Goal: Complete application form: Complete application form

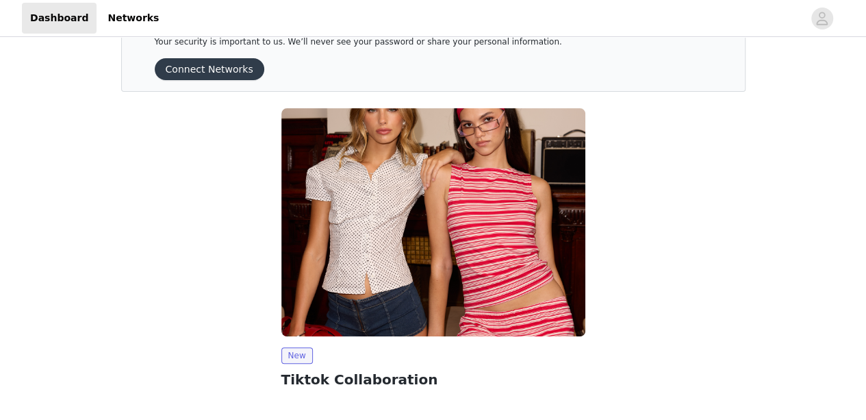
scroll to position [160, 0]
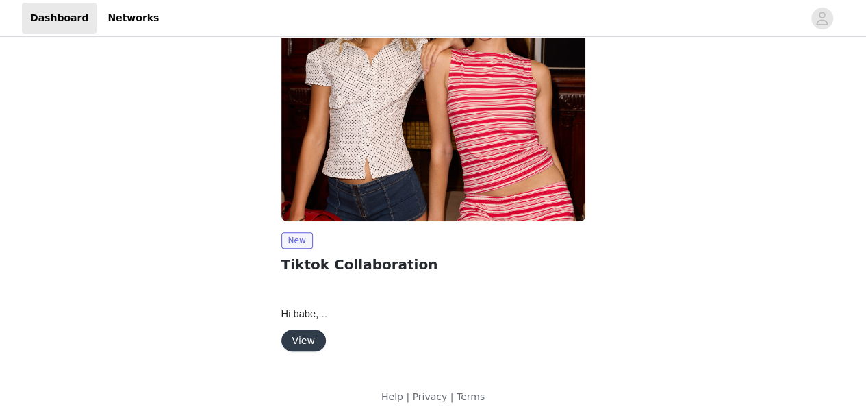
click at [301, 339] on button "View" at bounding box center [303, 340] width 45 height 22
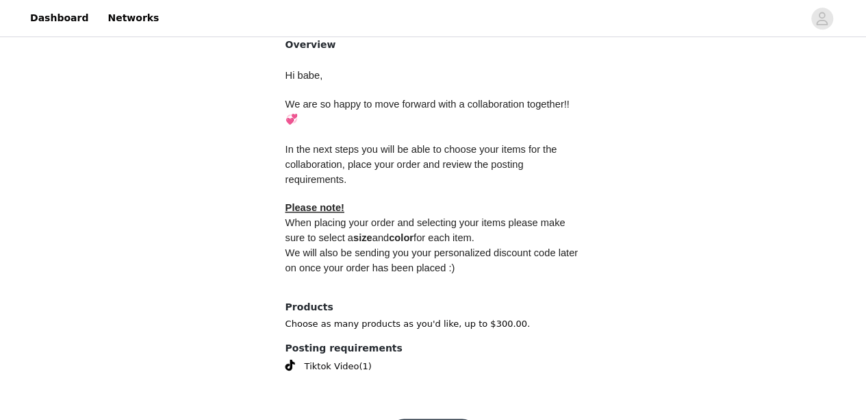
scroll to position [631, 0]
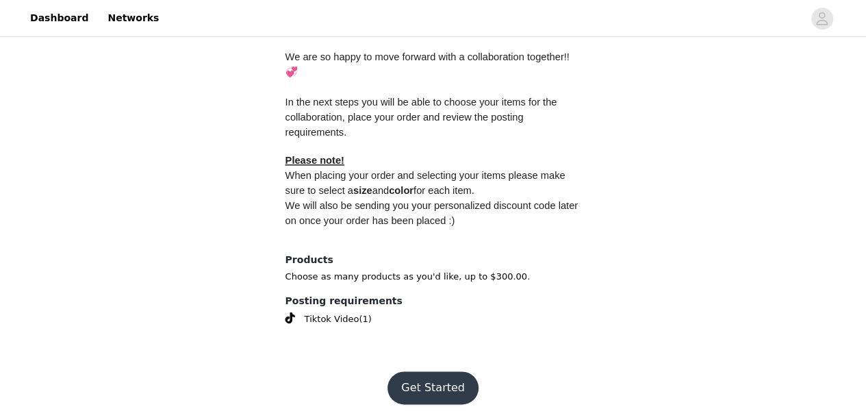
click at [420, 371] on button "Get Started" at bounding box center [433, 387] width 91 height 33
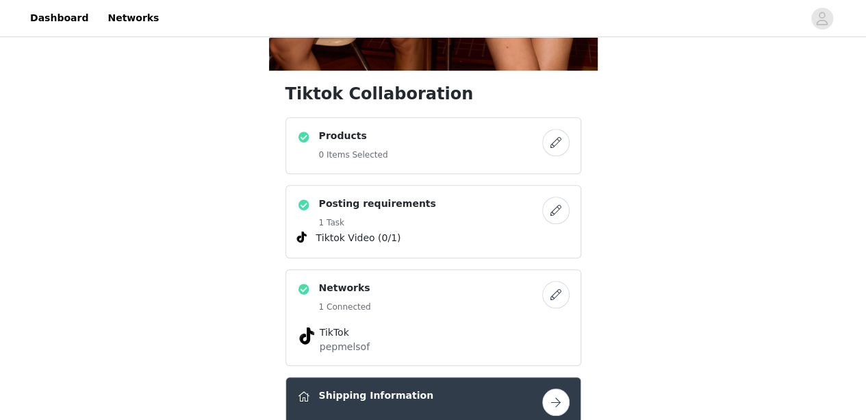
scroll to position [421, 0]
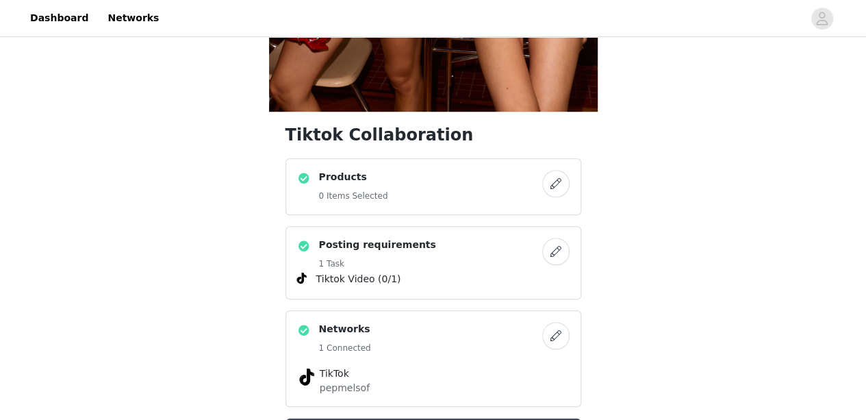
click at [560, 180] on button "button" at bounding box center [555, 183] width 27 height 27
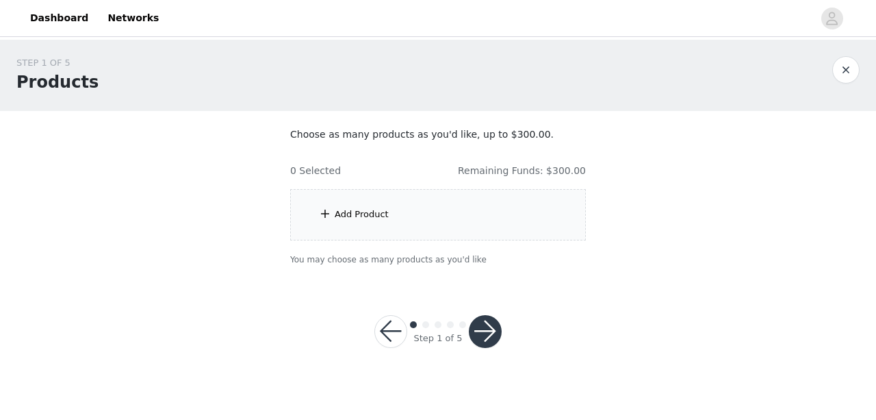
click at [400, 210] on div "Add Product" at bounding box center [438, 214] width 296 height 51
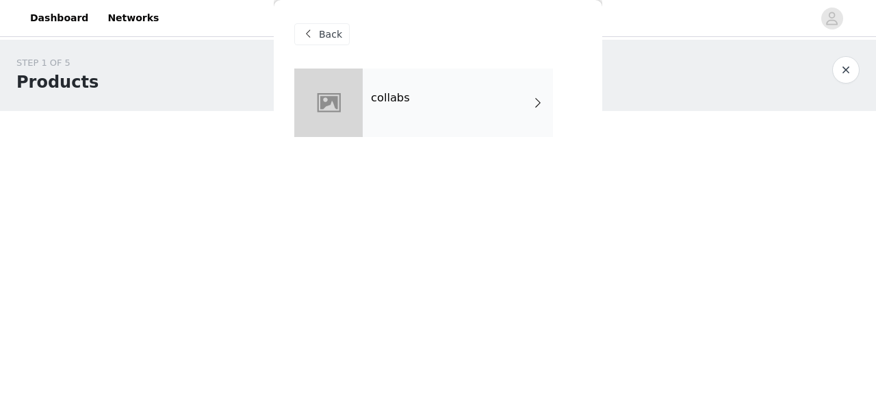
click at [479, 86] on div "collabs" at bounding box center [458, 102] width 190 height 68
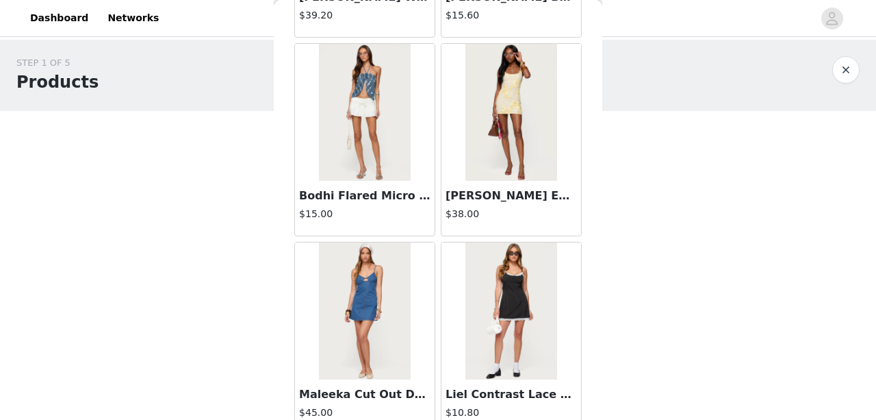
scroll to position [1671, 0]
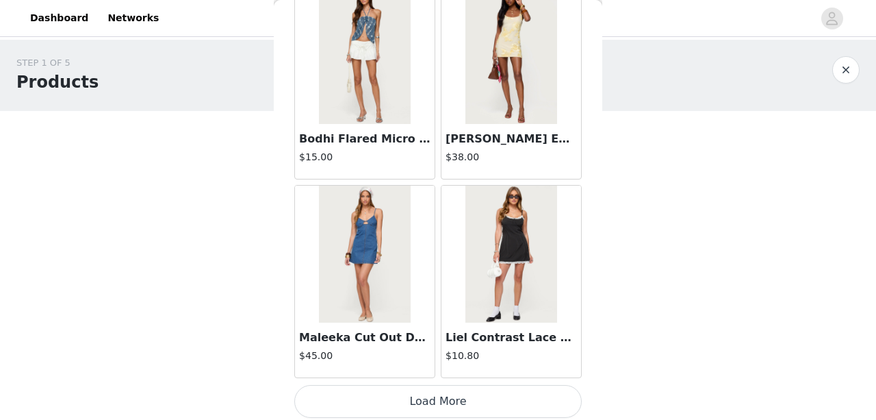
click at [441, 403] on button "Load More" at bounding box center [438, 401] width 288 height 33
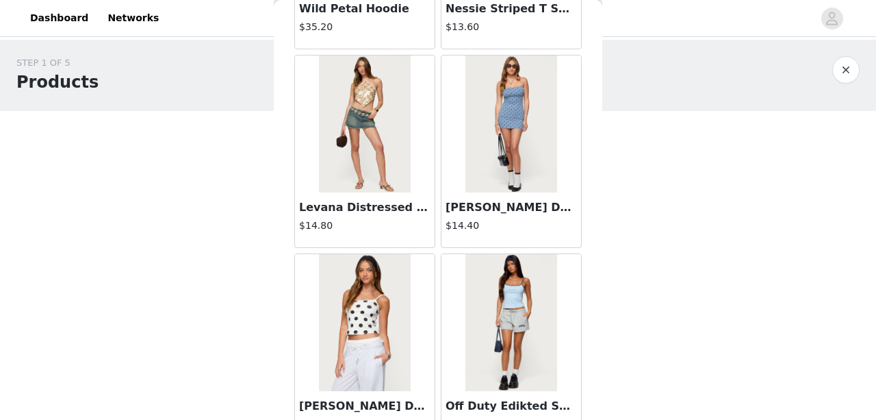
scroll to position [3651, 0]
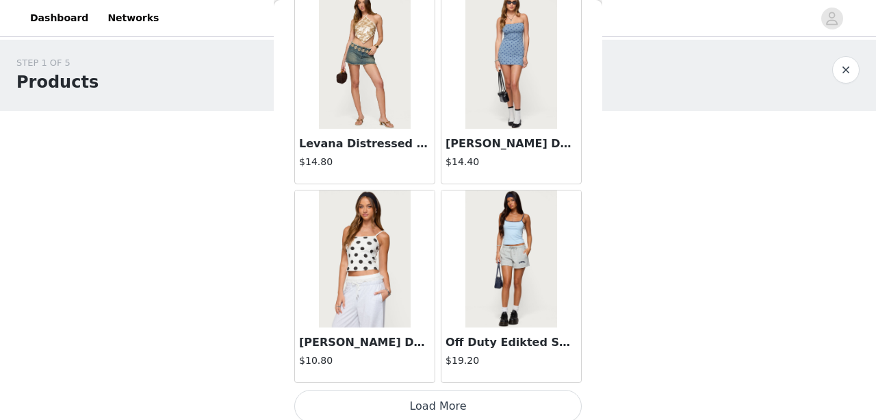
click at [437, 395] on button "Load More" at bounding box center [438, 406] width 288 height 33
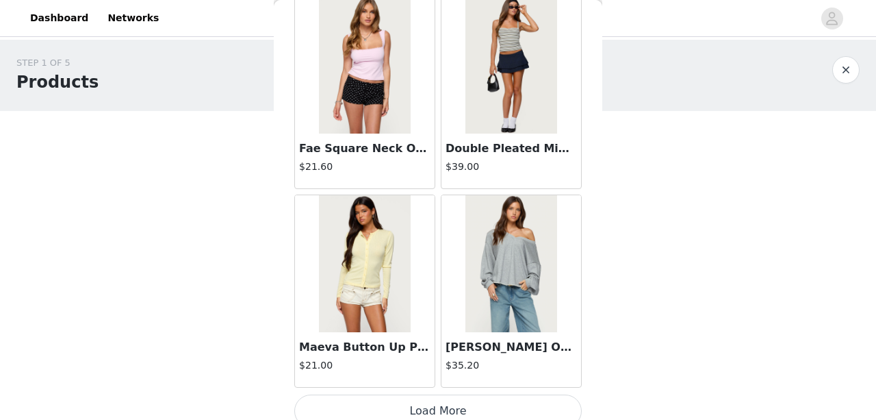
click at [438, 396] on button "Load More" at bounding box center [438, 410] width 288 height 33
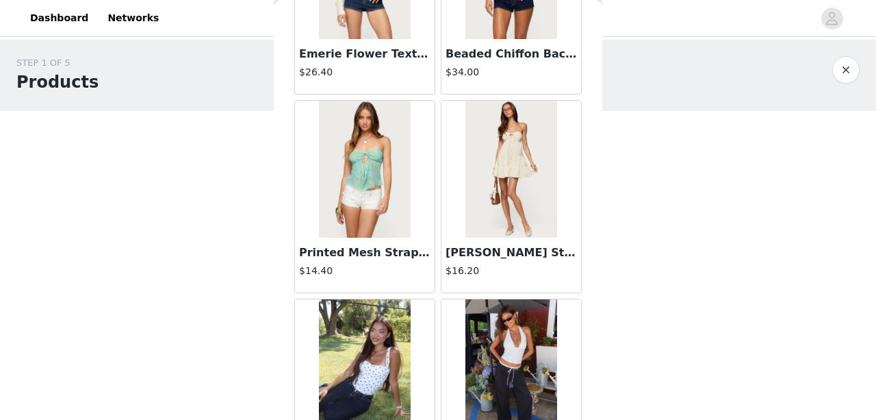
scroll to position [7613, 0]
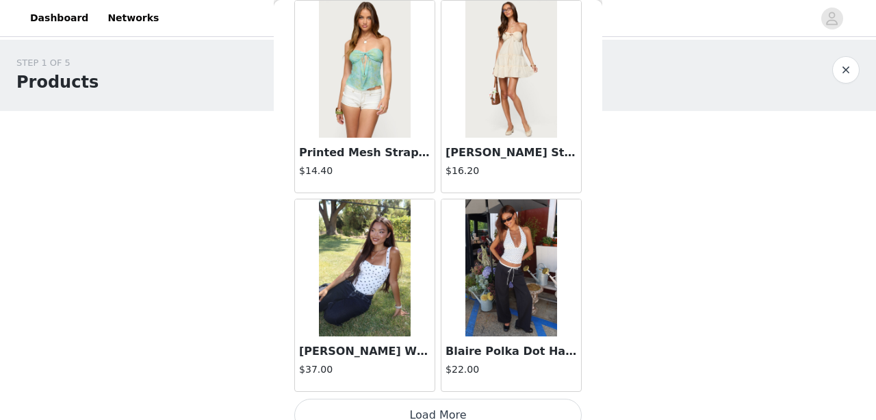
click at [406, 401] on button "Load More" at bounding box center [438, 414] width 288 height 33
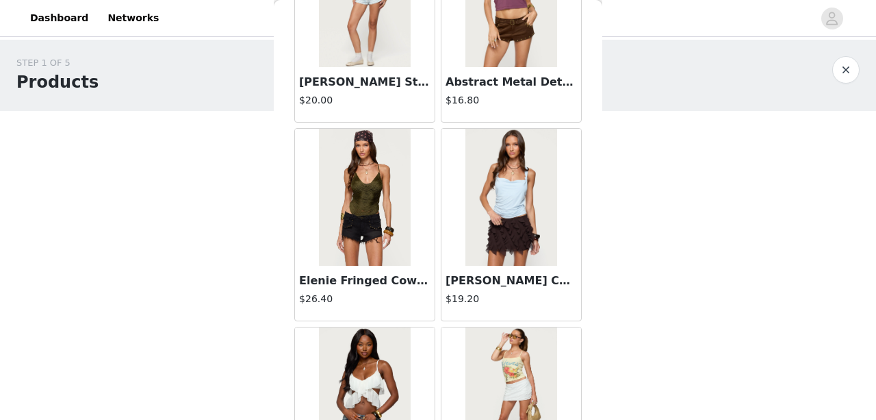
scroll to position [9594, 0]
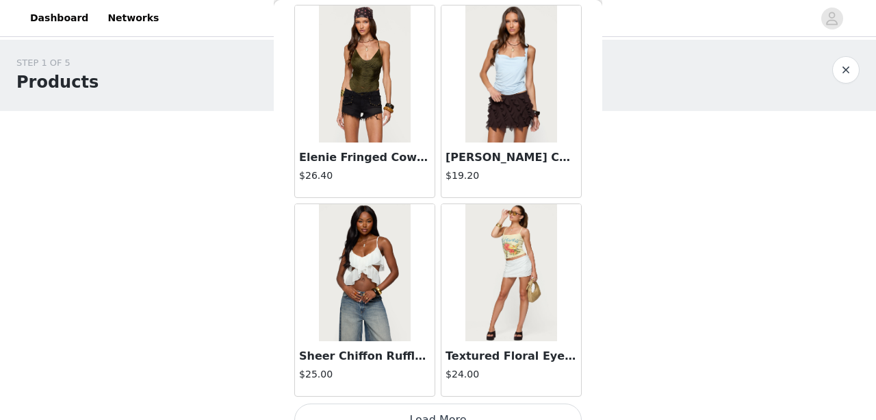
click at [432, 403] on button "Load More" at bounding box center [438, 419] width 288 height 33
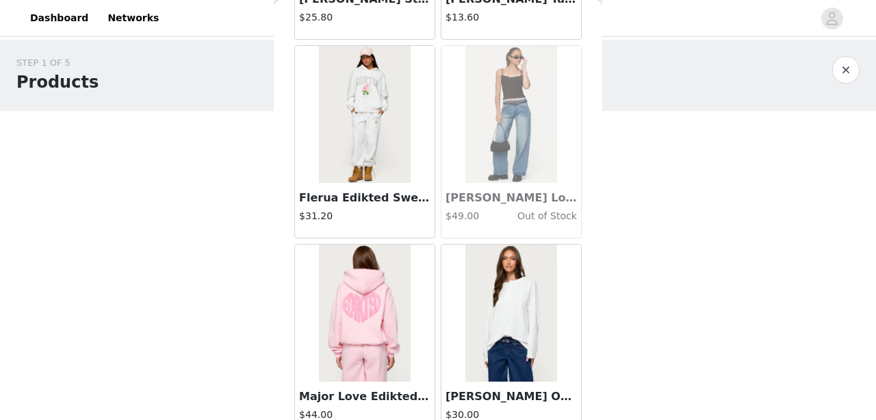
scroll to position [11575, 0]
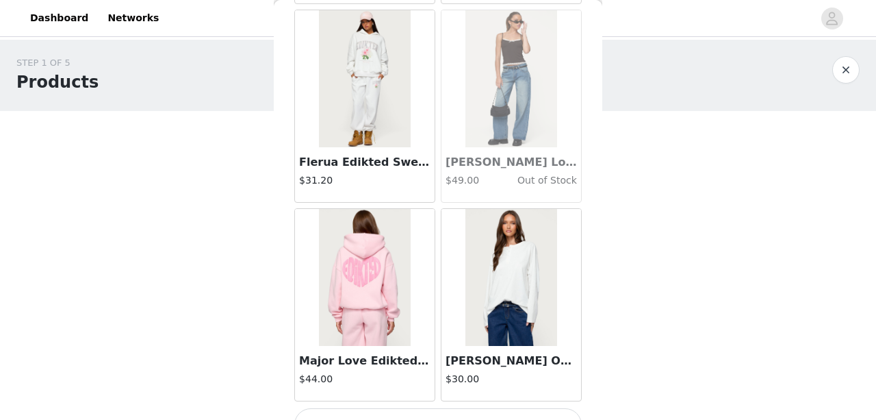
click at [445, 408] on button "Load More" at bounding box center [438, 424] width 288 height 33
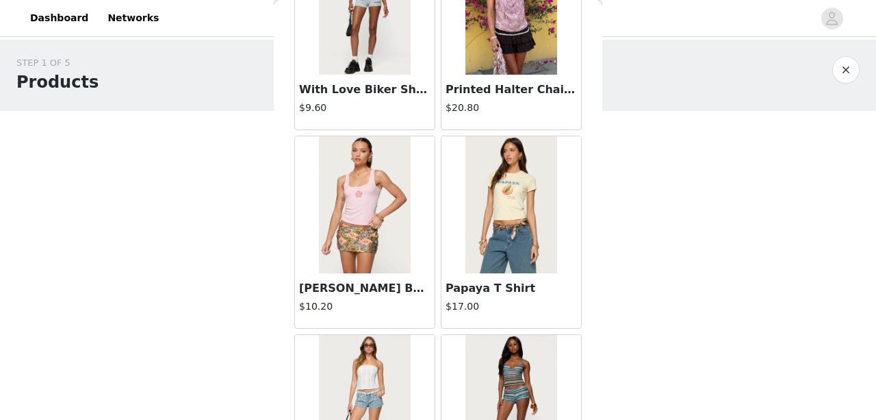
scroll to position [13556, 0]
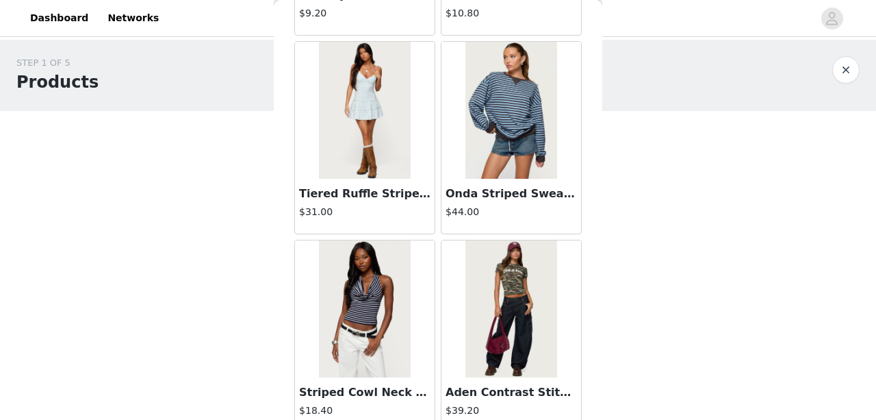
scroll to position [15537, 0]
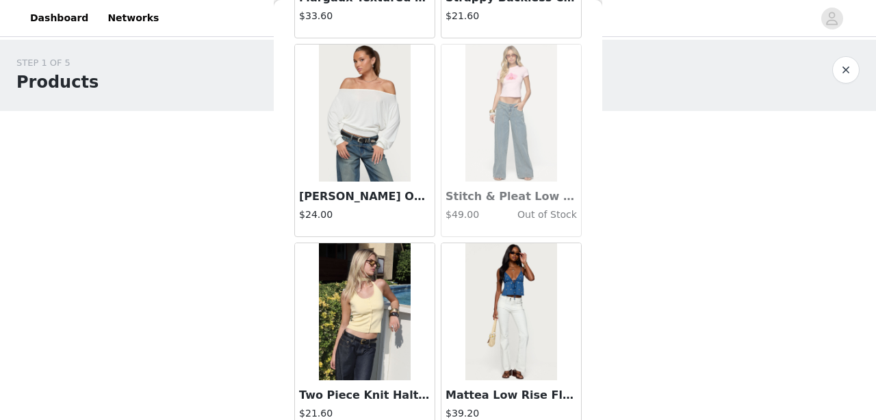
scroll to position [16902, 0]
drag, startPoint x: 519, startPoint y: 346, endPoint x: 490, endPoint y: 309, distance: 46.8
click at [490, 309] on img at bounding box center [511, 310] width 91 height 137
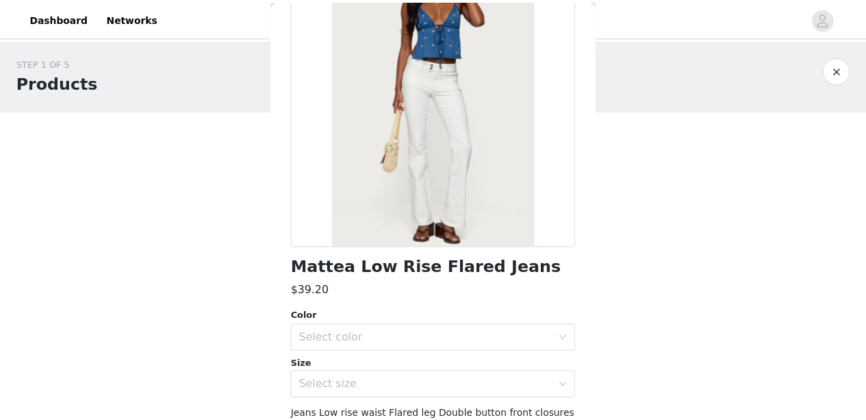
scroll to position [131, 0]
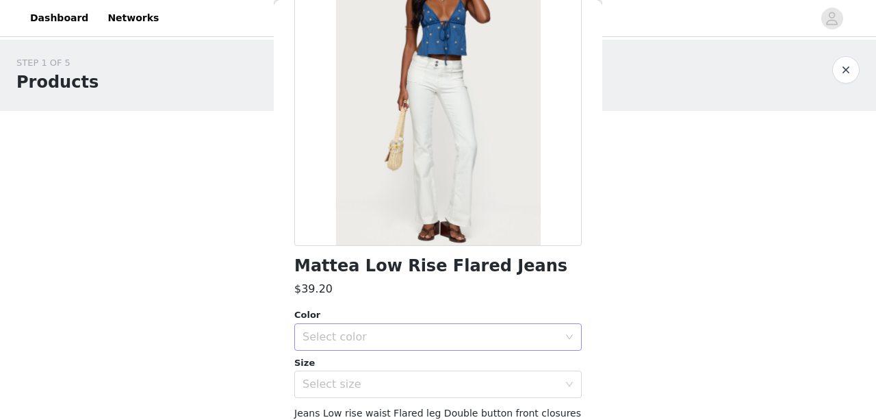
click at [493, 336] on div "Select color" at bounding box center [431, 337] width 256 height 14
click at [432, 370] on li "WHITE" at bounding box center [432, 366] width 277 height 22
click at [427, 385] on div "Select size" at bounding box center [431, 384] width 256 height 14
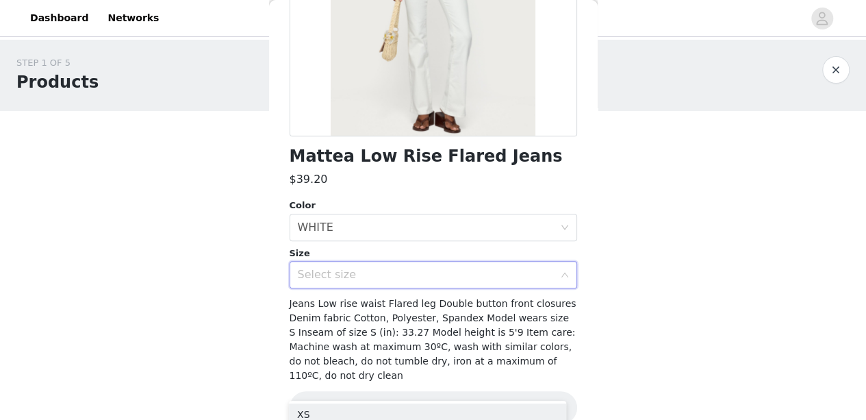
scroll to position [241, 0]
click at [434, 283] on div "Select size" at bounding box center [429, 274] width 262 height 26
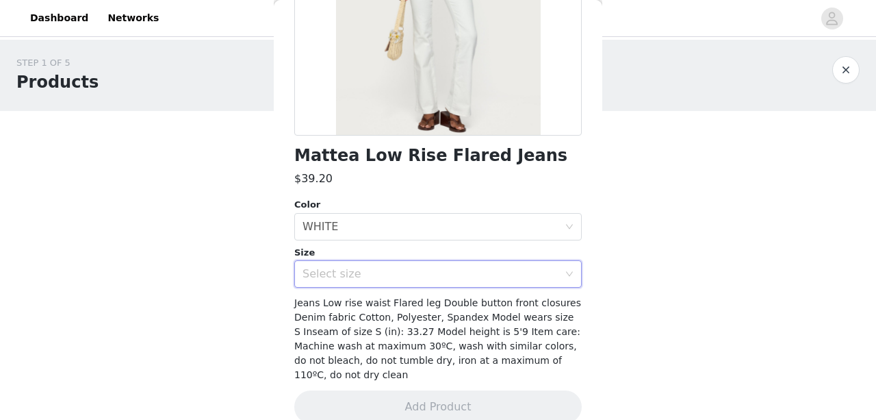
click at [429, 277] on div "Select size" at bounding box center [431, 274] width 256 height 14
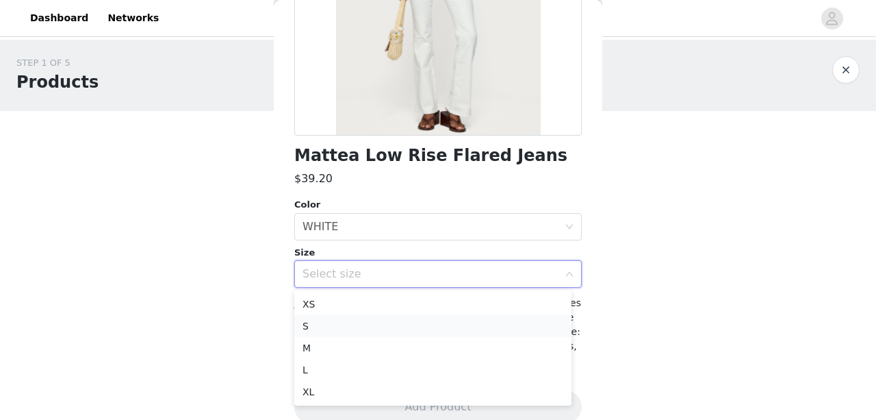
click at [401, 331] on li "S" at bounding box center [432, 326] width 277 height 22
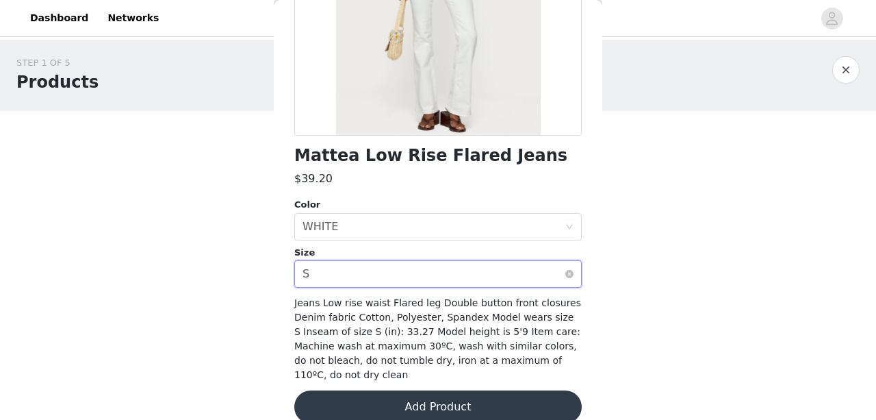
click at [417, 269] on div "Select size S" at bounding box center [434, 274] width 262 height 26
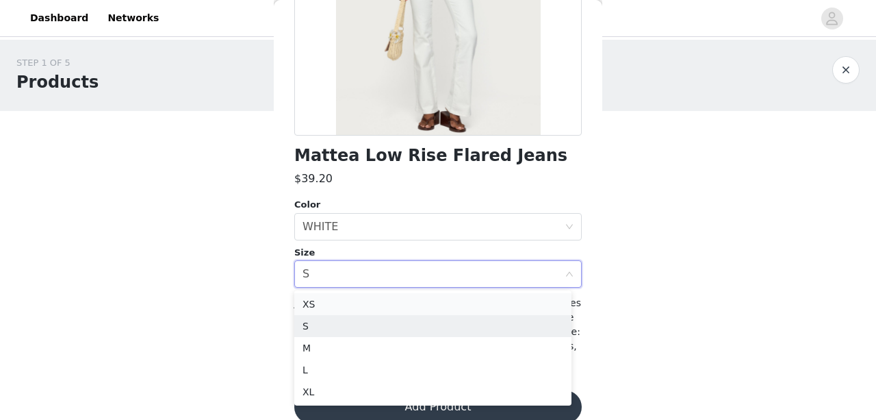
click at [386, 302] on li "XS" at bounding box center [432, 304] width 277 height 22
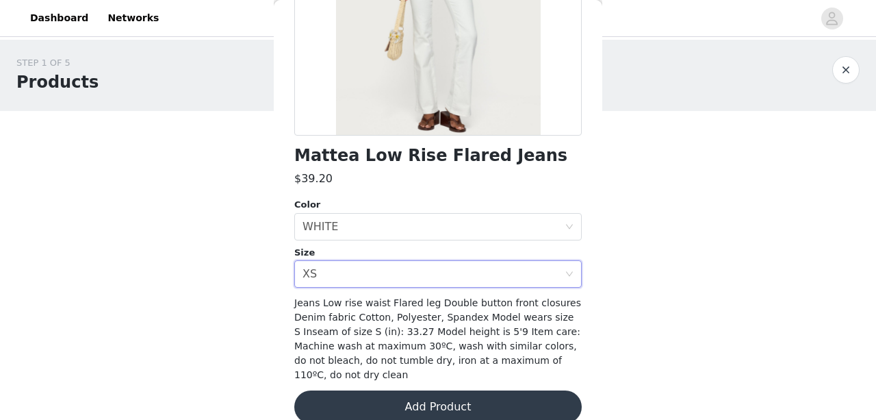
click at [404, 404] on button "Add Product" at bounding box center [438, 406] width 288 height 33
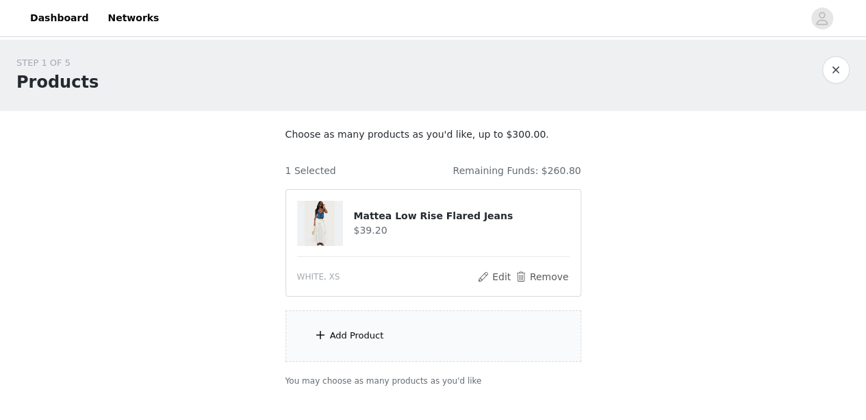
click at [340, 218] on div at bounding box center [320, 223] width 47 height 45
click at [340, 362] on section "Choose as many products as you'd like, up to $300.00. 1 Selected Remaining Fund…" at bounding box center [433, 257] width 329 height 293
click at [349, 335] on div "Add Product" at bounding box center [357, 336] width 54 height 14
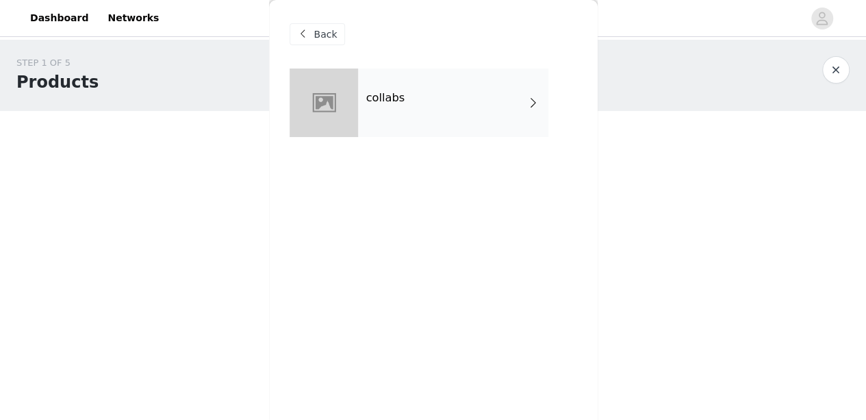
click at [355, 111] on div at bounding box center [324, 102] width 68 height 68
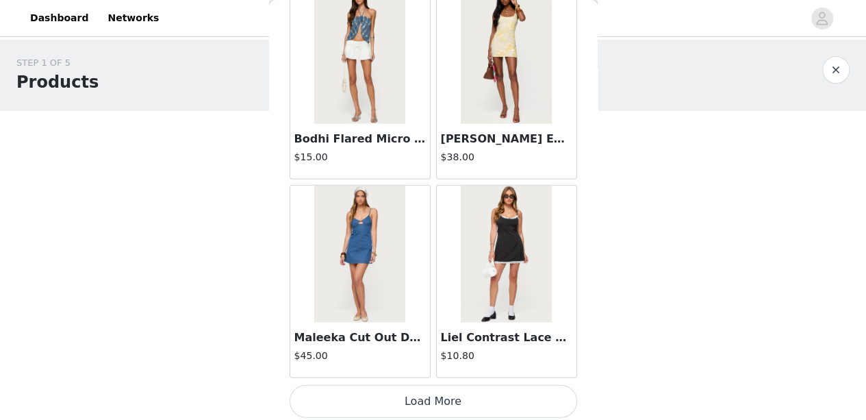
scroll to position [81, 0]
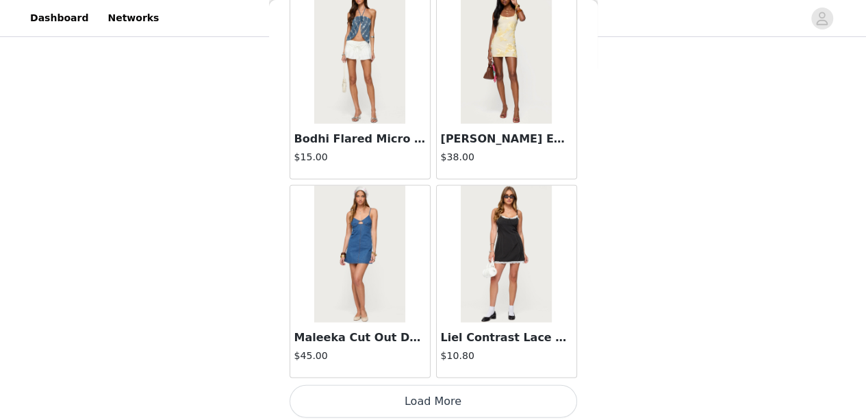
click at [396, 388] on button "Load More" at bounding box center [434, 401] width 288 height 33
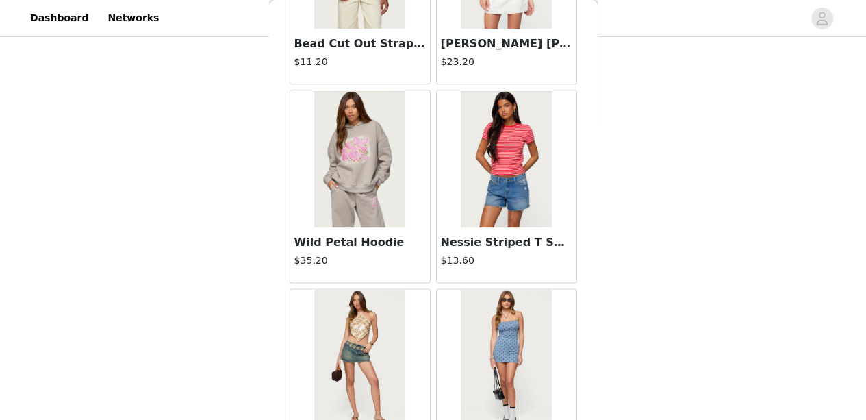
scroll to position [3651, 0]
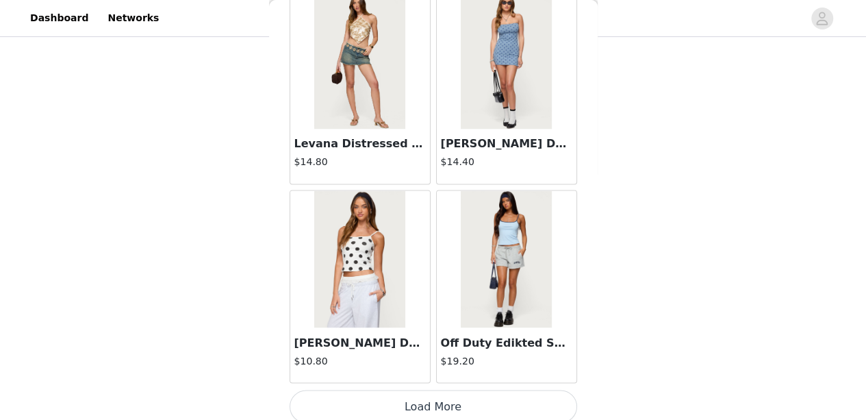
click at [397, 391] on button "Load More" at bounding box center [434, 406] width 288 height 33
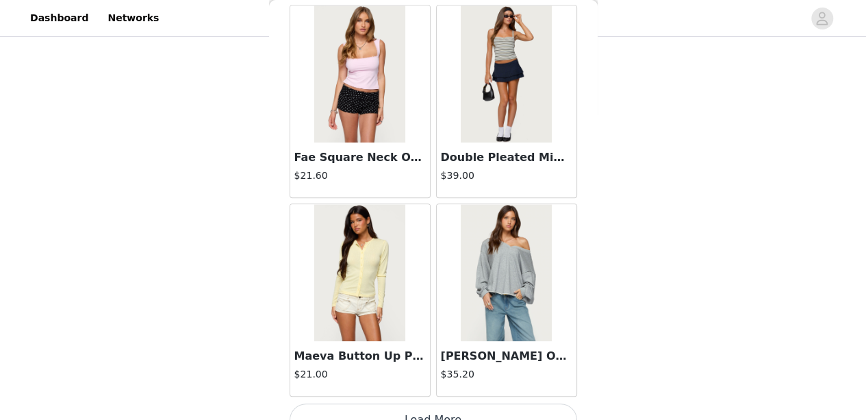
scroll to position [5632, 0]
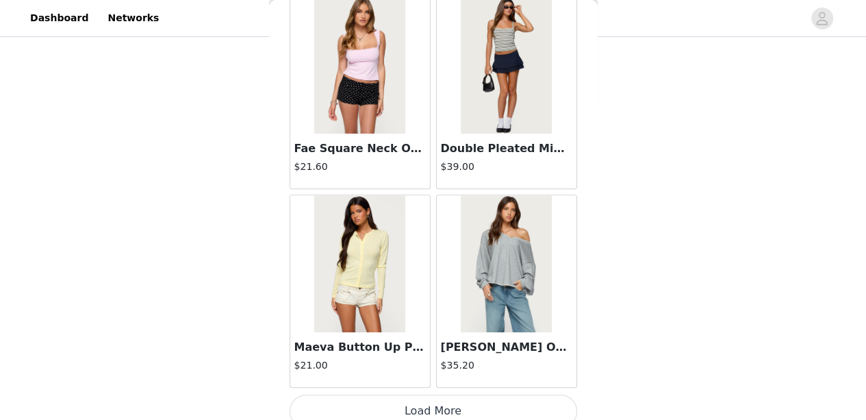
click at [441, 394] on button "Load More" at bounding box center [434, 410] width 288 height 33
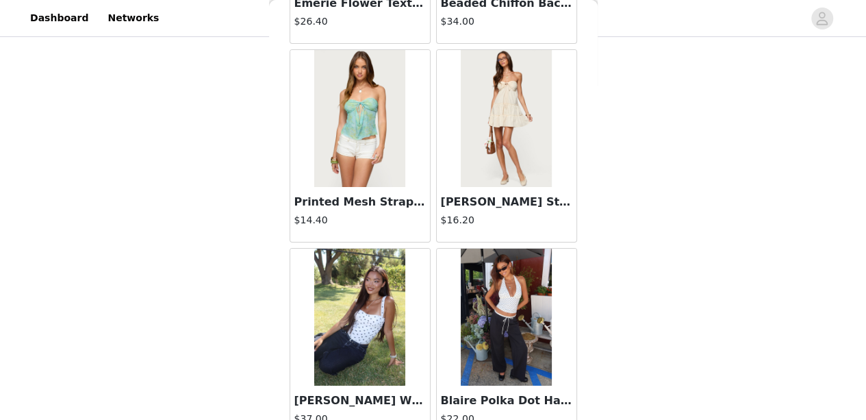
scroll to position [7613, 0]
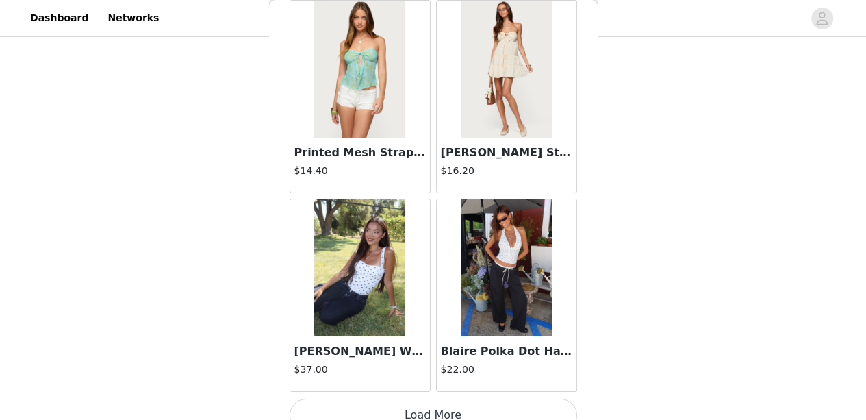
click at [362, 309] on img at bounding box center [359, 267] width 91 height 137
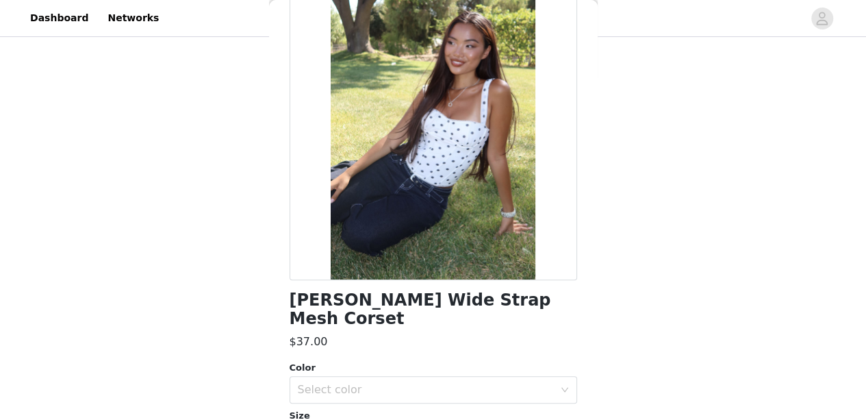
scroll to position [102, 0]
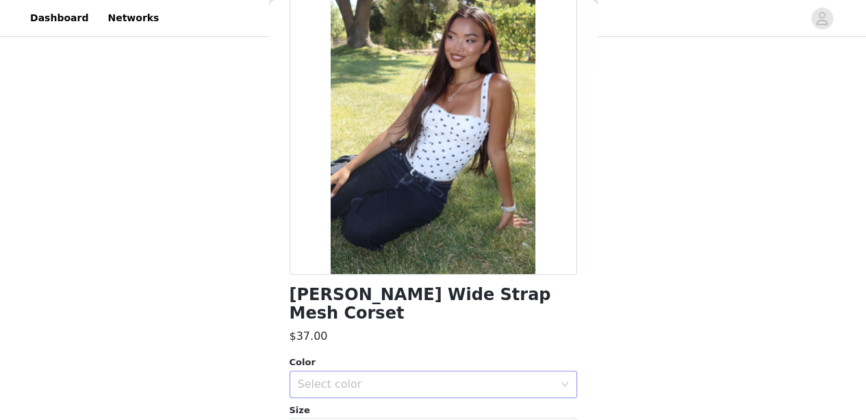
click at [401, 377] on div "Select color" at bounding box center [426, 384] width 256 height 14
click at [383, 388] on li "WHITE AND BLACK" at bounding box center [427, 396] width 277 height 22
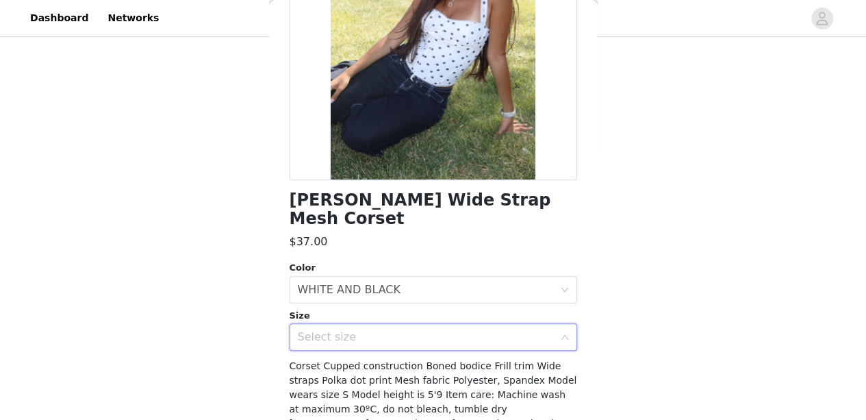
scroll to position [199, 0]
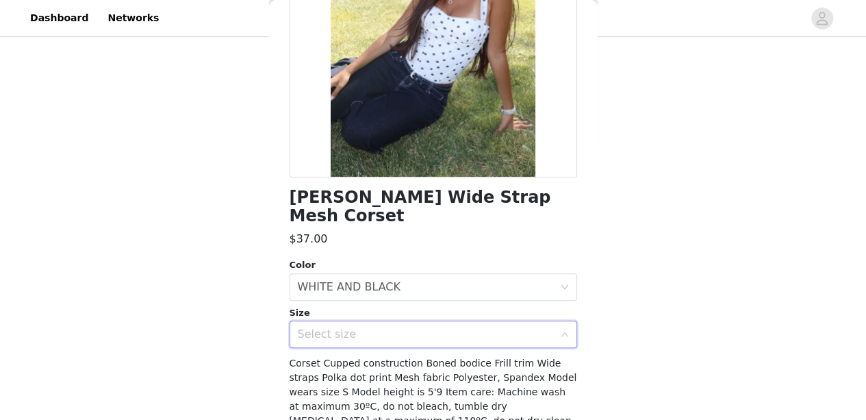
click at [432, 327] on div "Select size" at bounding box center [426, 334] width 256 height 14
click at [436, 324] on div "Select size" at bounding box center [429, 334] width 262 height 26
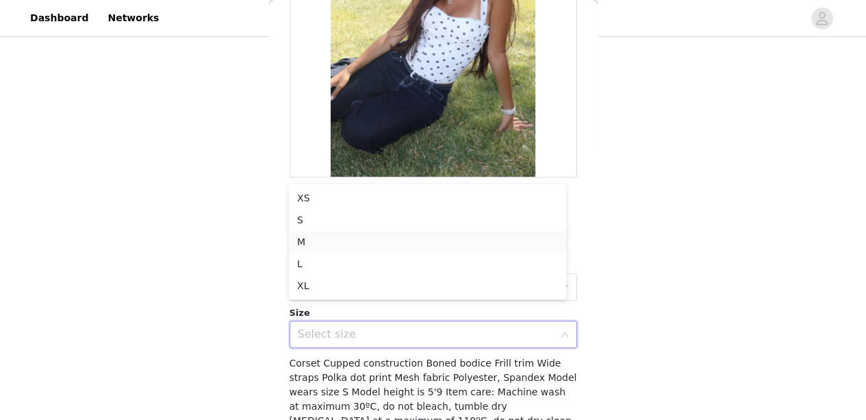
click at [446, 240] on li "M" at bounding box center [427, 242] width 277 height 22
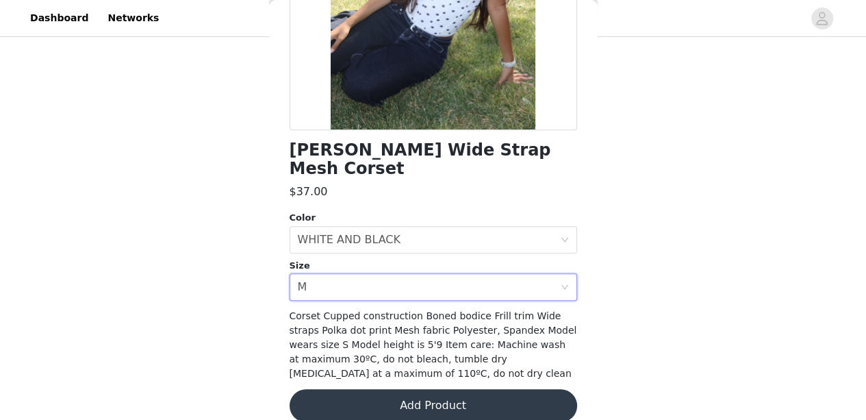
scroll to position [246, 0]
click at [430, 392] on button "Add Product" at bounding box center [434, 406] width 288 height 33
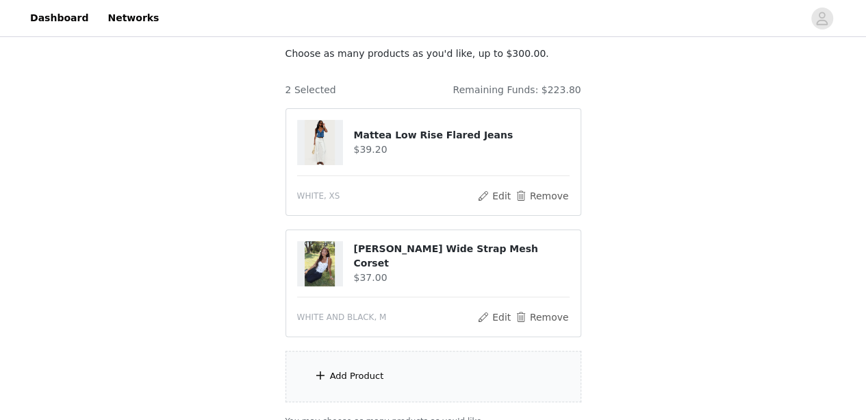
click at [386, 384] on div "Add Product" at bounding box center [434, 376] width 296 height 51
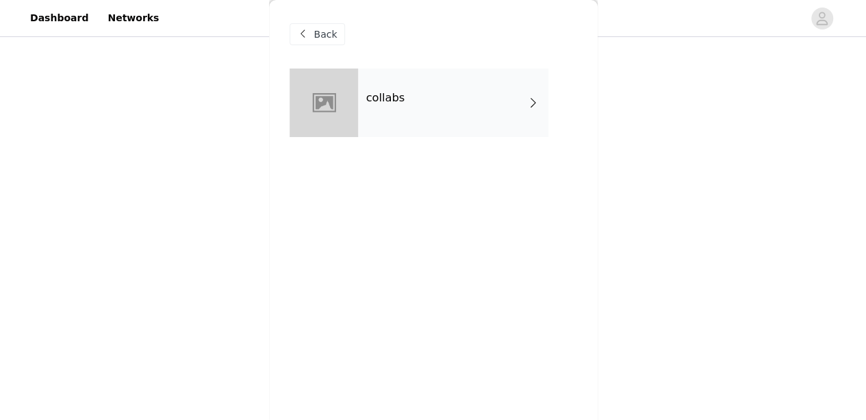
click at [483, 120] on div "collabs" at bounding box center [453, 102] width 190 height 68
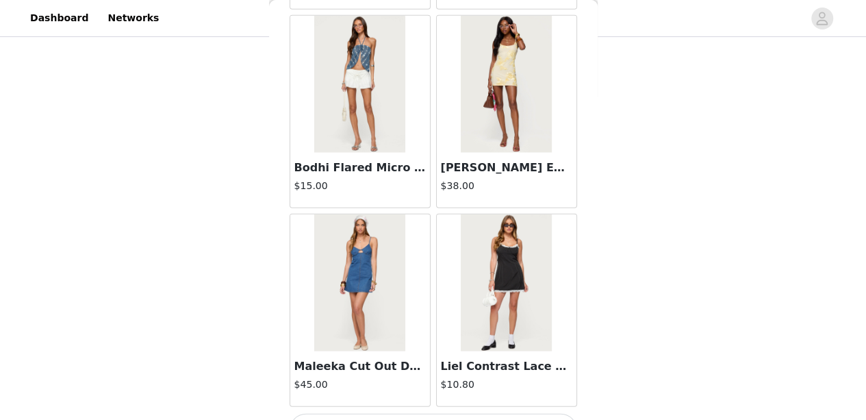
scroll to position [1671, 0]
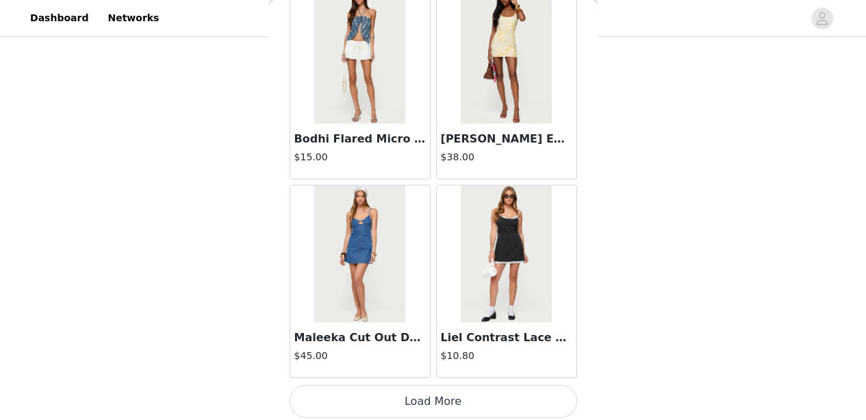
click at [426, 385] on button "Load More" at bounding box center [434, 401] width 288 height 33
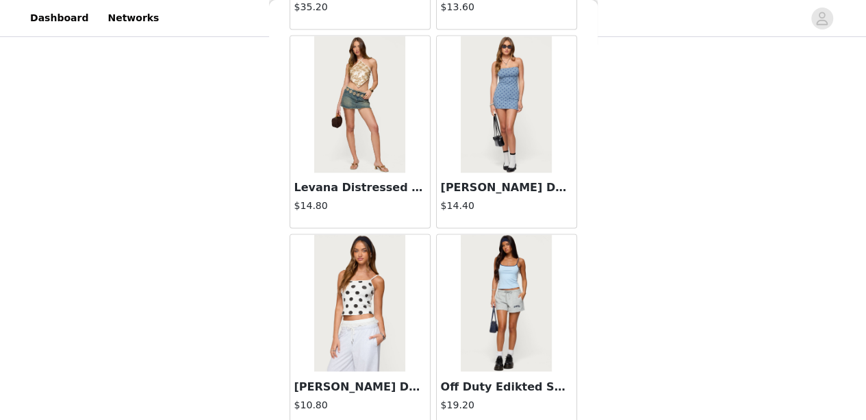
scroll to position [3651, 0]
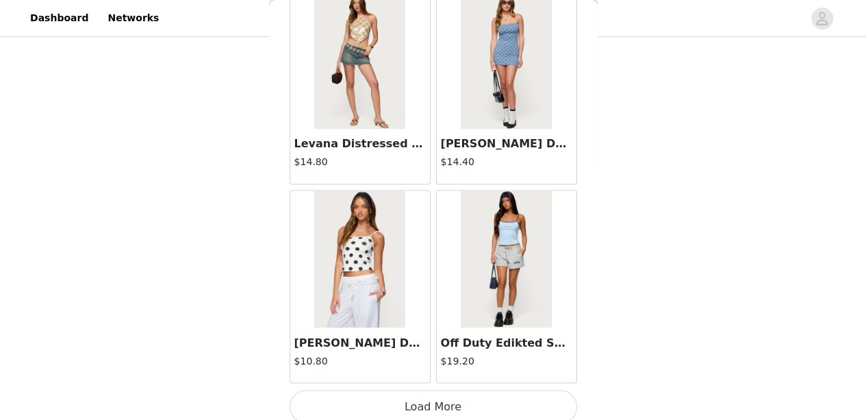
click at [427, 391] on button "Load More" at bounding box center [434, 406] width 288 height 33
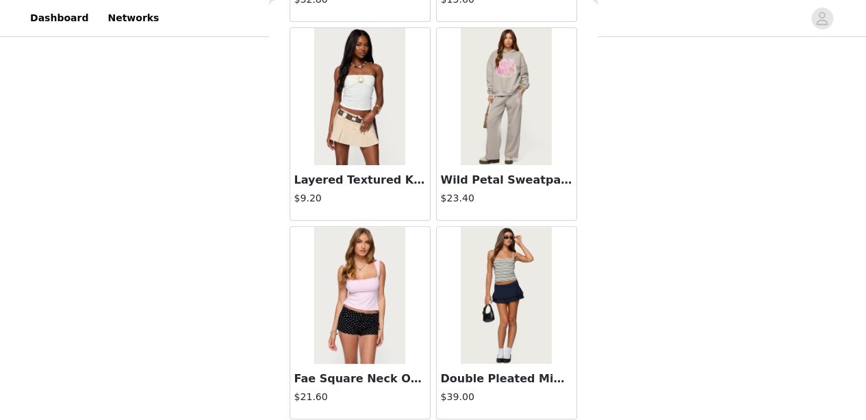
scroll to position [5632, 0]
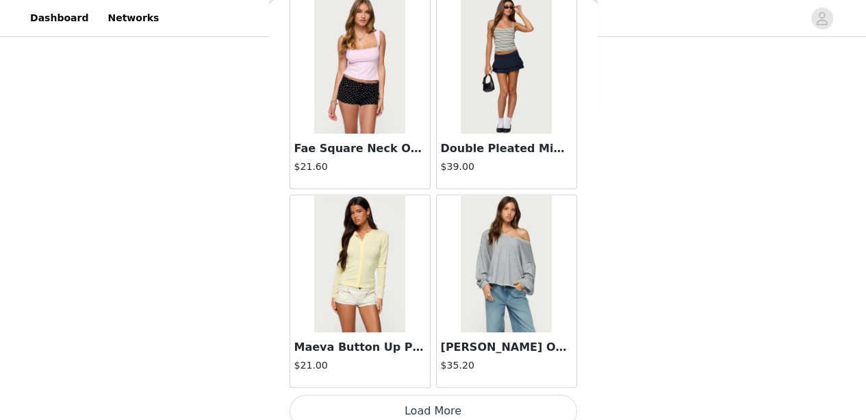
click at [444, 397] on button "Load More" at bounding box center [434, 410] width 288 height 33
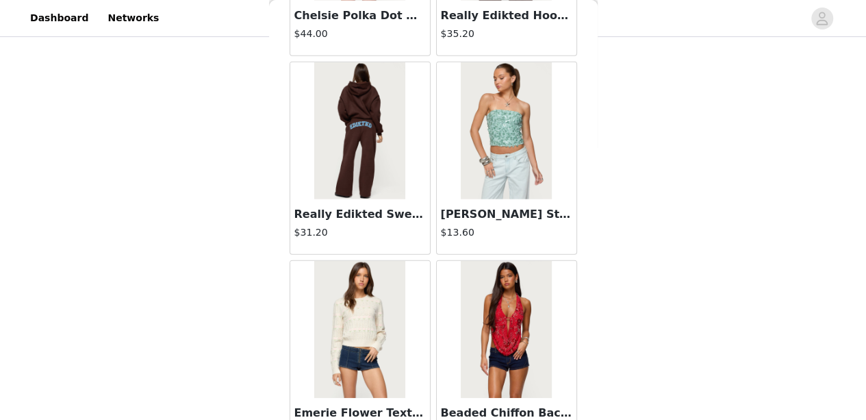
scroll to position [7613, 0]
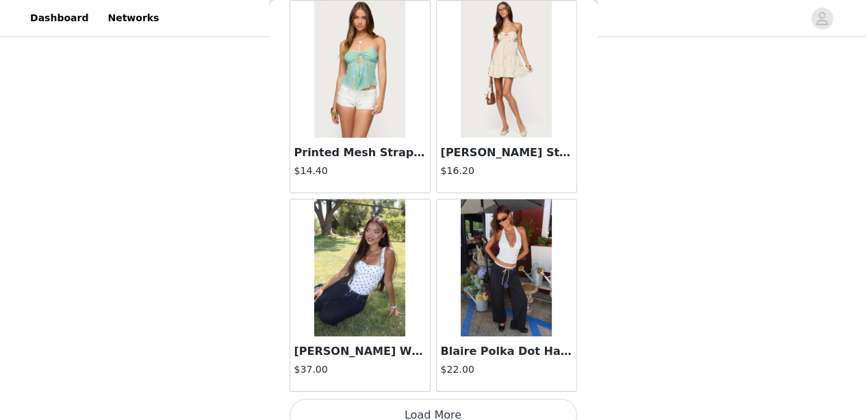
click at [369, 398] on button "Load More" at bounding box center [434, 414] width 288 height 33
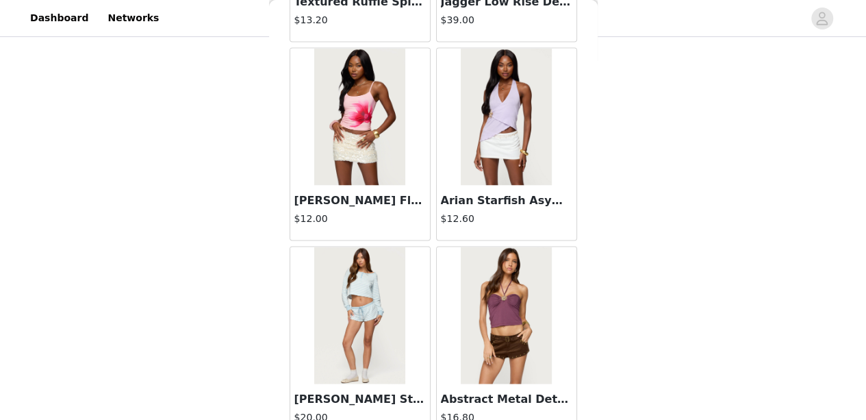
scroll to position [9594, 0]
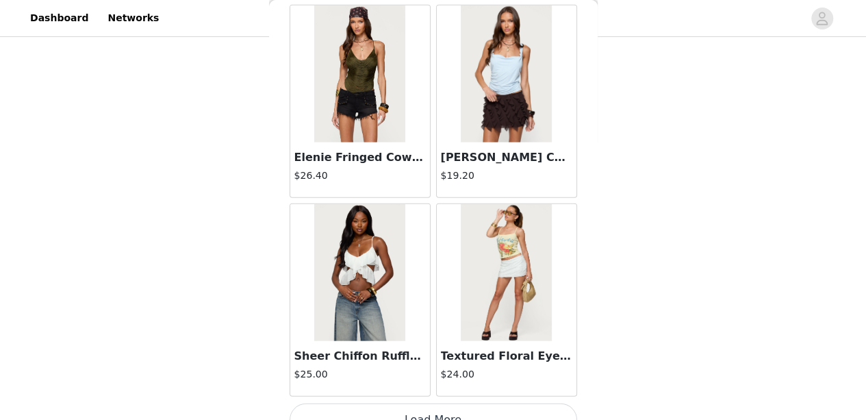
click at [384, 403] on button "Load More" at bounding box center [434, 419] width 288 height 33
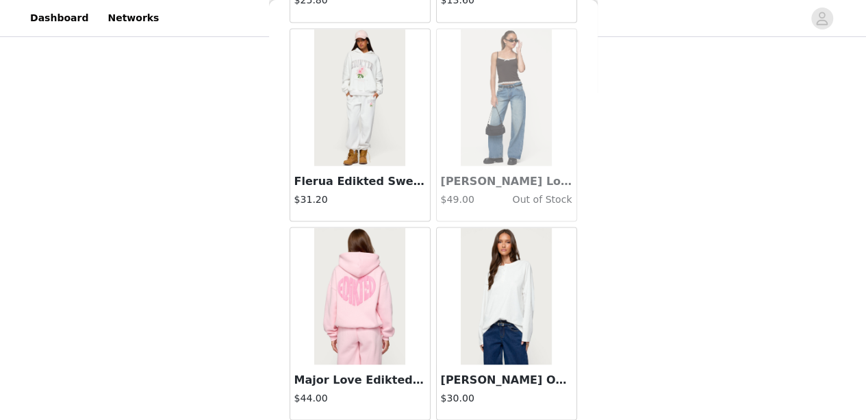
scroll to position [11575, 0]
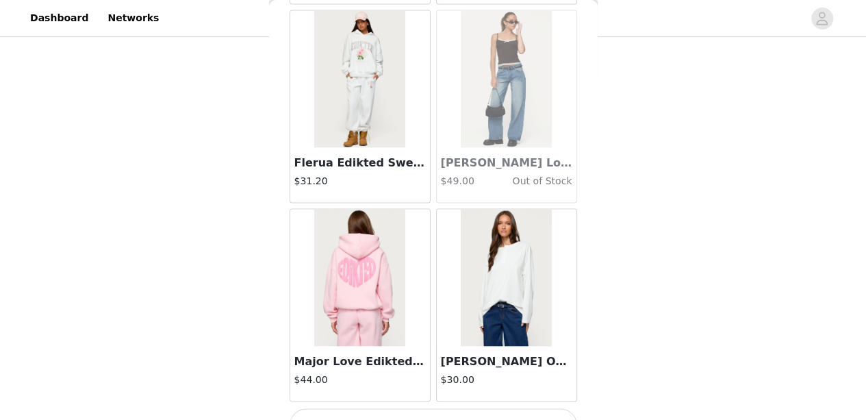
click at [386, 408] on button "Load More" at bounding box center [434, 424] width 288 height 33
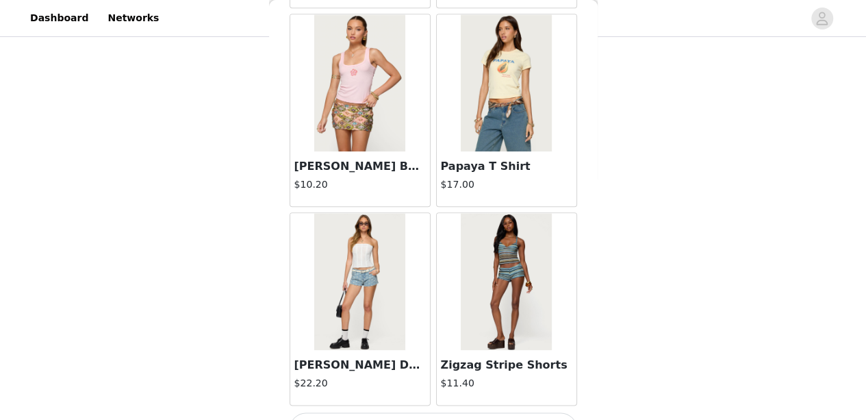
scroll to position [114, 0]
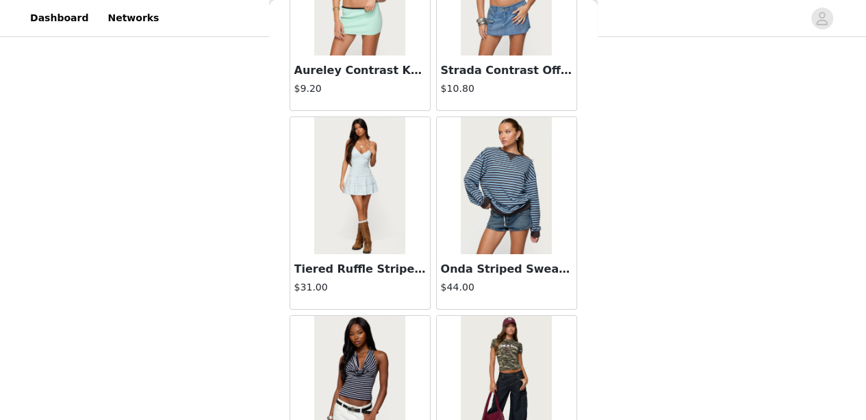
scroll to position [15537, 0]
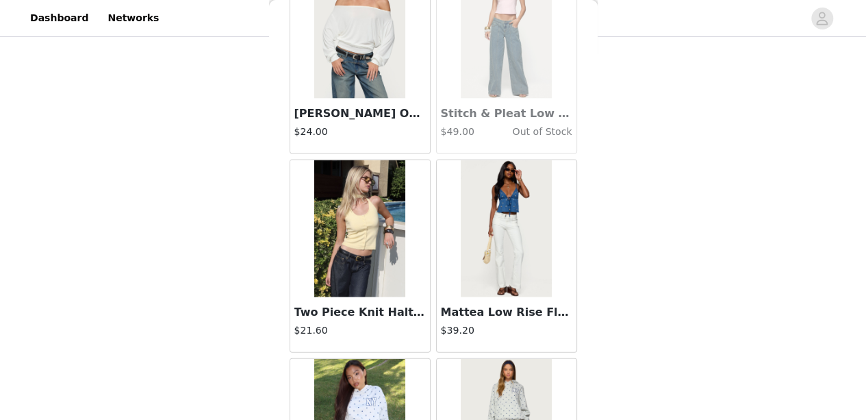
scroll to position [16985, 0]
click at [510, 225] on img at bounding box center [506, 228] width 91 height 137
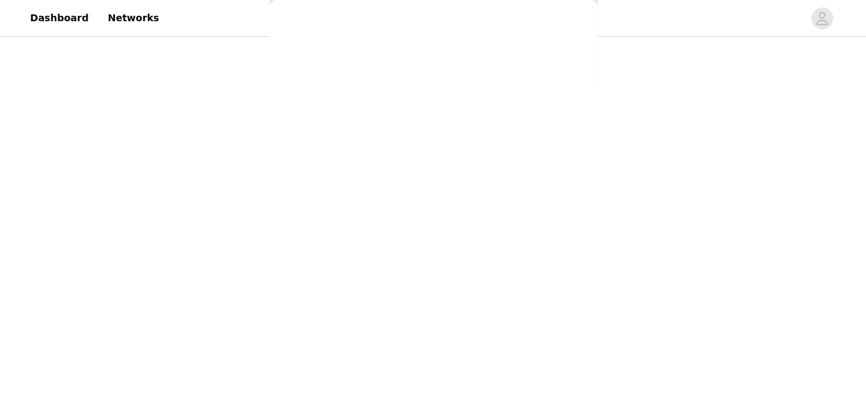
scroll to position [260, 0]
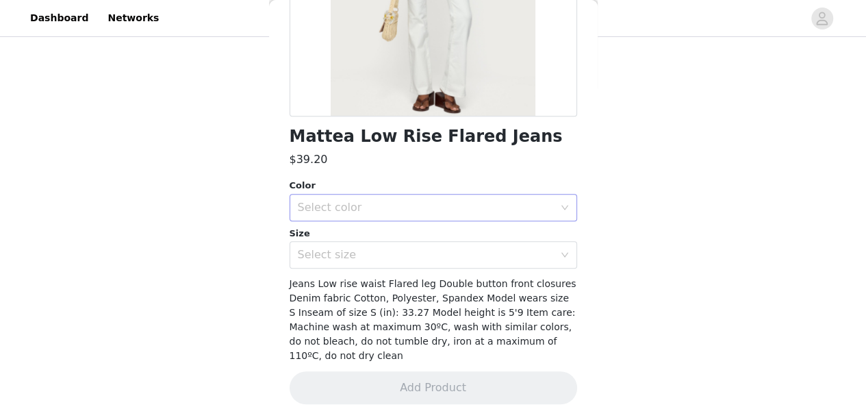
click at [491, 201] on div "Select color" at bounding box center [426, 208] width 256 height 14
click at [442, 232] on li "WHITE" at bounding box center [427, 238] width 277 height 22
click at [441, 253] on div "Select size" at bounding box center [426, 255] width 256 height 14
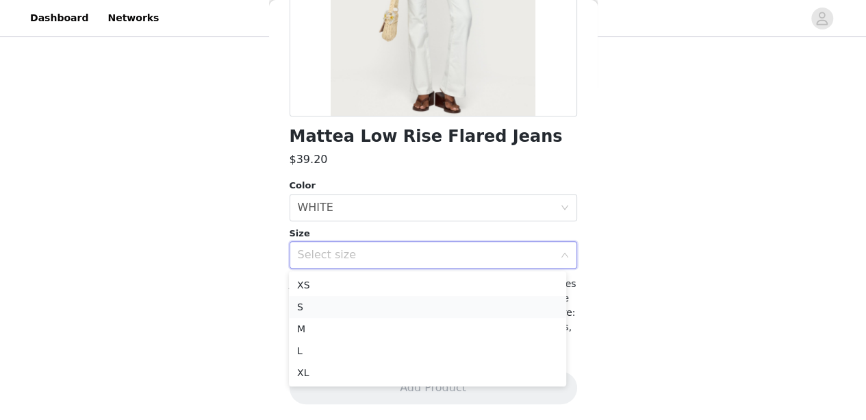
click at [401, 307] on li "S" at bounding box center [427, 307] width 277 height 22
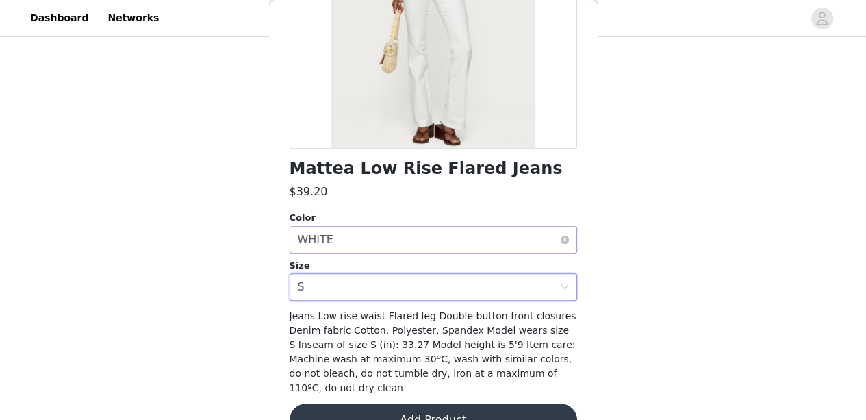
scroll to position [227, 0]
click at [381, 340] on span "Jeans Low rise waist Flared leg Double button front closures Denim fabric Cotto…" at bounding box center [433, 352] width 287 height 83
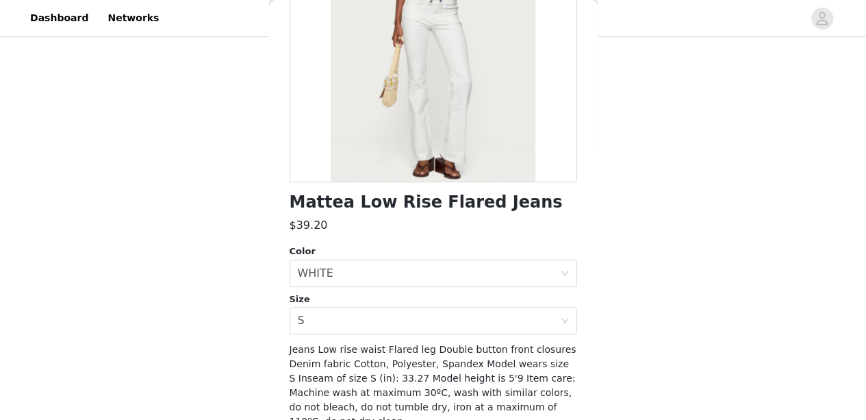
scroll to position [194, 0]
drag, startPoint x: 372, startPoint y: 381, endPoint x: 401, endPoint y: 375, distance: 29.6
click at [401, 375] on span "Jeans Low rise waist Flared leg Double button front closures Denim fabric Cotto…" at bounding box center [433, 385] width 287 height 83
click at [403, 346] on span "Jeans Low rise waist Flared leg Double button front closures Denim fabric Cotto…" at bounding box center [433, 385] width 287 height 83
drag, startPoint x: 471, startPoint y: 378, endPoint x: 483, endPoint y: 375, distance: 12.8
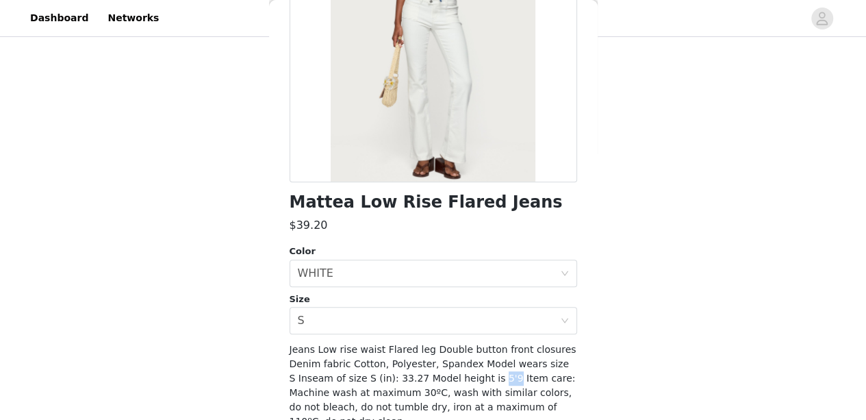
click at [483, 375] on span "Jeans Low rise waist Flared leg Double button front closures Denim fabric Cotto…" at bounding box center [433, 385] width 287 height 83
click at [449, 232] on div "$39.20" at bounding box center [434, 225] width 288 height 16
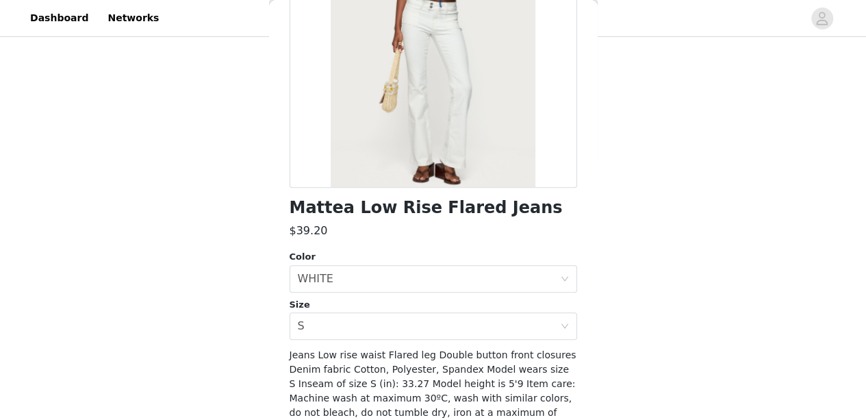
click at [440, 17] on div at bounding box center [434, 33] width 288 height 308
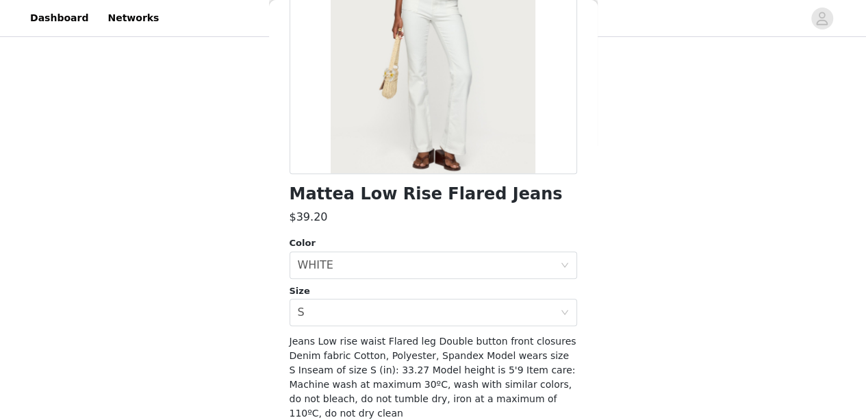
scroll to position [260, 0]
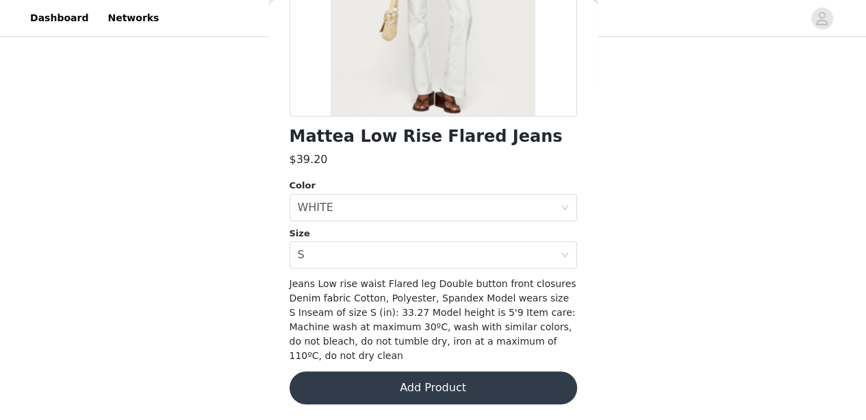
click at [411, 385] on button "Add Product" at bounding box center [434, 387] width 288 height 33
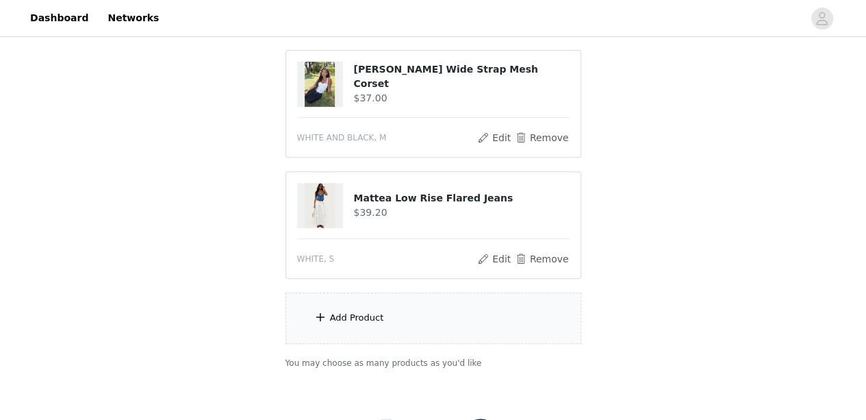
scroll to position [262, 0]
click at [452, 325] on div "Add Product" at bounding box center [434, 316] width 296 height 51
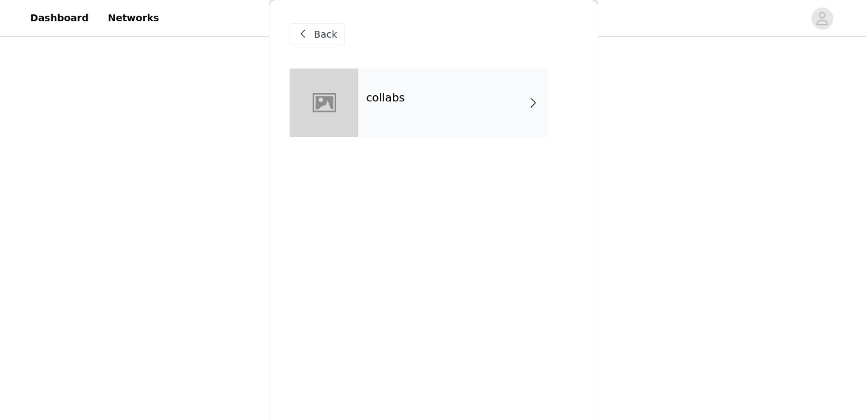
click at [462, 123] on div "collabs" at bounding box center [453, 102] width 190 height 68
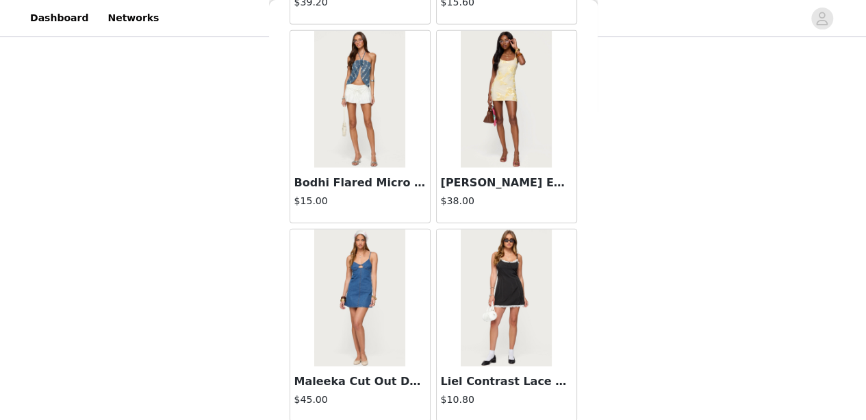
scroll to position [1671, 0]
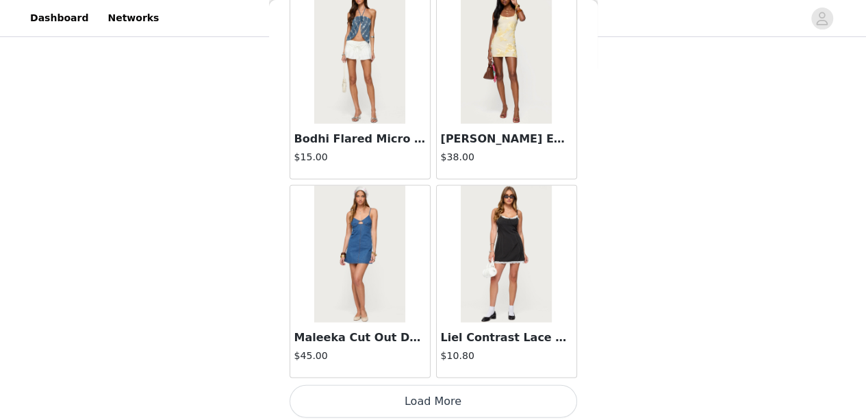
click at [422, 390] on button "Load More" at bounding box center [434, 401] width 288 height 33
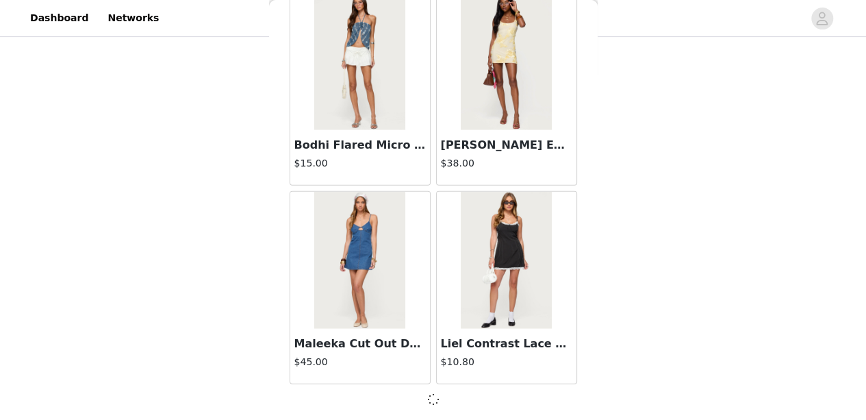
scroll to position [322, 0]
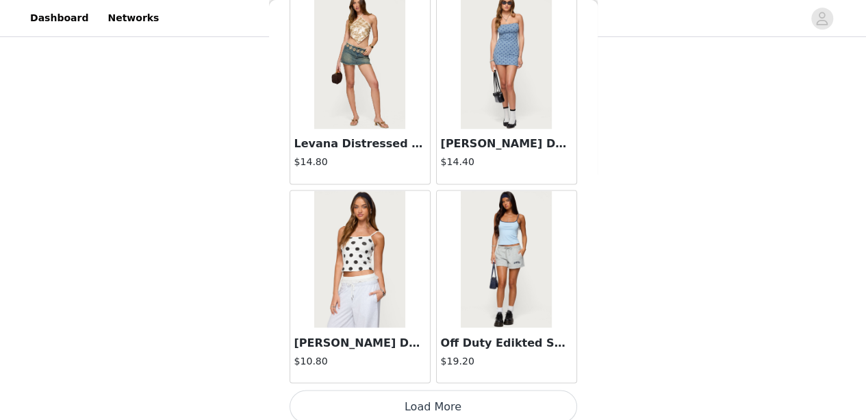
click at [433, 401] on button "Load More" at bounding box center [434, 406] width 288 height 33
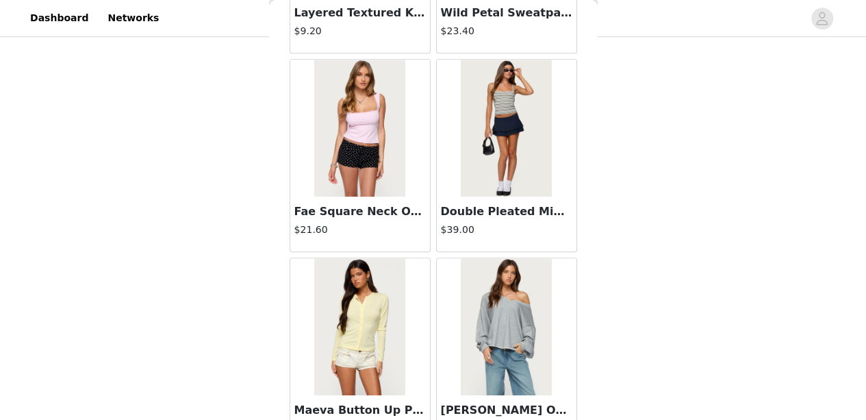
scroll to position [5632, 0]
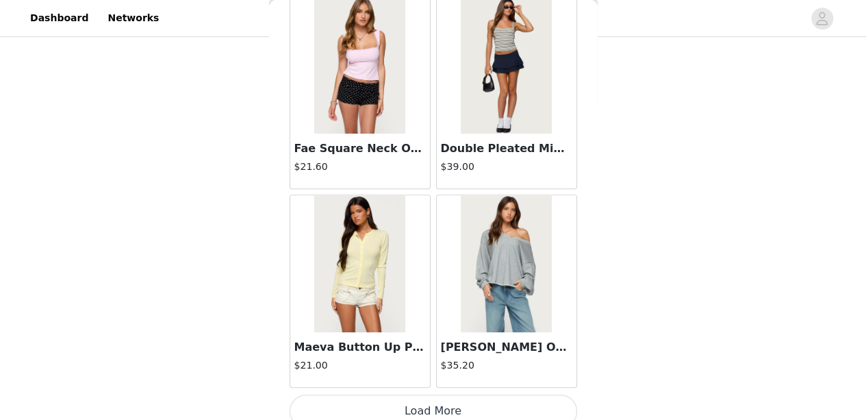
click at [425, 399] on button "Load More" at bounding box center [434, 410] width 288 height 33
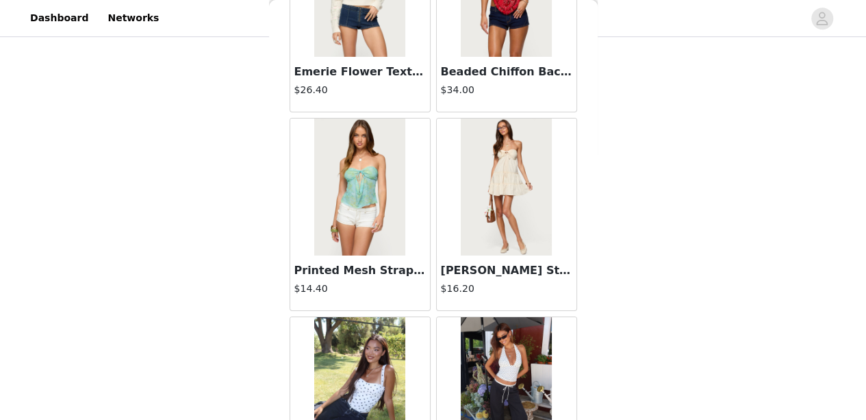
scroll to position [7613, 0]
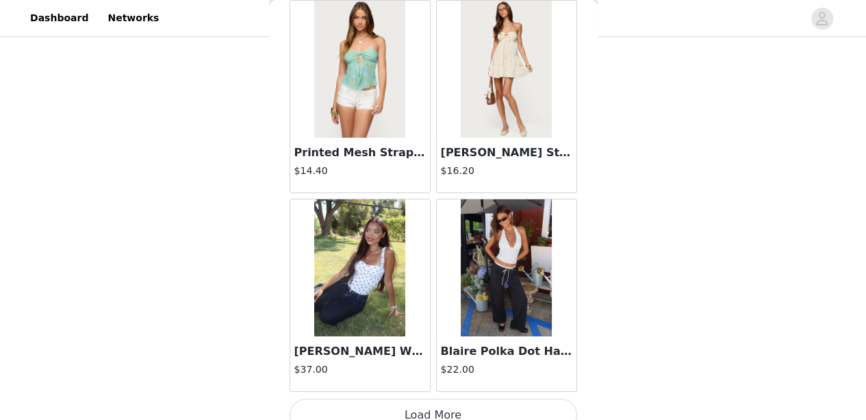
click at [419, 398] on button "Load More" at bounding box center [434, 414] width 288 height 33
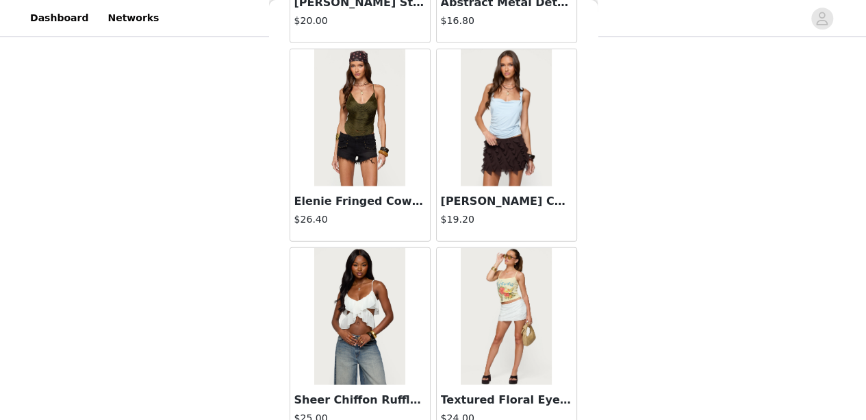
scroll to position [9594, 0]
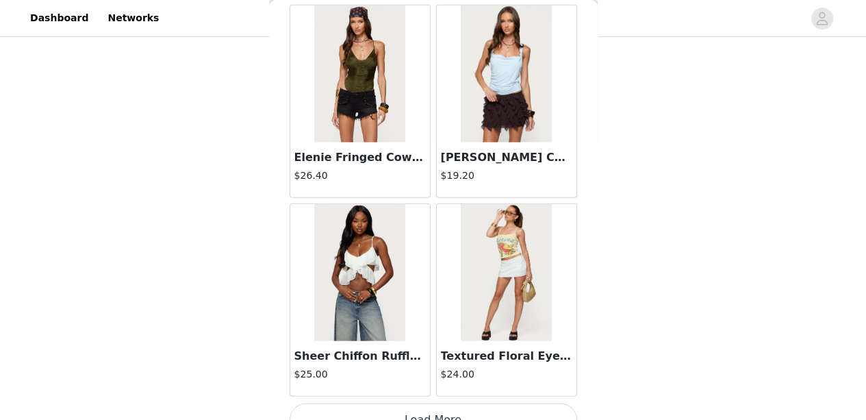
click at [483, 403] on button "Load More" at bounding box center [434, 419] width 288 height 33
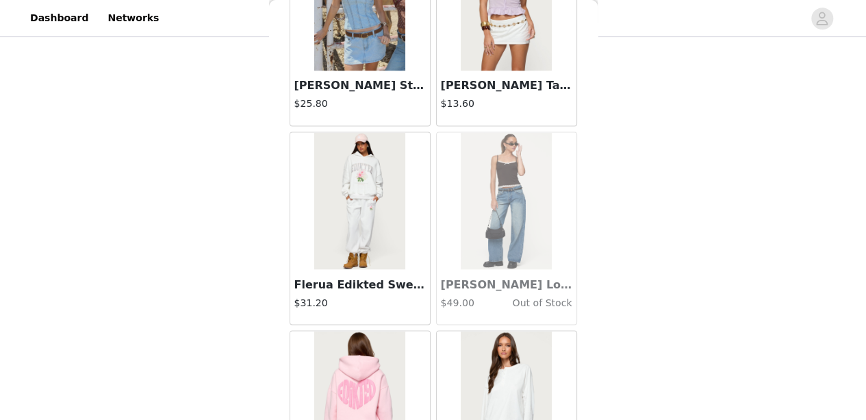
scroll to position [11575, 0]
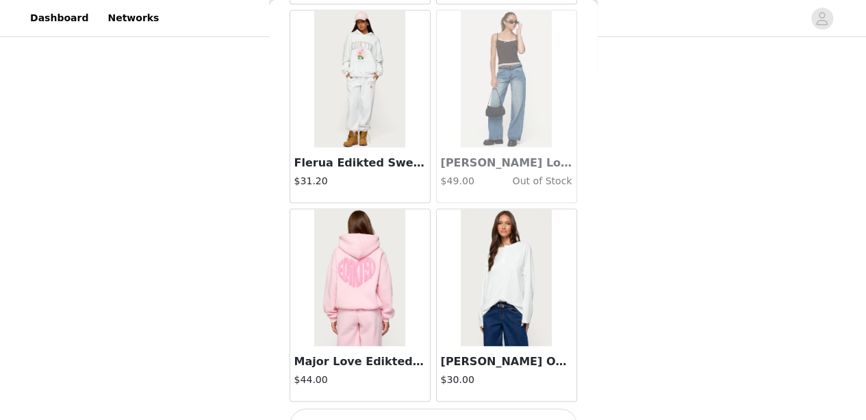
click at [434, 408] on button "Load More" at bounding box center [434, 424] width 288 height 33
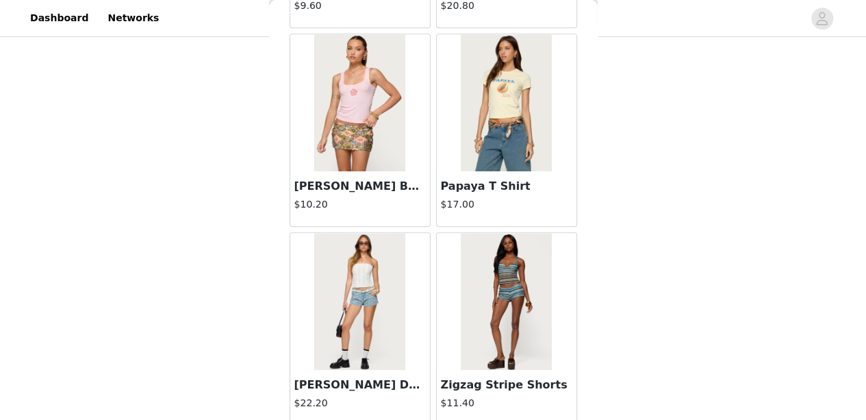
scroll to position [13556, 0]
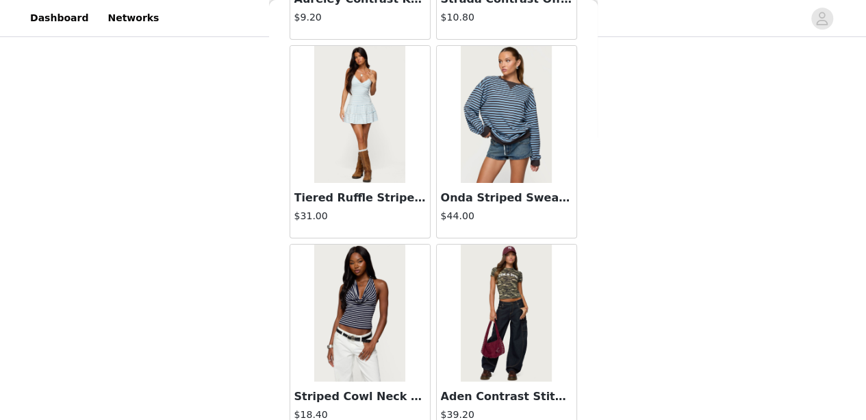
scroll to position [15537, 0]
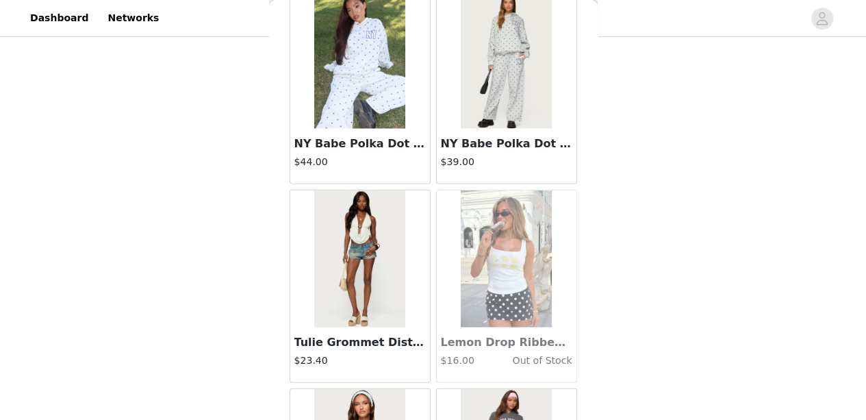
scroll to position [17518, 0]
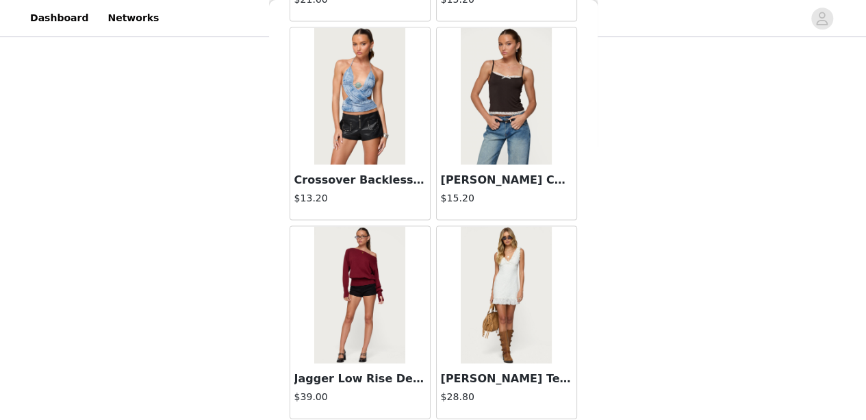
scroll to position [19499, 0]
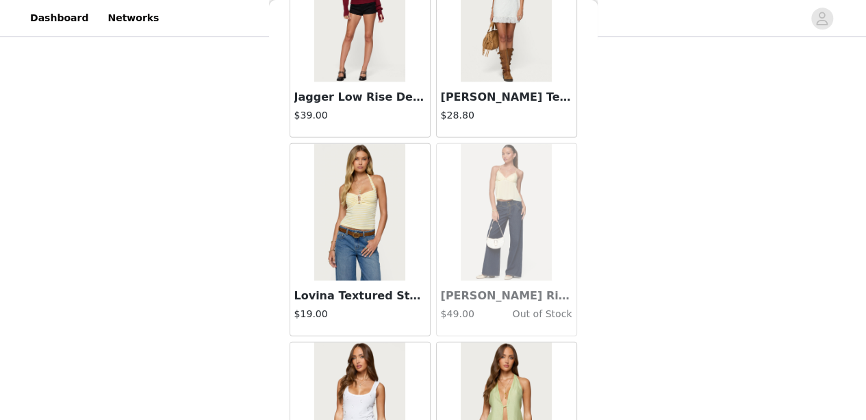
scroll to position [19781, 0]
click at [456, 287] on h3 "[PERSON_NAME] Rise Jeans" at bounding box center [506, 295] width 131 height 16
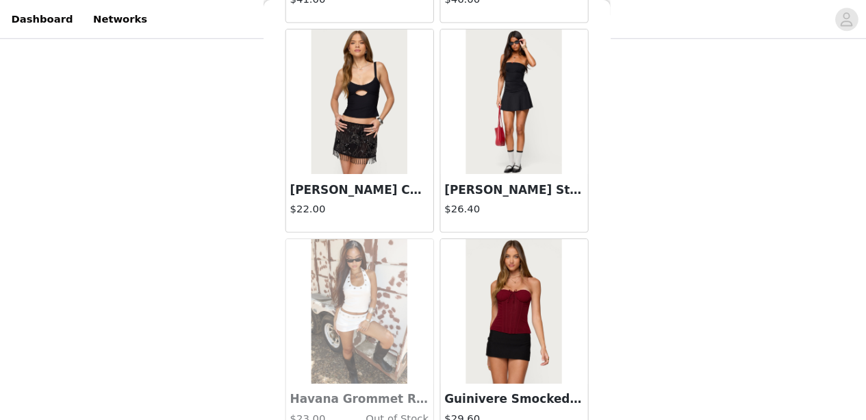
scroll to position [21101, 0]
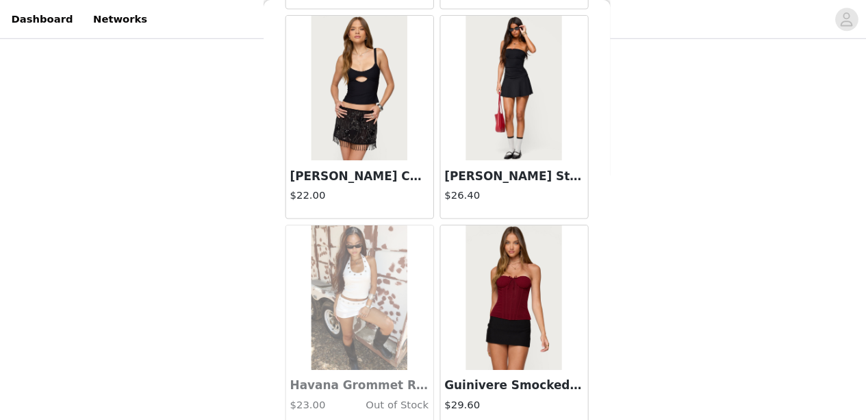
click at [513, 255] on img at bounding box center [506, 282] width 91 height 137
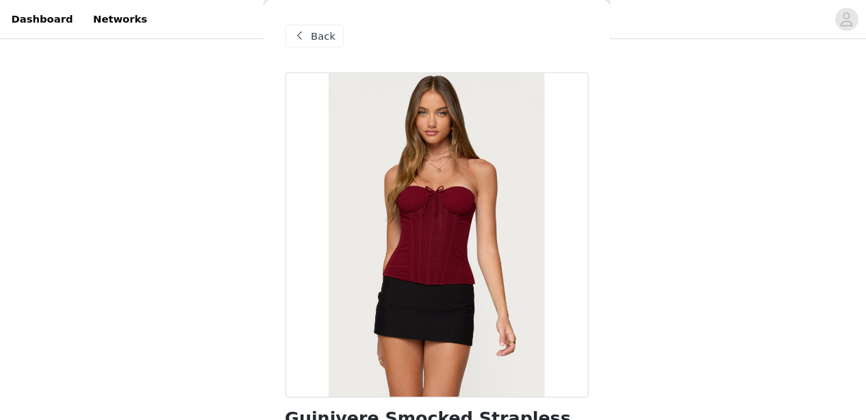
scroll to position [246, 0]
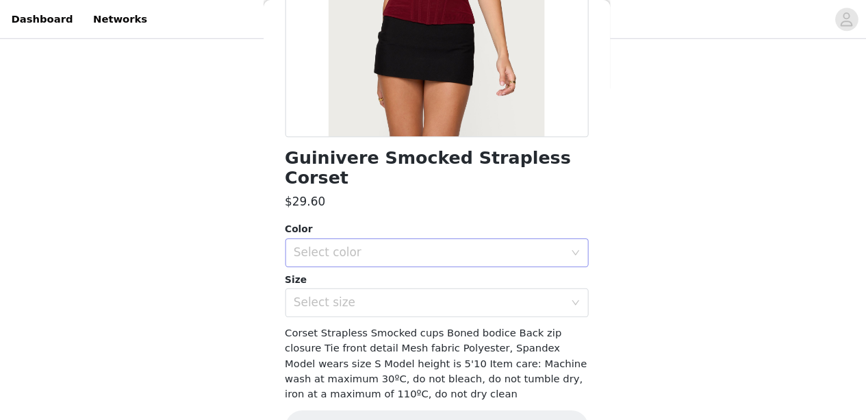
click at [455, 233] on div "Select color" at bounding box center [426, 240] width 256 height 14
click at [432, 246] on li "BURGUNDY" at bounding box center [427, 251] width 277 height 22
click at [420, 280] on div "Select size" at bounding box center [426, 287] width 256 height 14
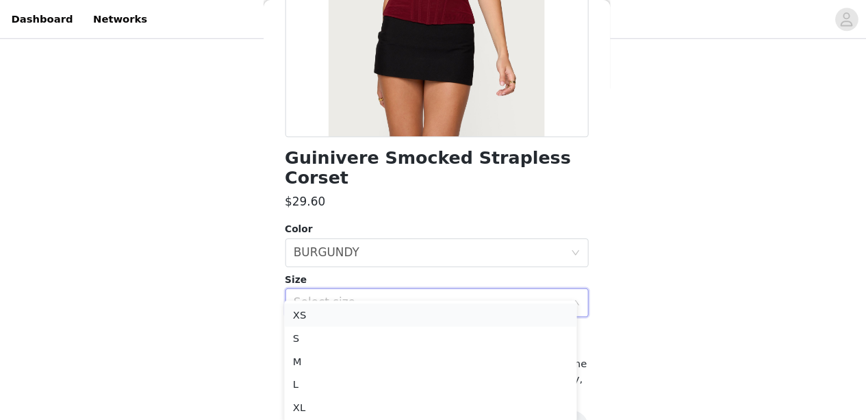
click at [401, 296] on li "XS" at bounding box center [427, 299] width 277 height 22
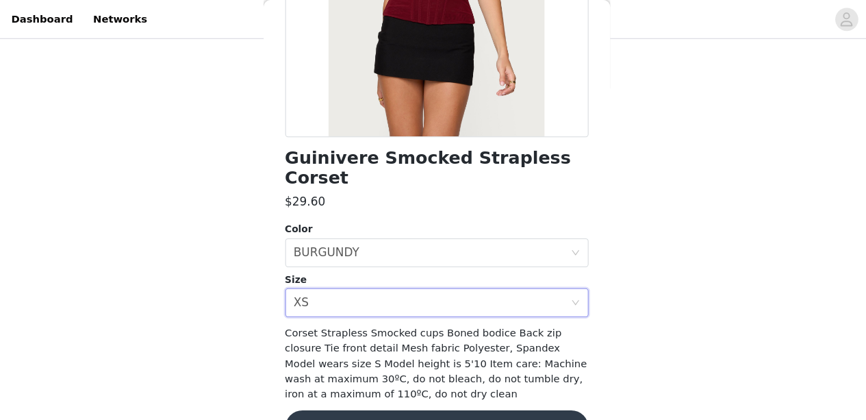
click at [411, 389] on button "Add Product" at bounding box center [434, 405] width 288 height 33
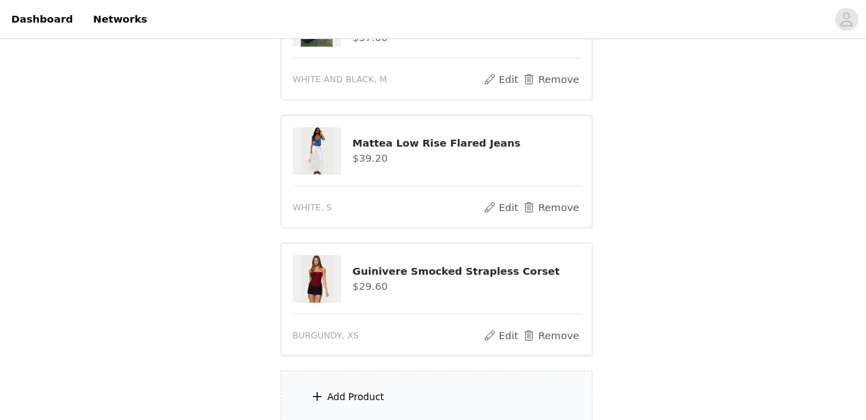
click at [406, 368] on div "Add Product" at bounding box center [434, 376] width 296 height 51
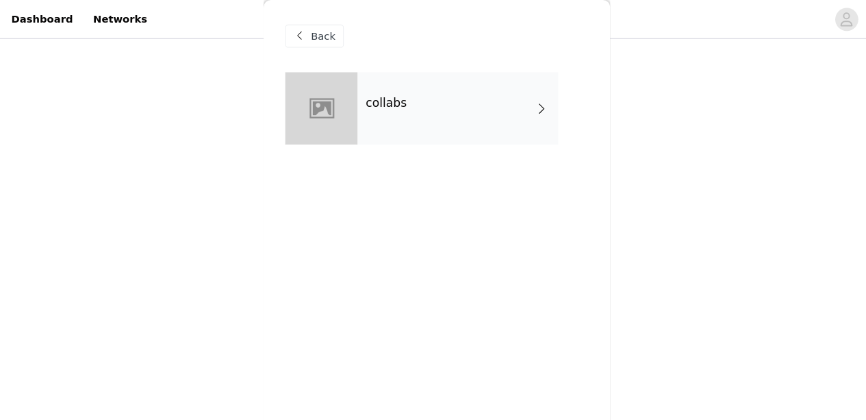
click at [476, 104] on div "collabs" at bounding box center [453, 102] width 190 height 68
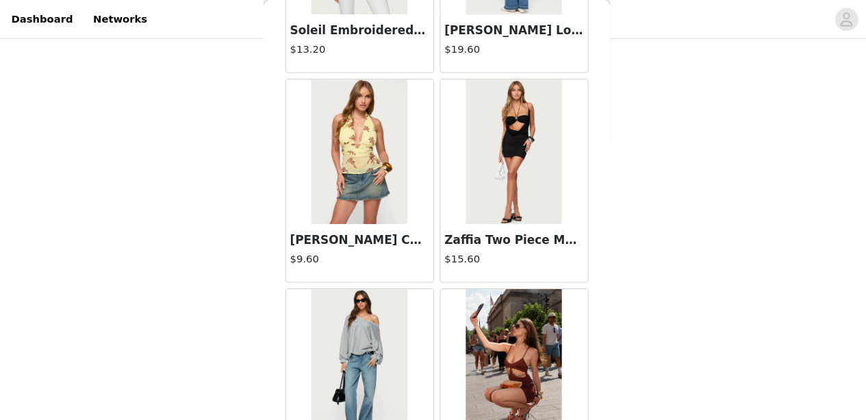
scroll to position [1671, 0]
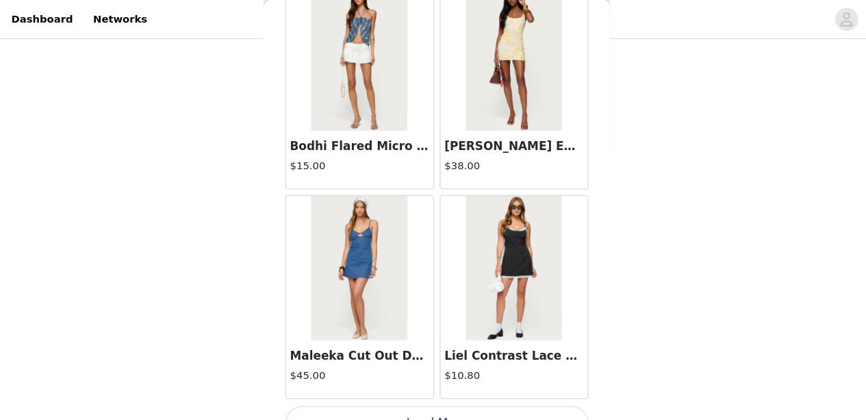
click at [443, 386] on button "Load More" at bounding box center [434, 401] width 288 height 33
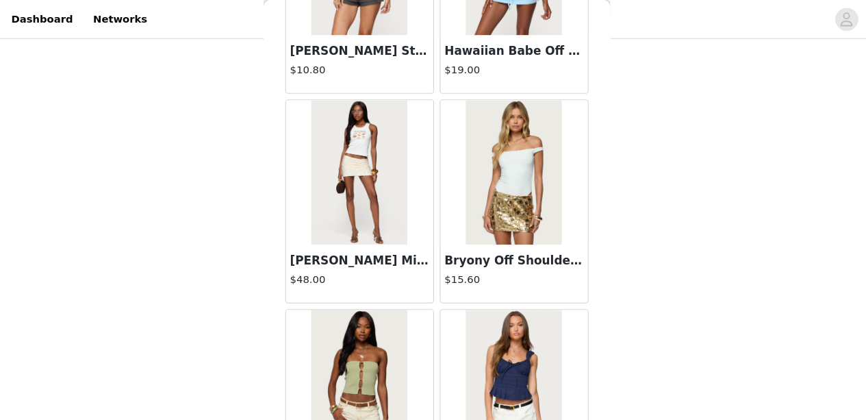
scroll to position [3651, 0]
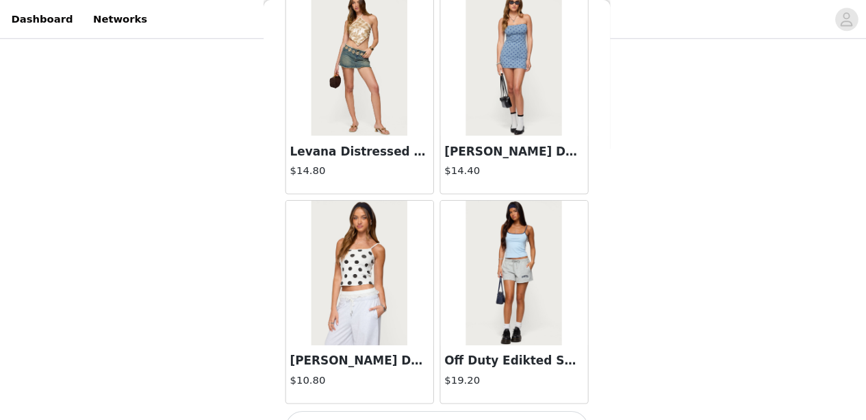
click at [424, 390] on button "Load More" at bounding box center [434, 406] width 288 height 33
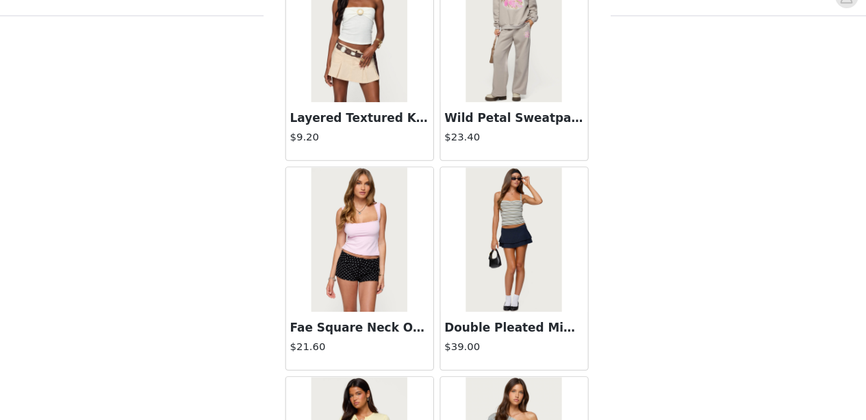
scroll to position [5632, 0]
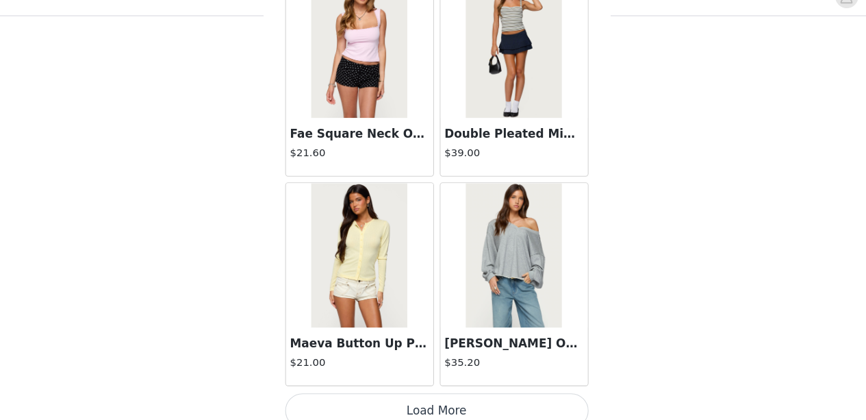
click at [468, 394] on button "Load More" at bounding box center [434, 410] width 288 height 33
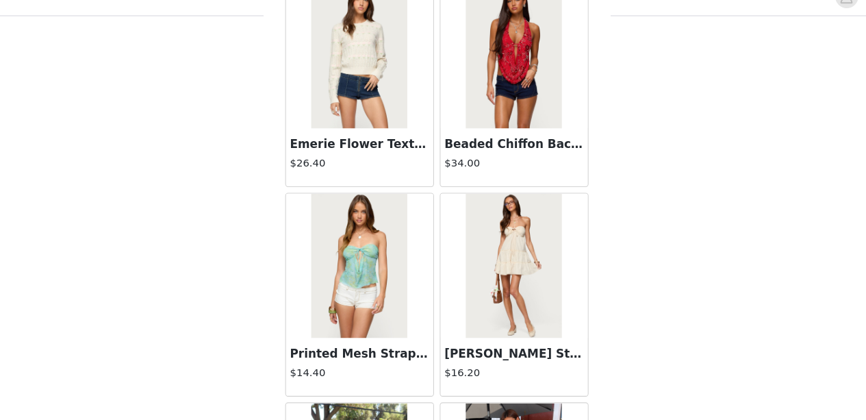
scroll to position [7613, 0]
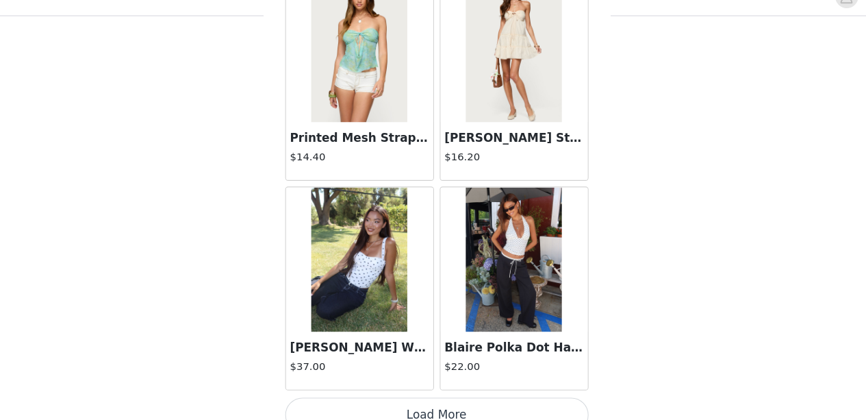
click at [454, 398] on button "Load More" at bounding box center [434, 414] width 288 height 33
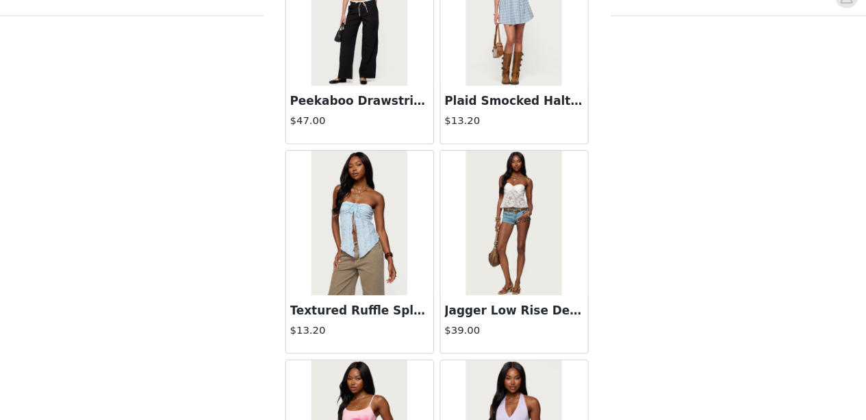
scroll to position [9594, 0]
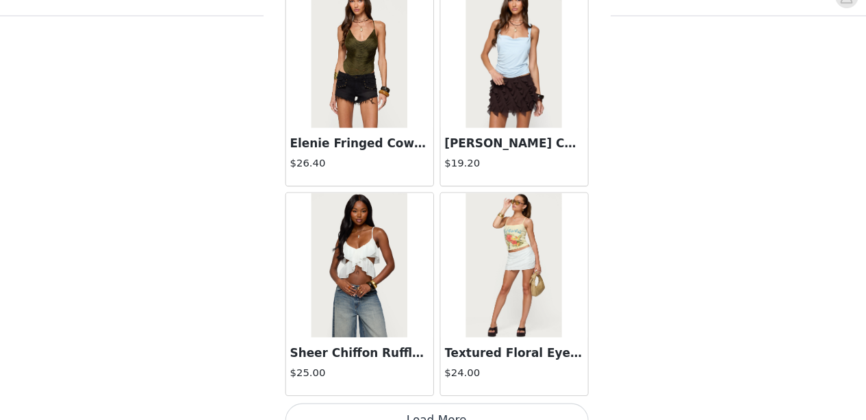
click at [454, 403] on button "Load More" at bounding box center [434, 419] width 288 height 33
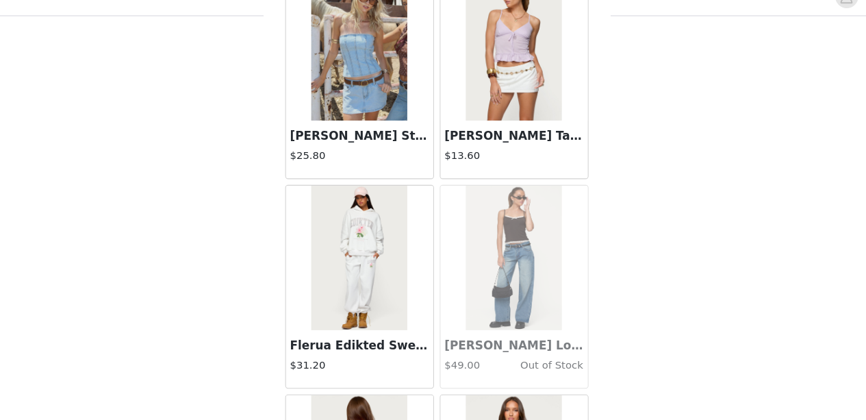
scroll to position [11575, 0]
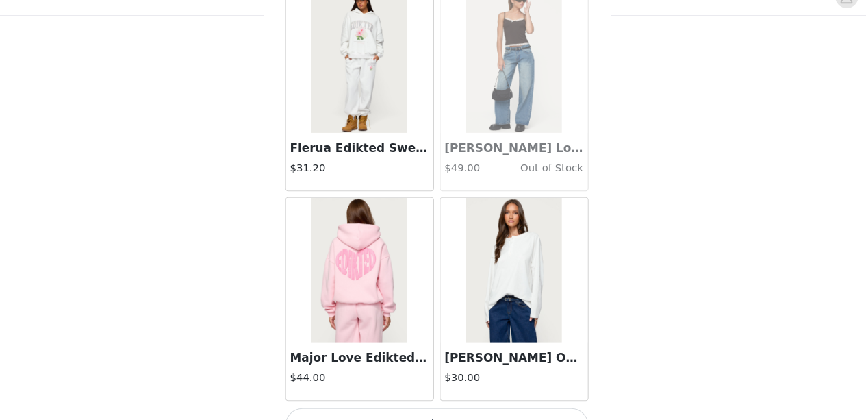
click at [451, 408] on button "Load More" at bounding box center [434, 424] width 288 height 33
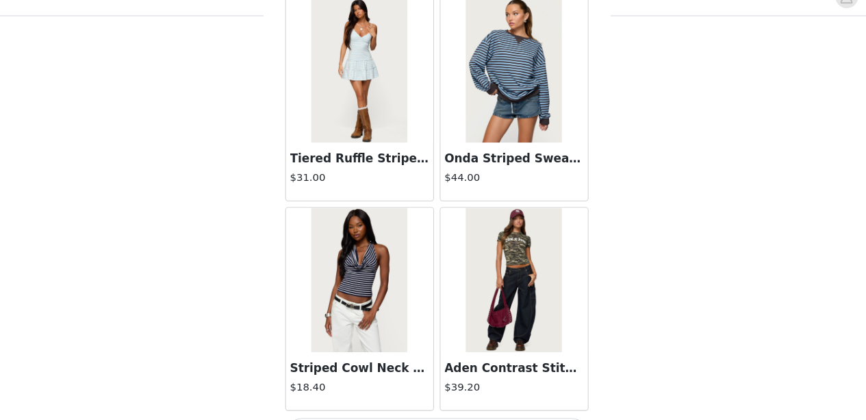
scroll to position [15537, 0]
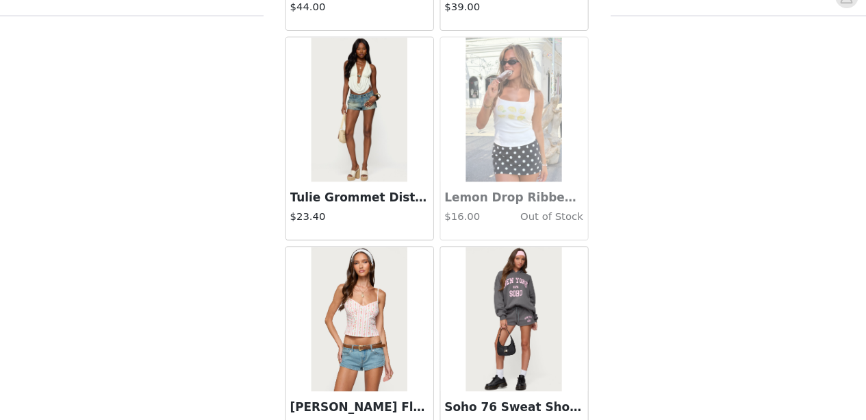
scroll to position [17518, 0]
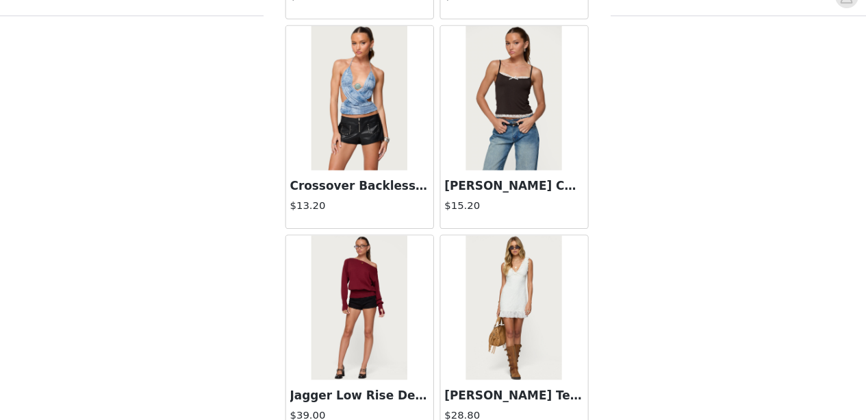
scroll to position [19499, 0]
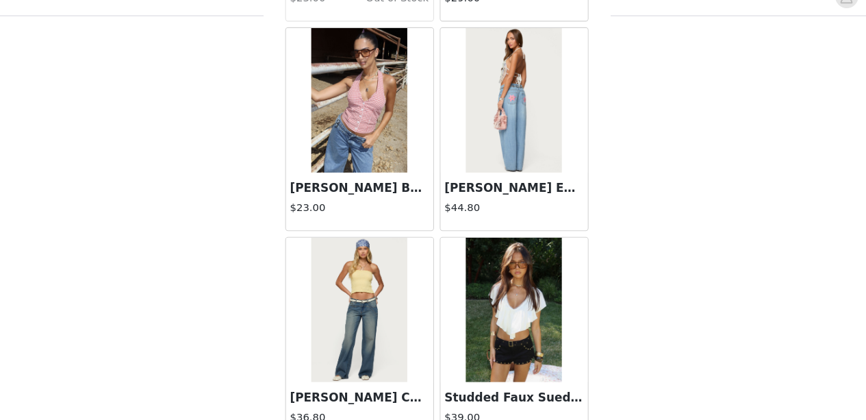
scroll to position [21480, 0]
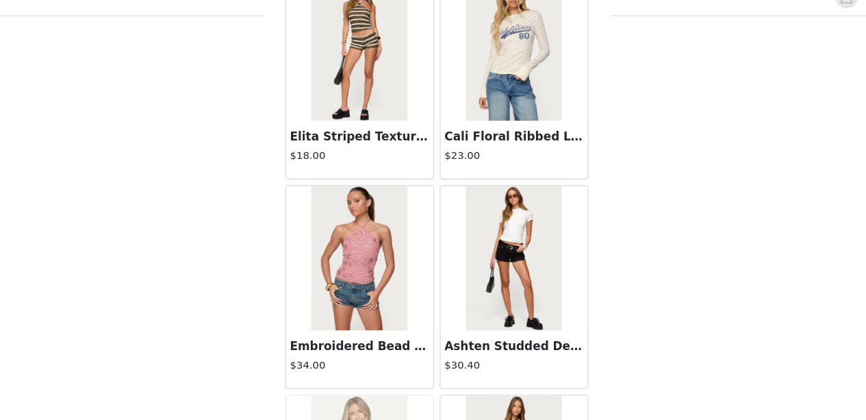
scroll to position [22509, 0]
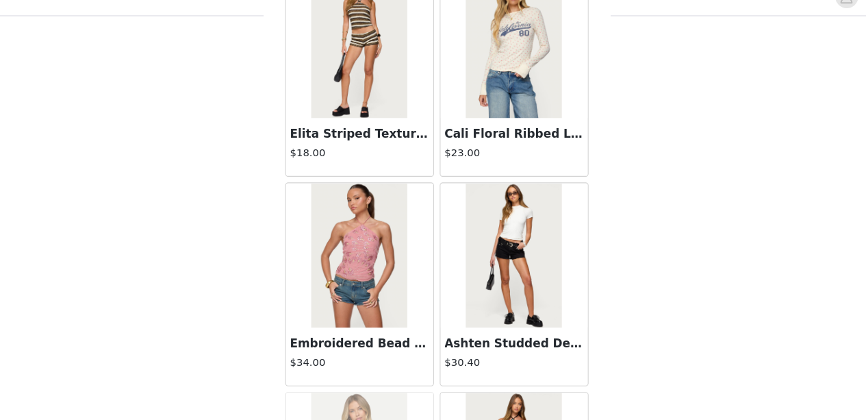
click at [346, 231] on img at bounding box center [359, 263] width 91 height 137
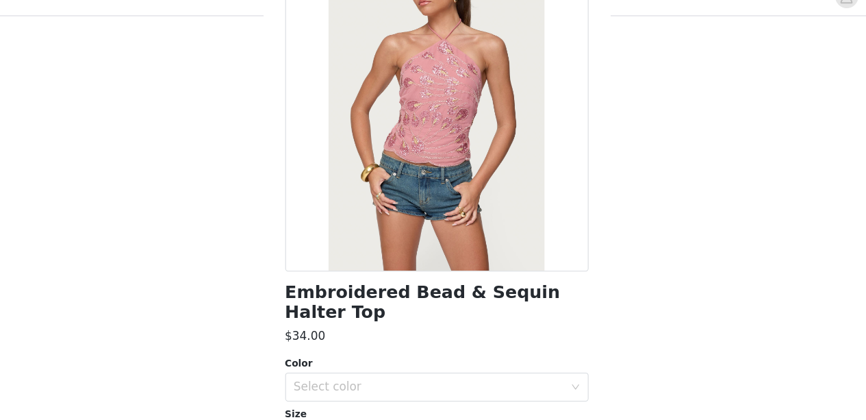
scroll to position [99, 0]
click at [433, 389] on div "Select color" at bounding box center [426, 388] width 256 height 14
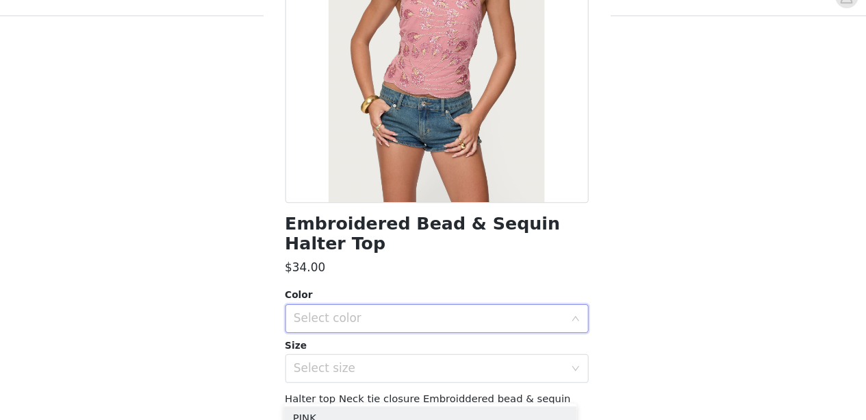
scroll to position [164, 0]
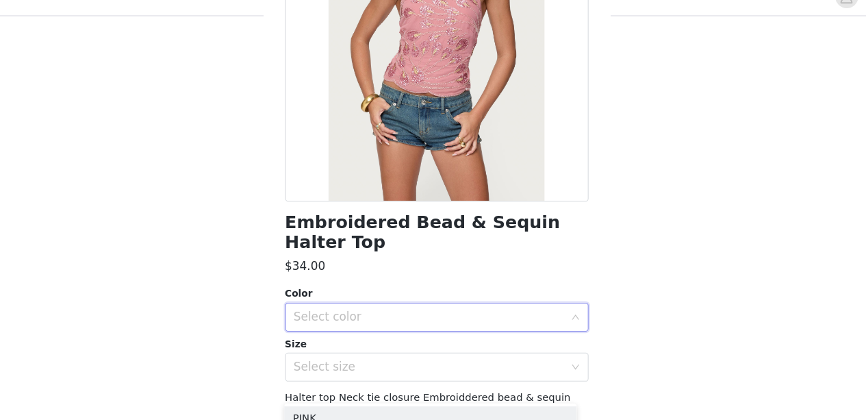
click at [397, 328] on div "Select color" at bounding box center [429, 322] width 262 height 26
click at [396, 370] on div "Select size" at bounding box center [426, 369] width 256 height 14
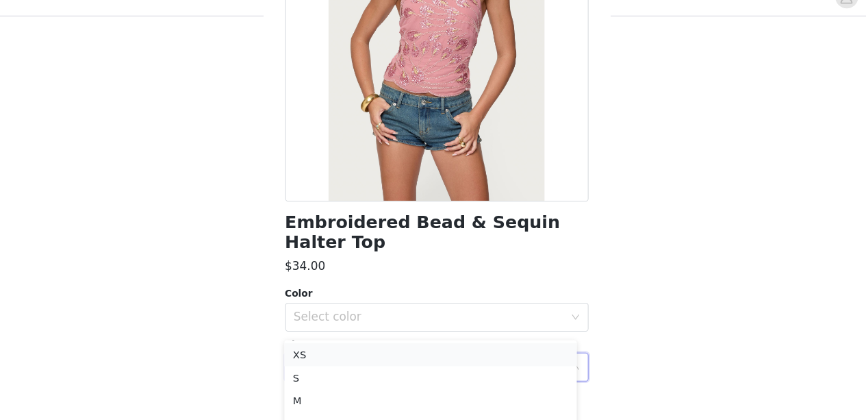
scroll to position [513, 0]
click at [362, 369] on li "M" at bounding box center [427, 374] width 277 height 22
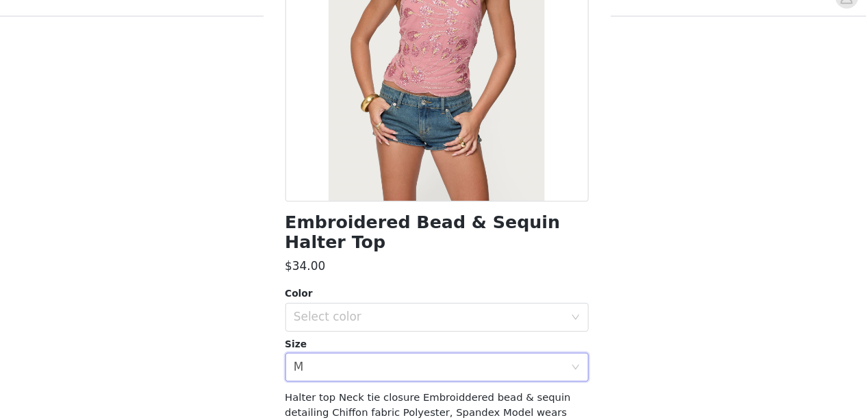
scroll to position [443, 0]
click at [401, 305] on div "Color" at bounding box center [434, 300] width 288 height 14
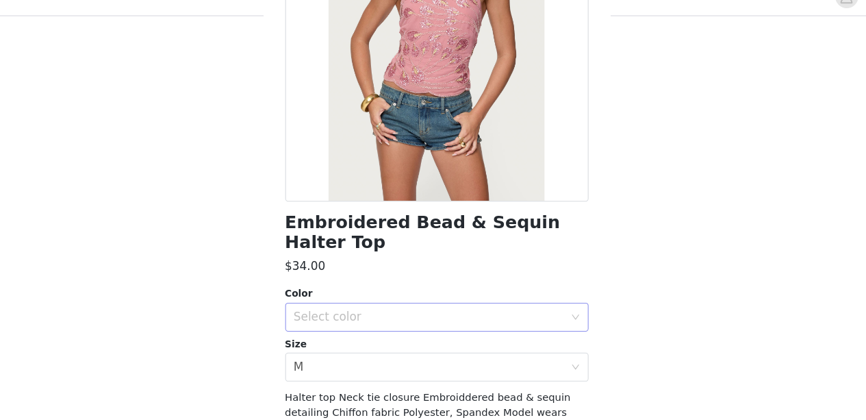
click at [403, 320] on div "Select color" at bounding box center [426, 322] width 256 height 14
click at [399, 348] on li "PINK" at bounding box center [427, 352] width 277 height 22
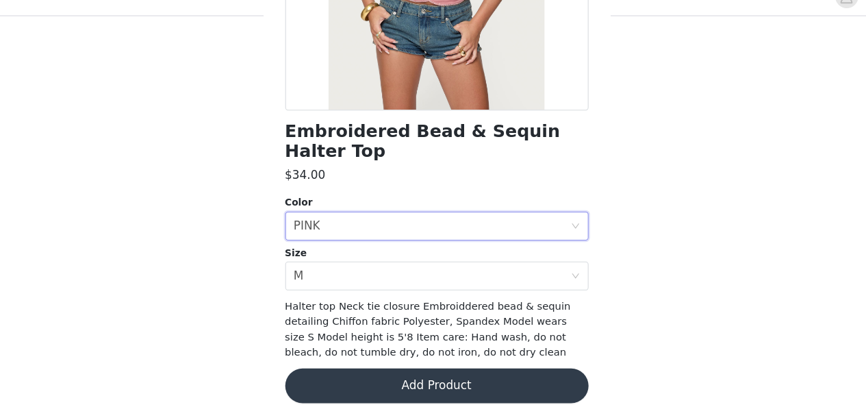
click at [439, 381] on button "Add Product" at bounding box center [434, 386] width 288 height 33
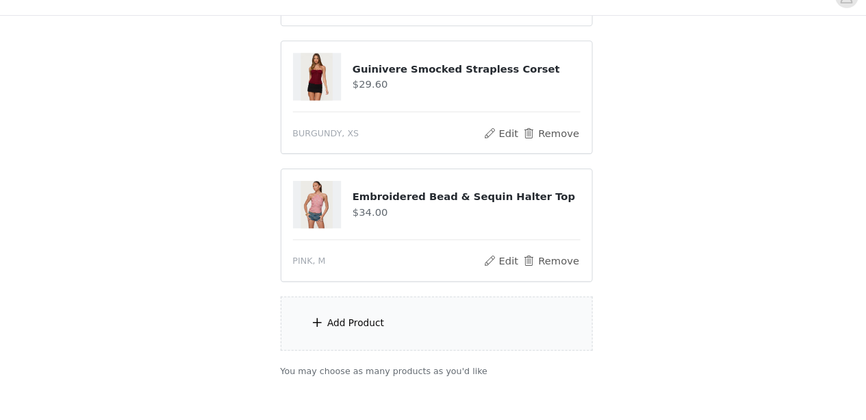
scroll to position [505, 0]
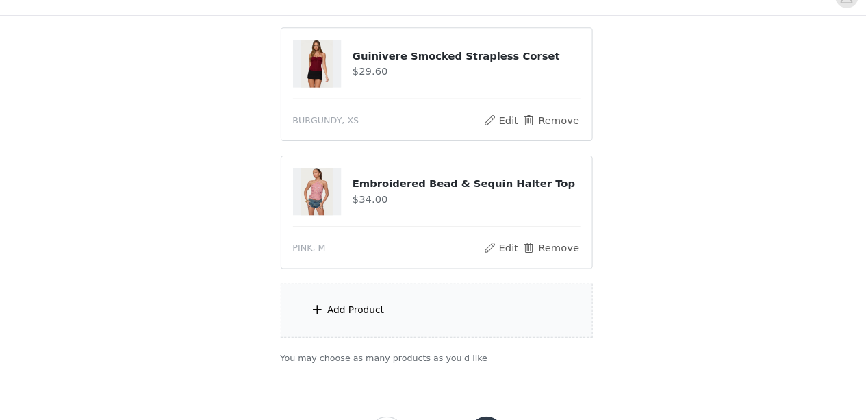
click at [460, 305] on div "Add Product" at bounding box center [434, 315] width 296 height 51
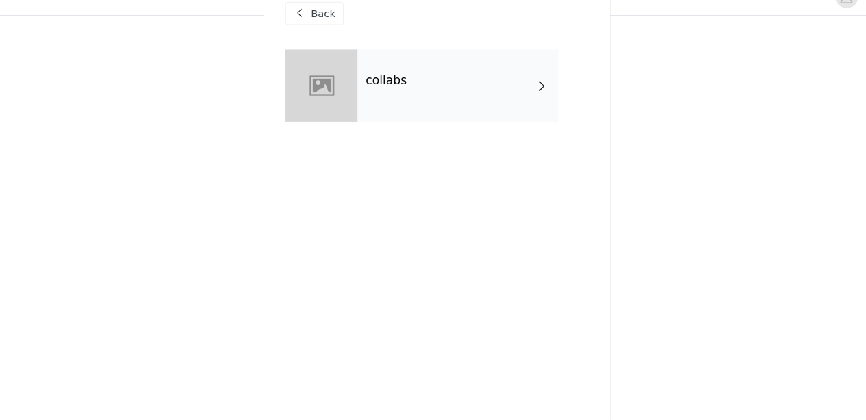
click at [511, 101] on div "collabs" at bounding box center [453, 102] width 190 height 68
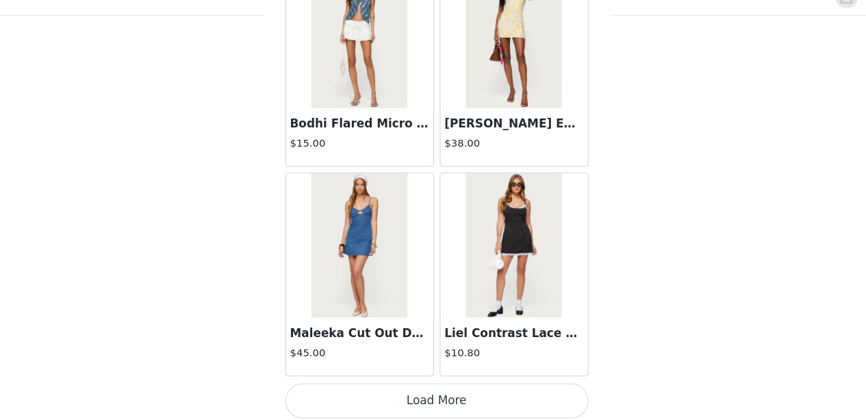
scroll to position [563, 0]
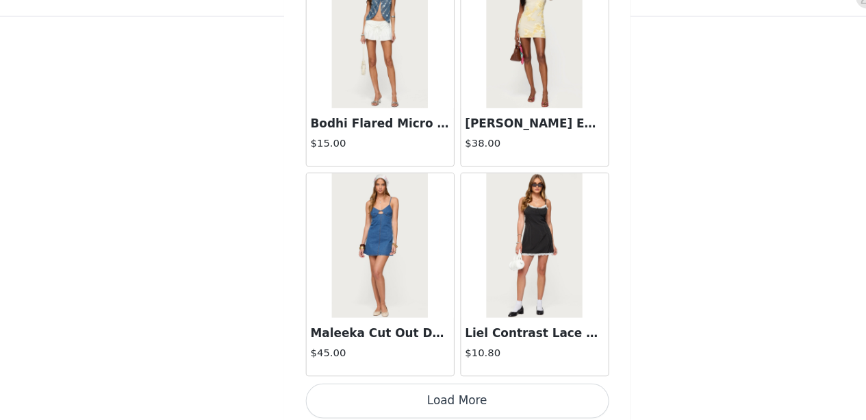
click at [433, 387] on button "Load More" at bounding box center [434, 401] width 288 height 33
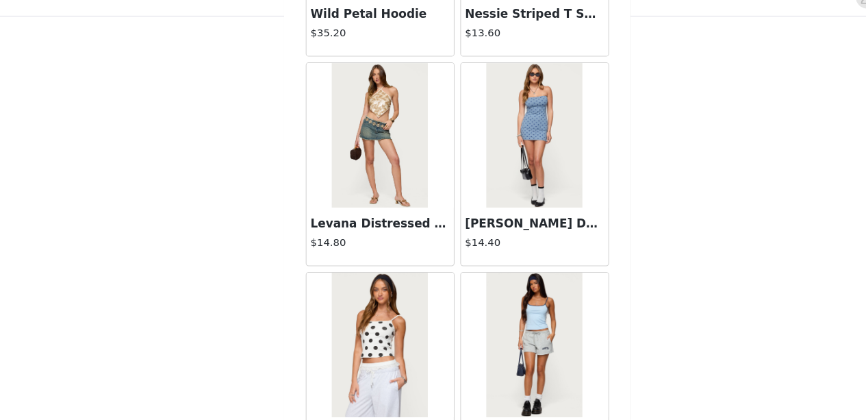
scroll to position [3651, 0]
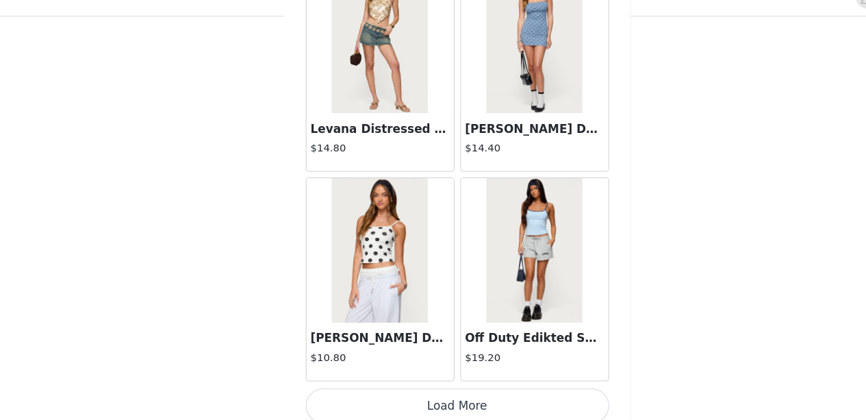
click at [477, 392] on button "Load More" at bounding box center [434, 406] width 288 height 33
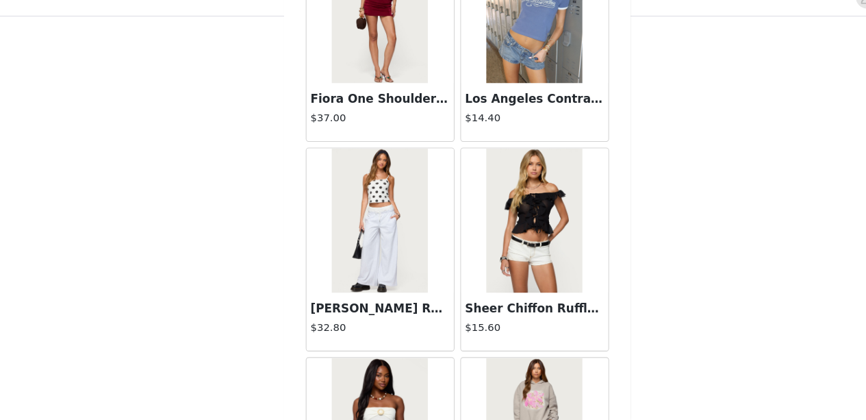
scroll to position [5632, 0]
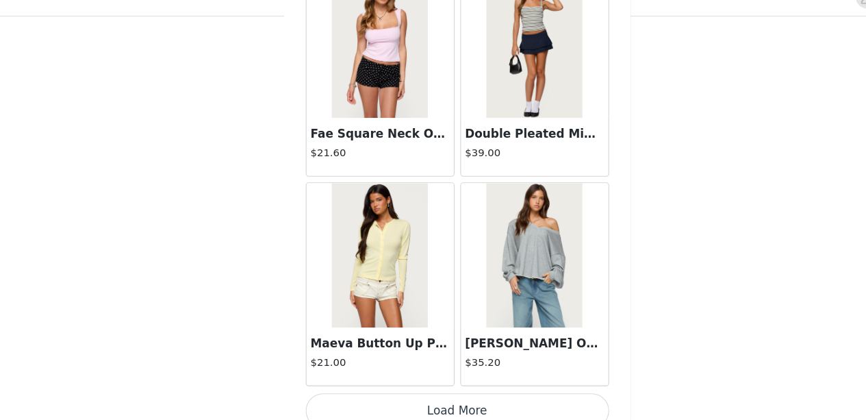
click at [472, 394] on button "Load More" at bounding box center [434, 410] width 288 height 33
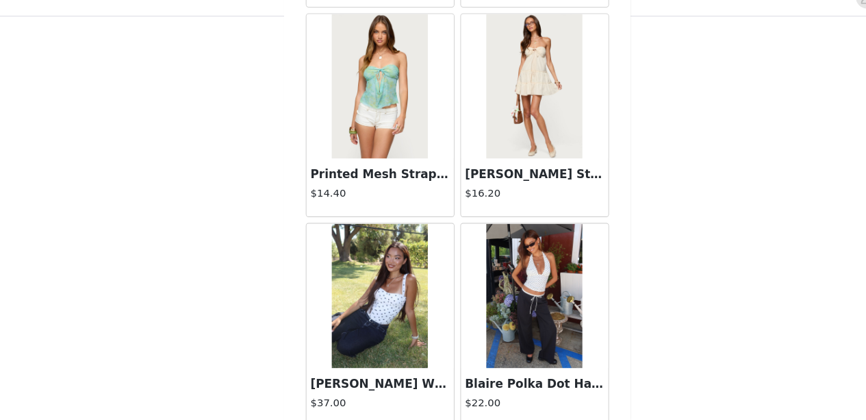
scroll to position [7613, 0]
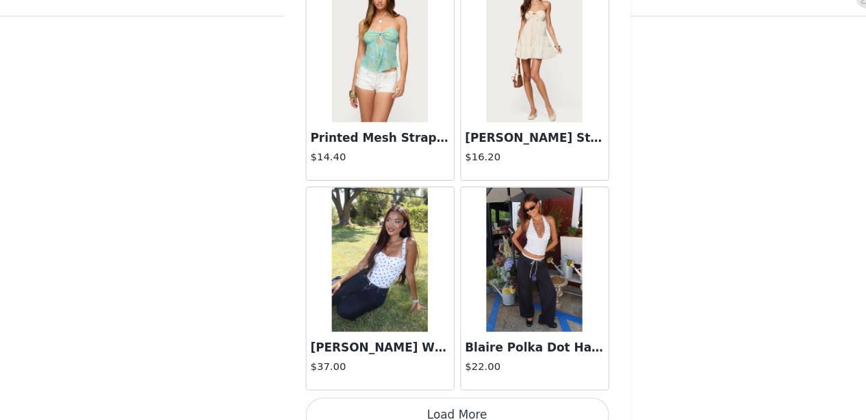
click at [511, 405] on button "Load More" at bounding box center [434, 414] width 288 height 33
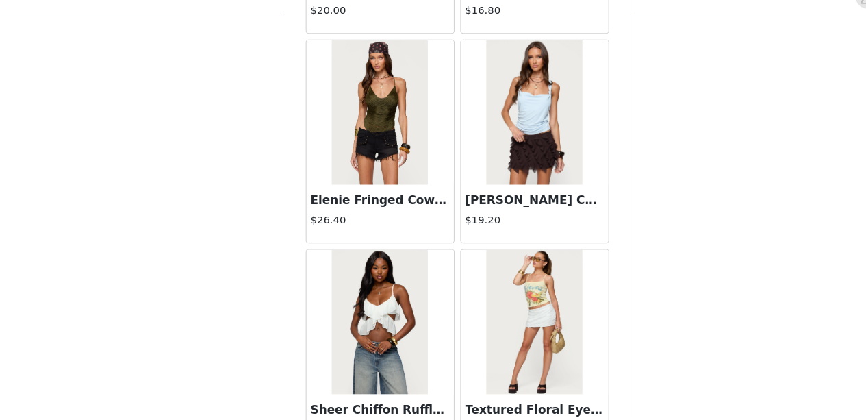
scroll to position [9594, 0]
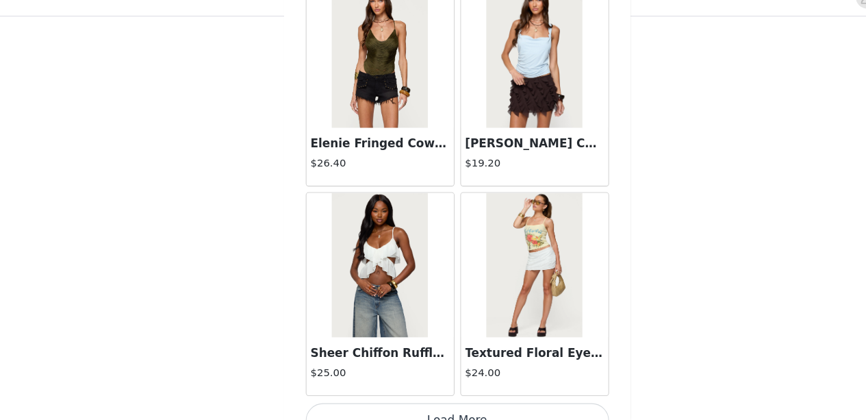
click at [459, 404] on button "Load More" at bounding box center [434, 419] width 288 height 33
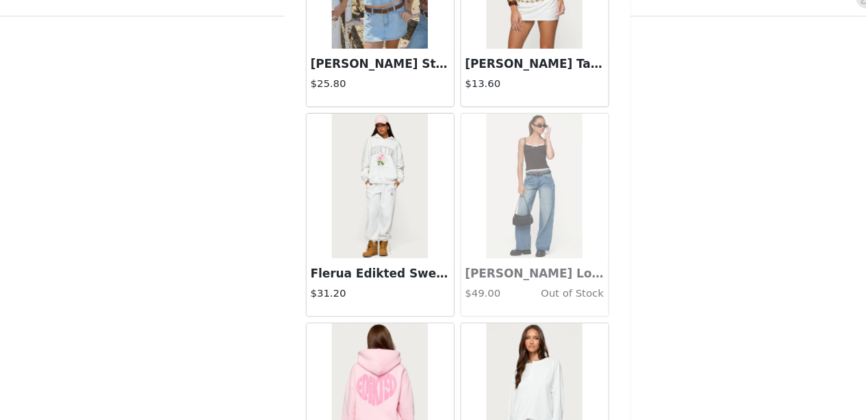
scroll to position [11575, 0]
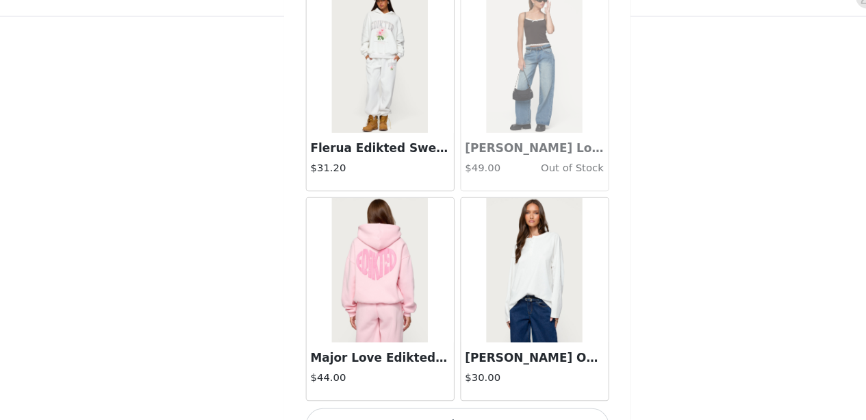
click at [490, 408] on button "Load More" at bounding box center [434, 424] width 288 height 33
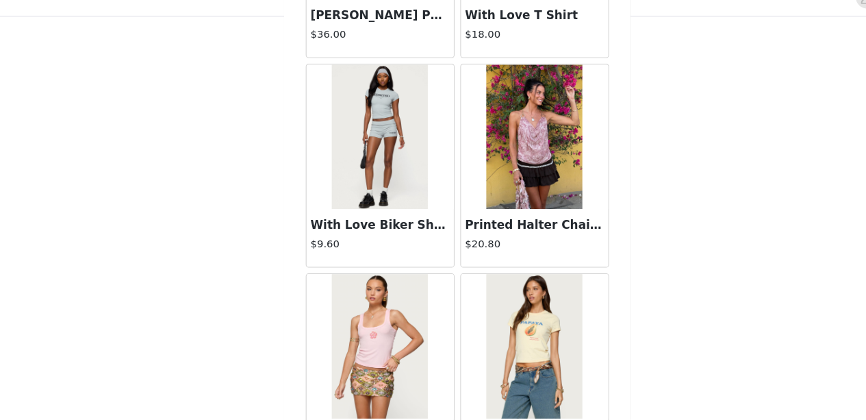
scroll to position [13556, 0]
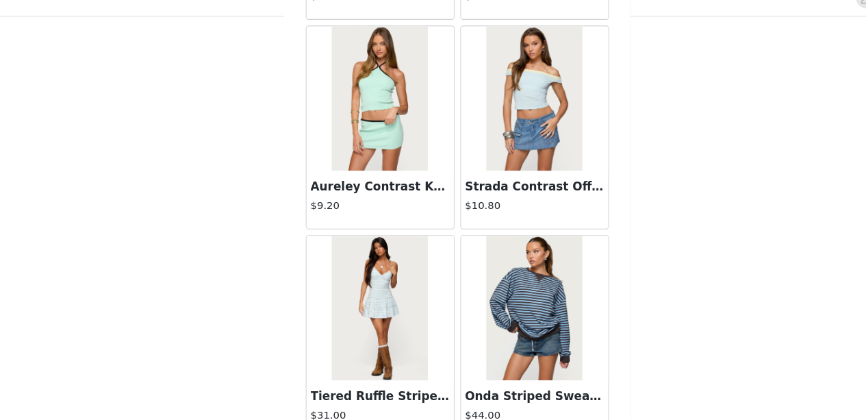
scroll to position [15537, 0]
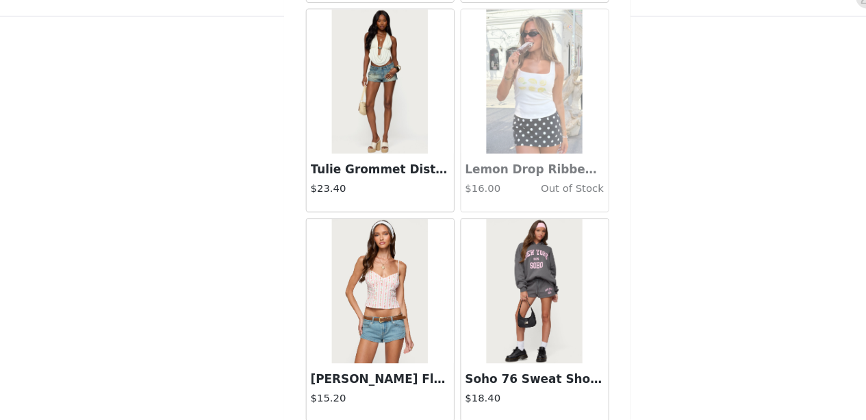
scroll to position [17518, 0]
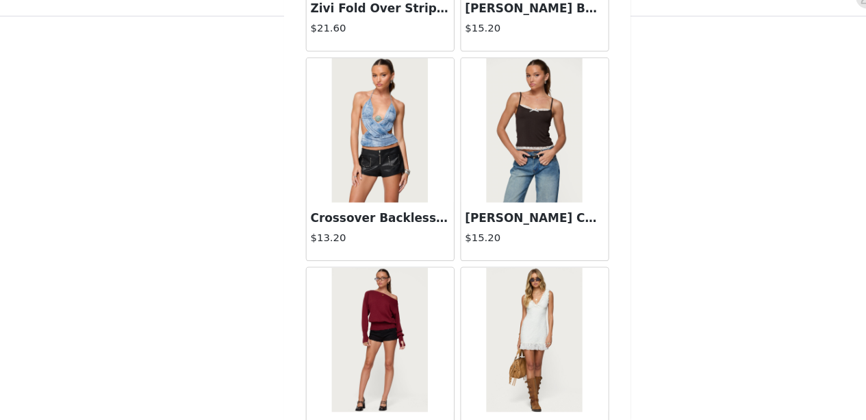
scroll to position [19499, 0]
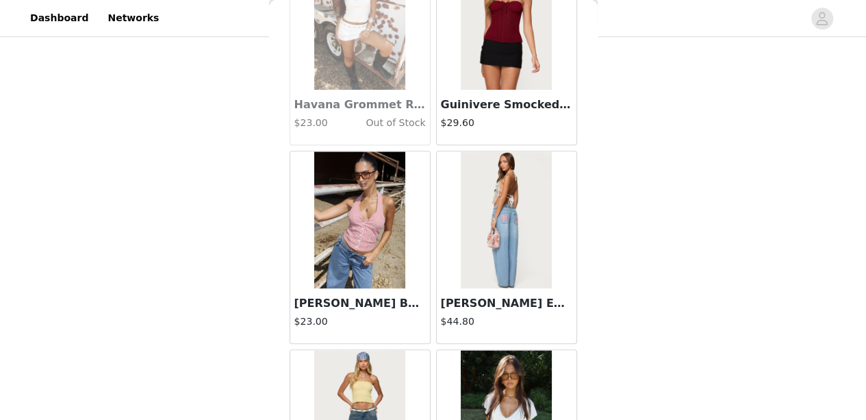
scroll to position [21480, 0]
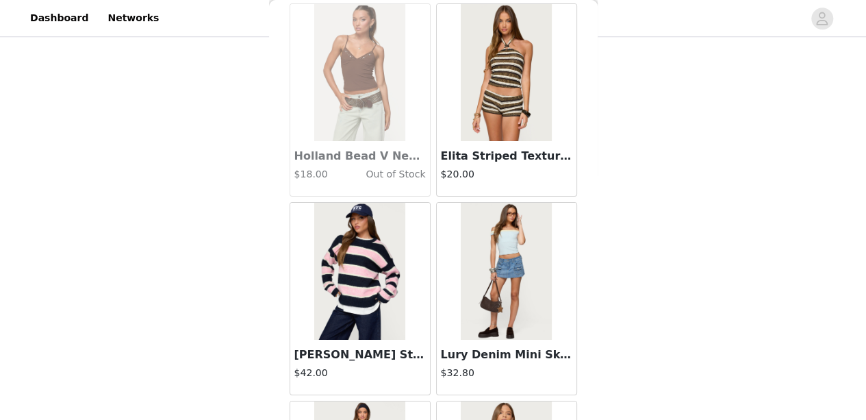
scroll to position [23461, 0]
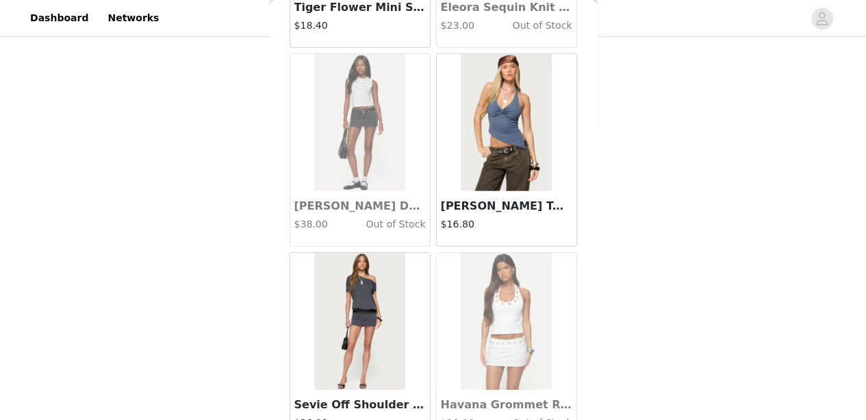
scroll to position [25442, 0]
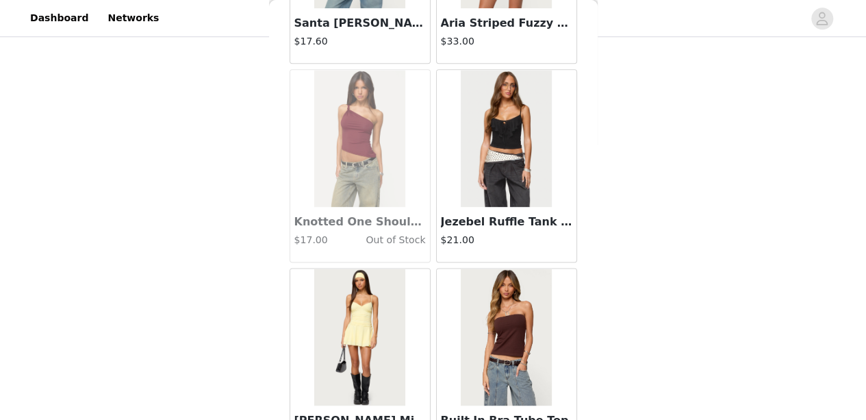
scroll to position [26805, 0]
click at [353, 310] on img at bounding box center [359, 336] width 91 height 137
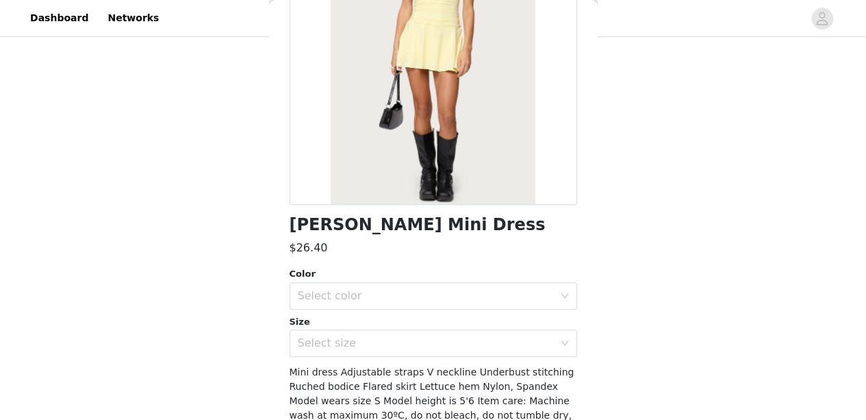
scroll to position [173, 0]
click at [429, 297] on div "Select color" at bounding box center [426, 295] width 256 height 14
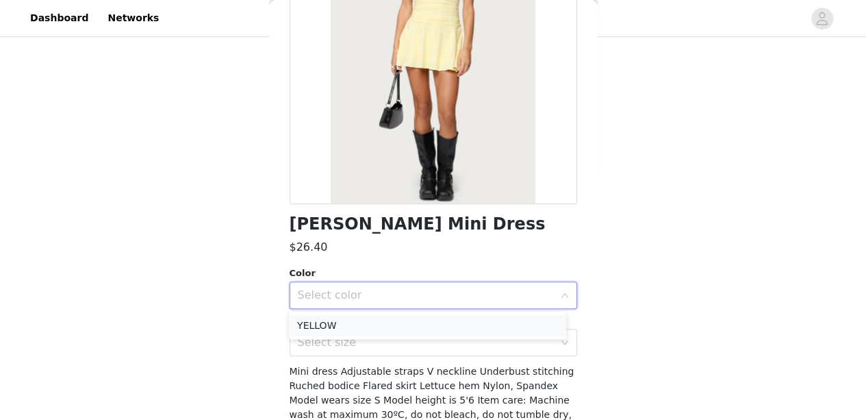
click at [420, 327] on li "YELLOW" at bounding box center [427, 325] width 277 height 22
click at [415, 344] on div "Select size" at bounding box center [426, 342] width 256 height 14
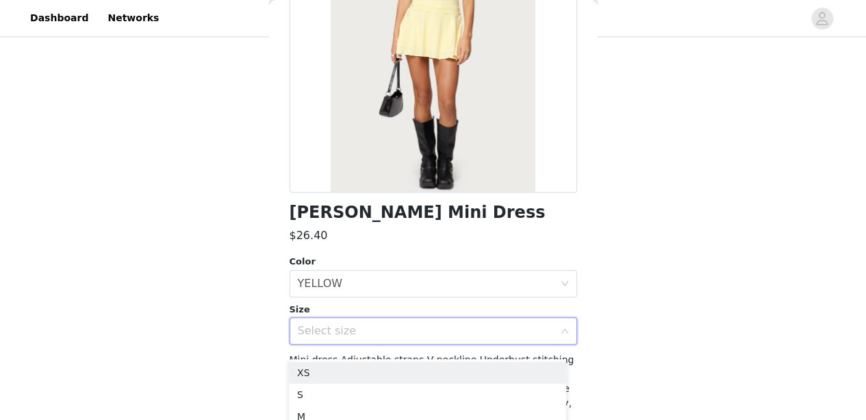
scroll to position [183, 0]
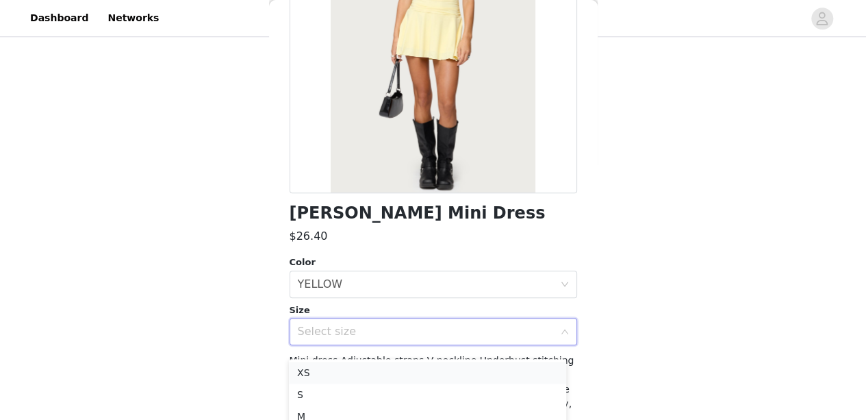
click at [427, 368] on li "XS" at bounding box center [427, 373] width 277 height 22
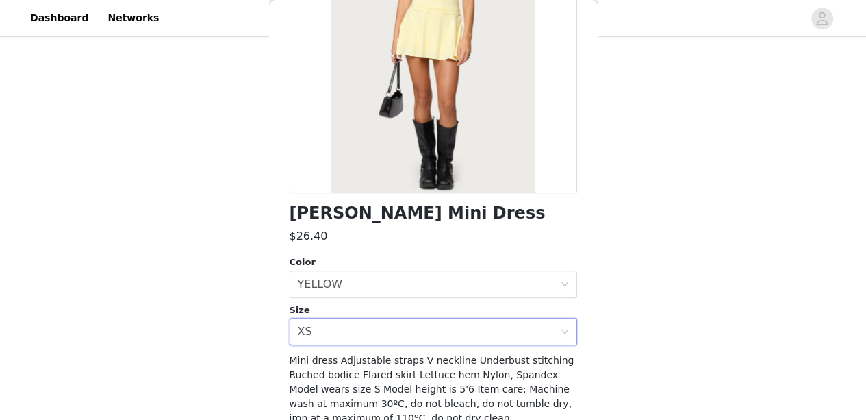
scroll to position [246, 0]
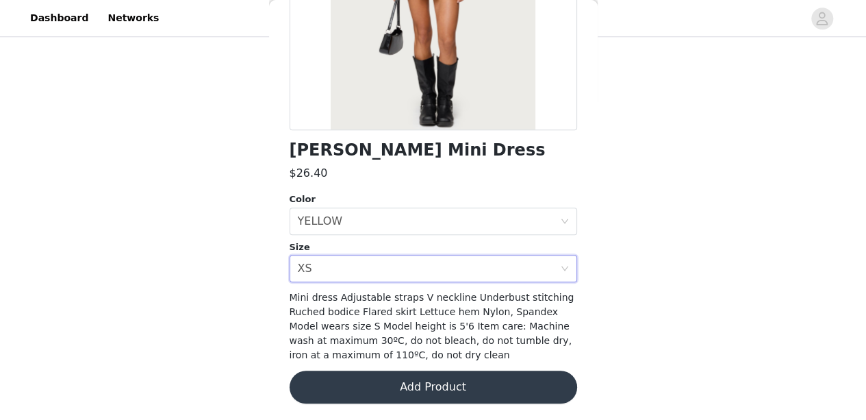
click at [405, 390] on button "Add Product" at bounding box center [434, 386] width 288 height 33
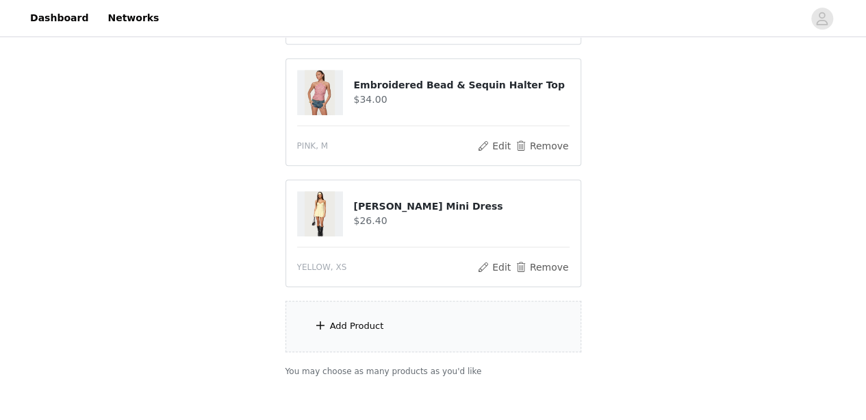
scroll to position [616, 0]
click at [408, 321] on div "Add Product" at bounding box center [434, 325] width 296 height 51
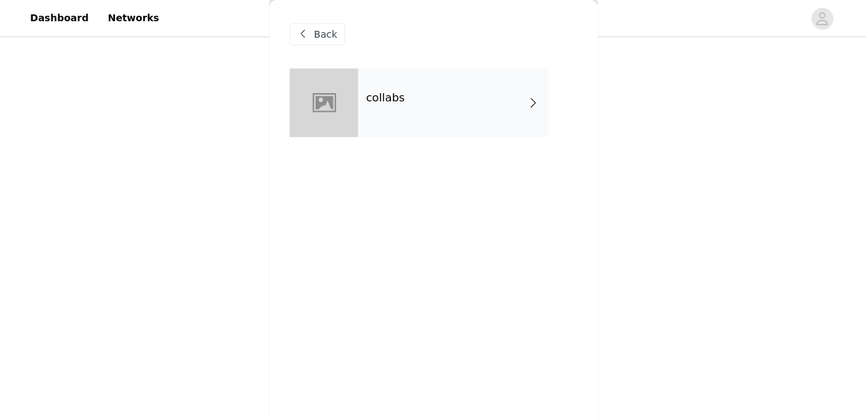
click at [352, 113] on div at bounding box center [324, 102] width 68 height 68
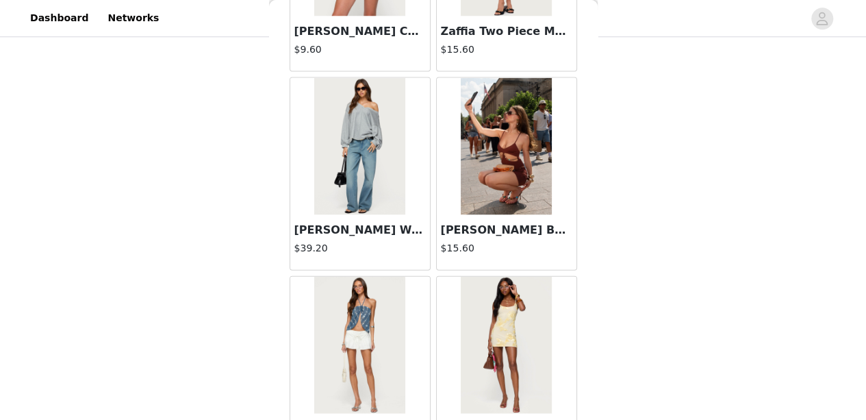
scroll to position [1671, 0]
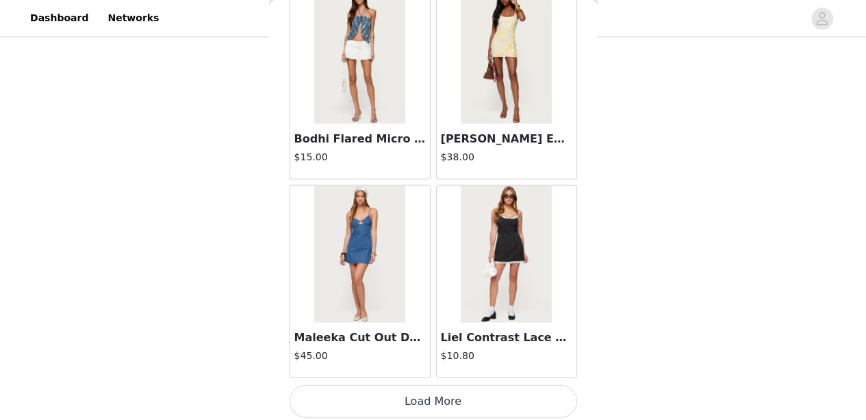
click at [467, 391] on button "Load More" at bounding box center [434, 401] width 288 height 33
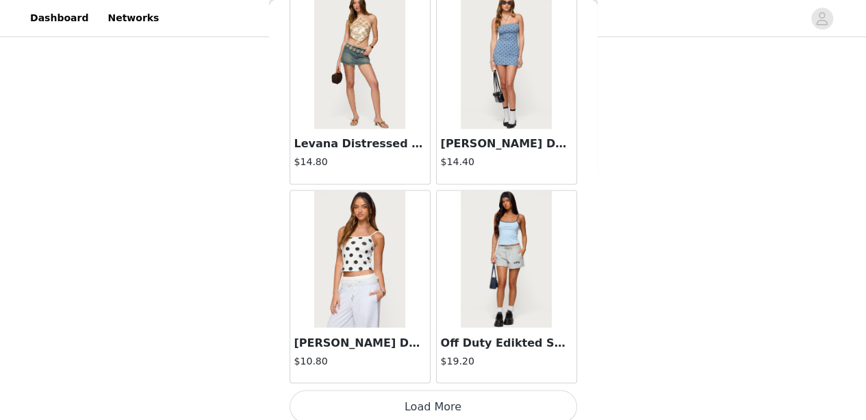
click at [464, 390] on button "Load More" at bounding box center [434, 406] width 288 height 33
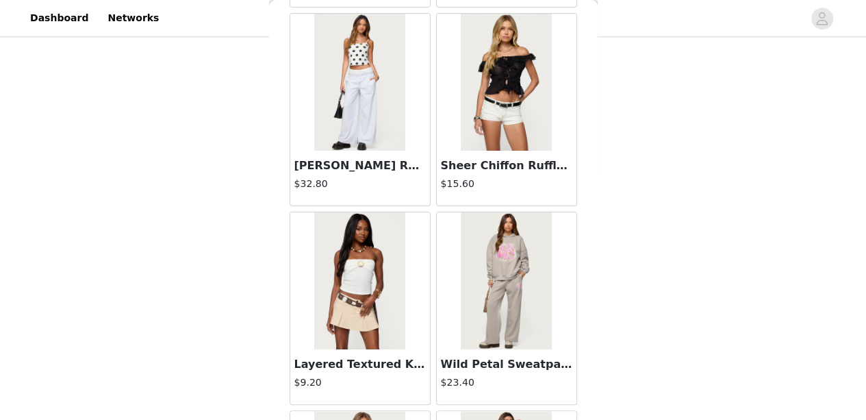
scroll to position [5632, 0]
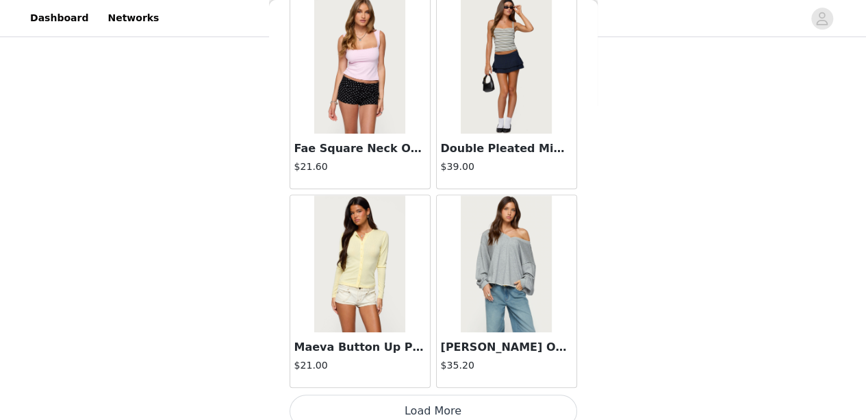
click at [407, 394] on button "Load More" at bounding box center [434, 410] width 288 height 33
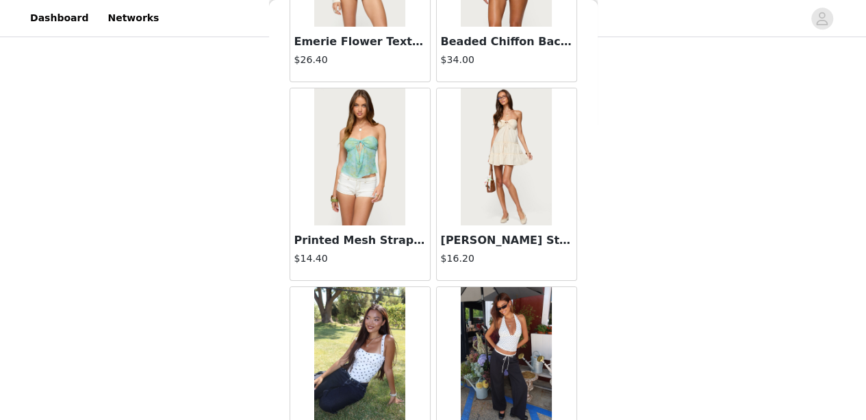
scroll to position [7613, 0]
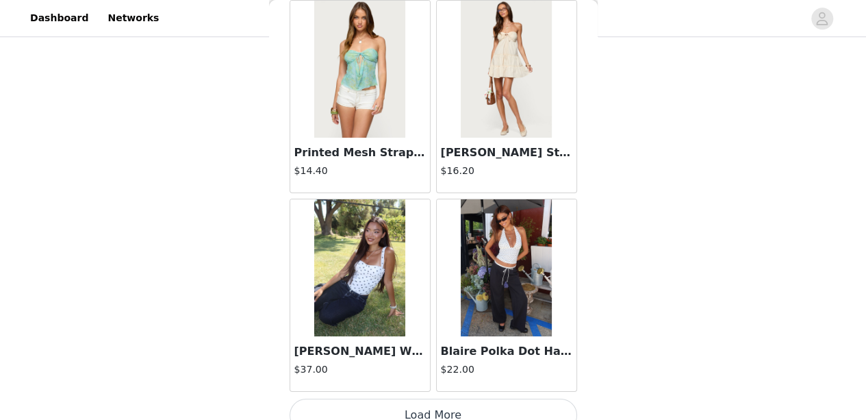
click at [335, 402] on button "Load More" at bounding box center [434, 414] width 288 height 33
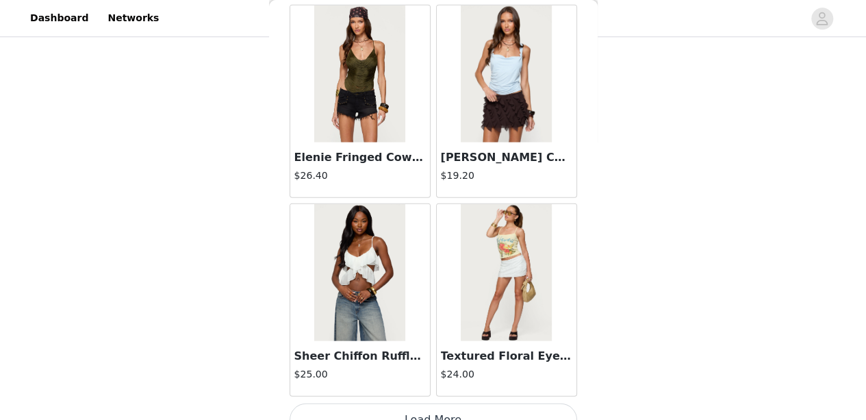
scroll to position [685, 0]
click at [456, 403] on button "Load More" at bounding box center [434, 419] width 288 height 33
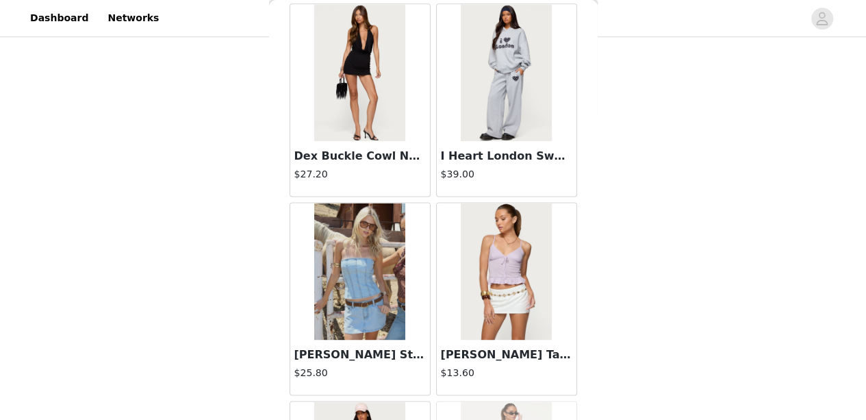
scroll to position [11575, 0]
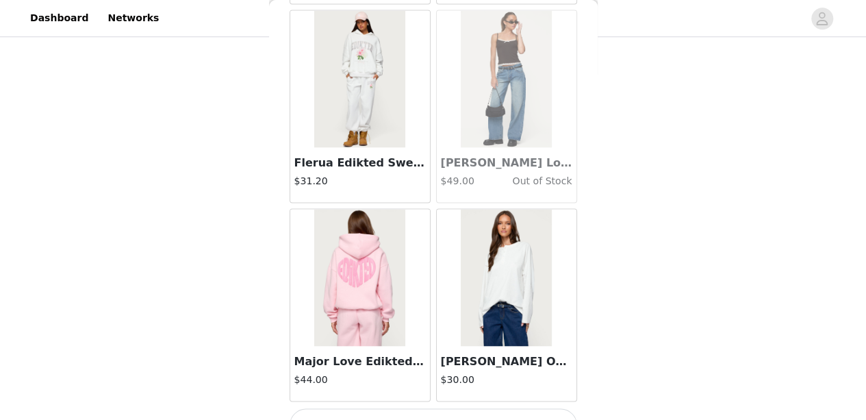
click at [449, 408] on button "Load More" at bounding box center [434, 424] width 288 height 33
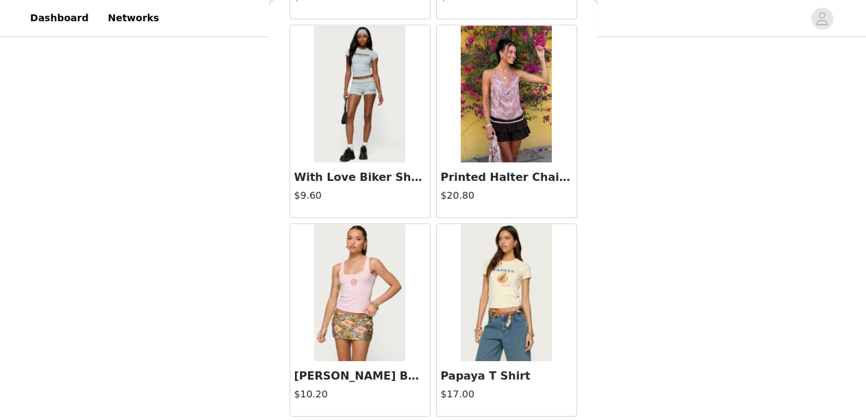
scroll to position [13556, 0]
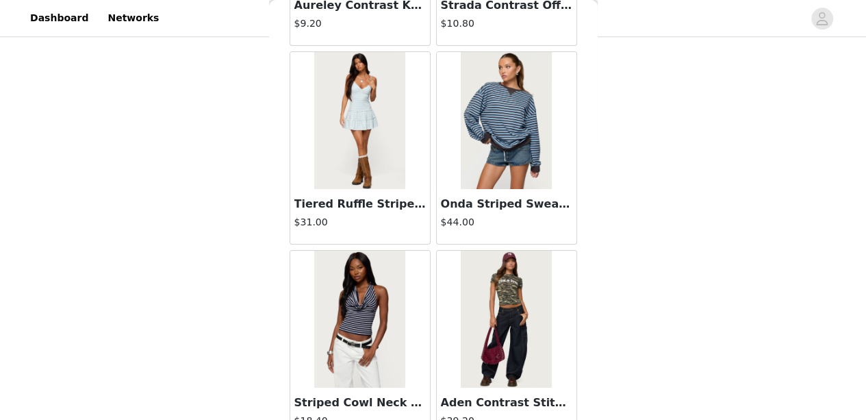
scroll to position [15537, 0]
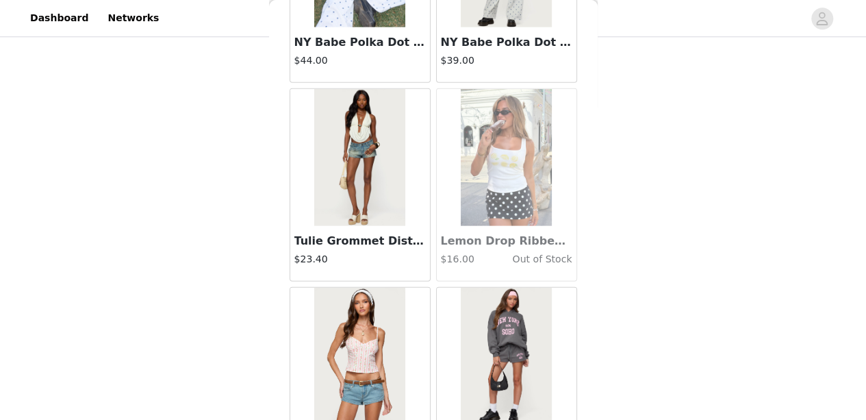
scroll to position [17518, 0]
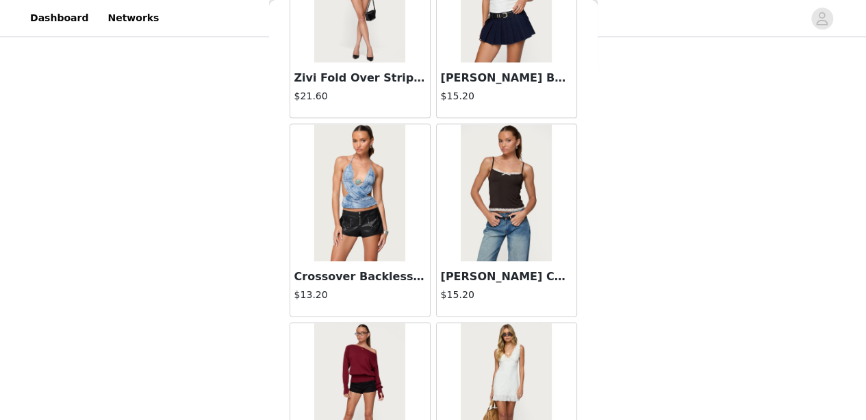
scroll to position [19499, 0]
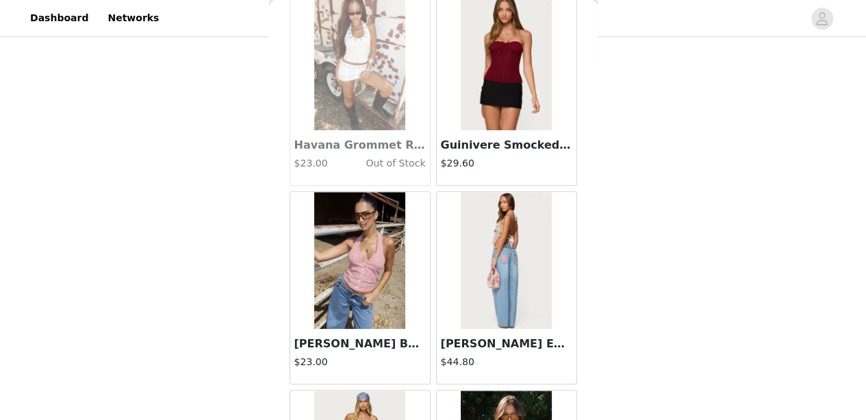
scroll to position [21480, 0]
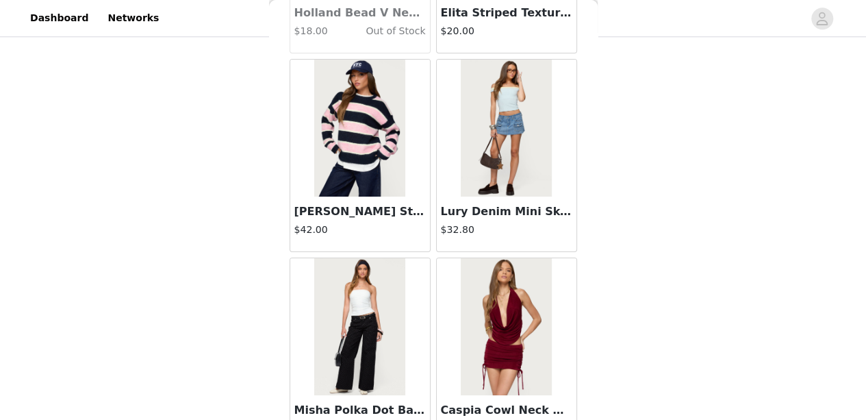
scroll to position [23461, 0]
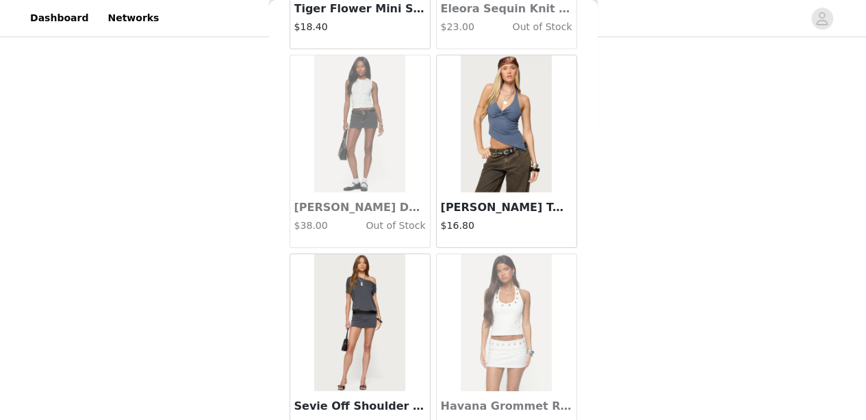
scroll to position [25442, 0]
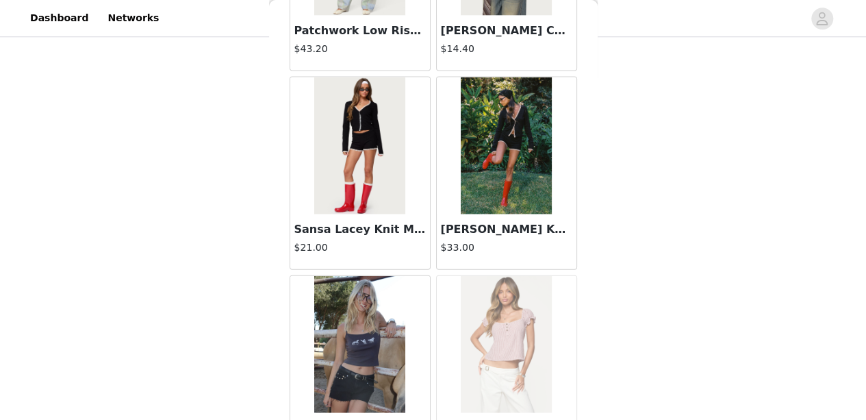
scroll to position [27423, 0]
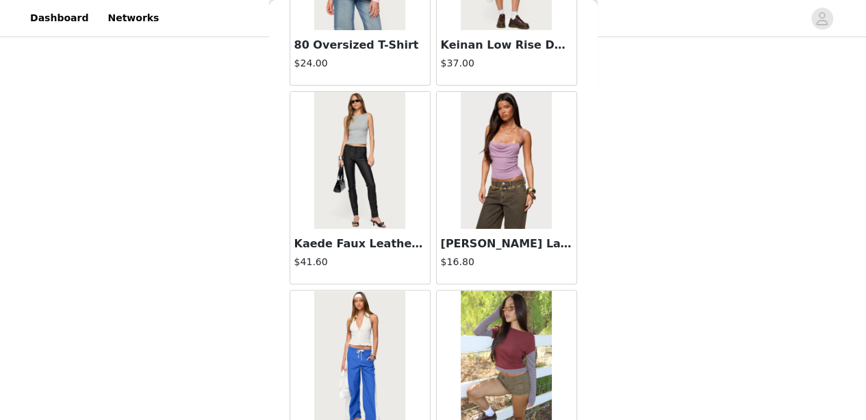
scroll to position [28770, 0]
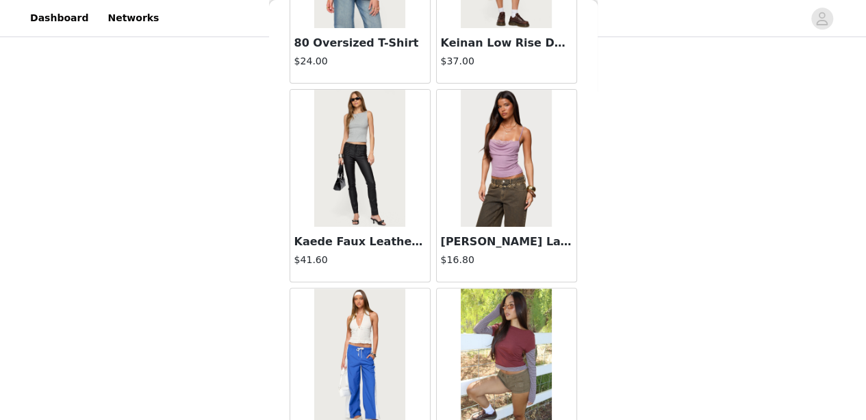
click at [492, 132] on img at bounding box center [506, 158] width 91 height 137
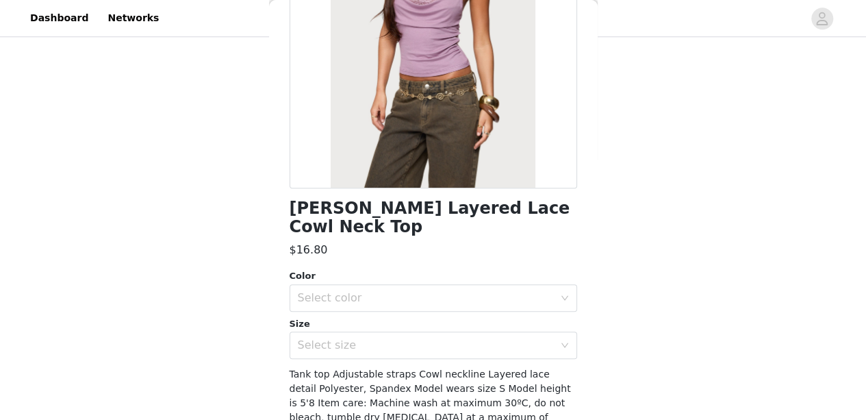
scroll to position [196, 0]
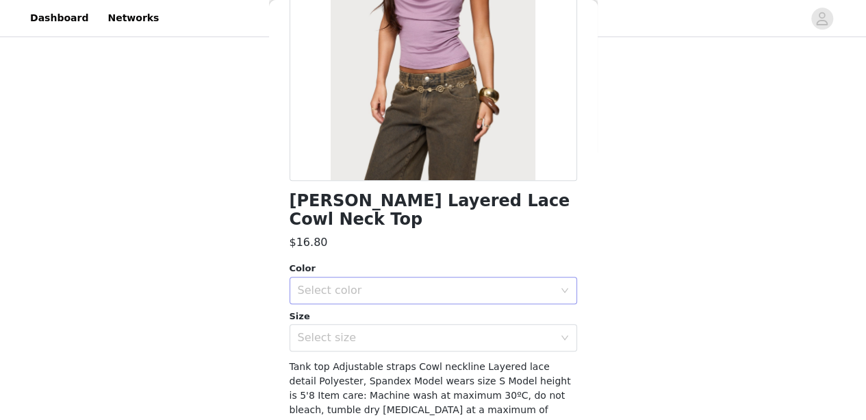
click at [424, 277] on div "Select color" at bounding box center [429, 290] width 262 height 26
click at [396, 302] on li "PURPLE" at bounding box center [427, 302] width 277 height 22
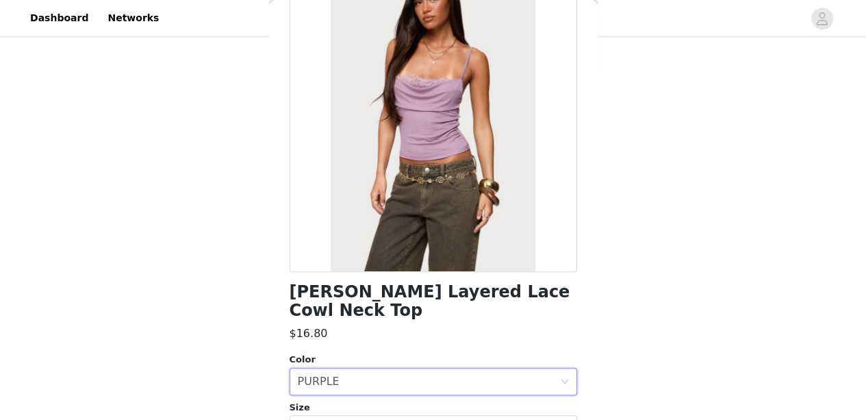
scroll to position [105, 0]
click at [375, 414] on div "Select size" at bounding box center [434, 427] width 288 height 27
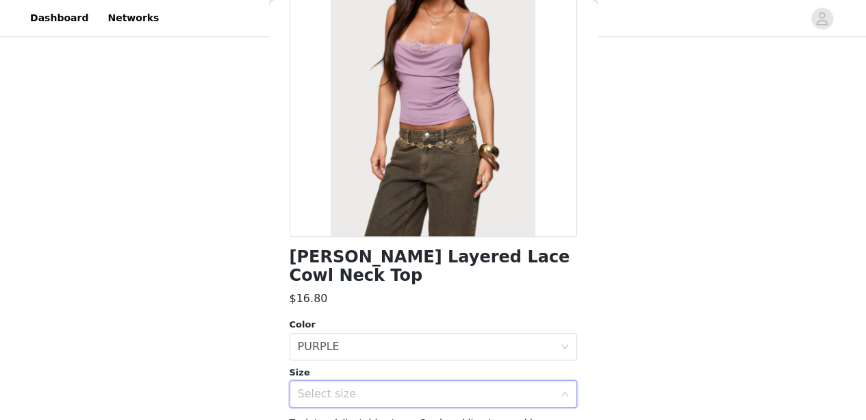
scroll to position [139, 0]
drag, startPoint x: 375, startPoint y: 395, endPoint x: 357, endPoint y: 377, distance: 25.2
click at [357, 388] on div "Select size" at bounding box center [426, 395] width 256 height 14
drag, startPoint x: 357, startPoint y: 377, endPoint x: 348, endPoint y: 367, distance: 13.1
click at [348, 381] on div "Select size" at bounding box center [429, 394] width 262 height 26
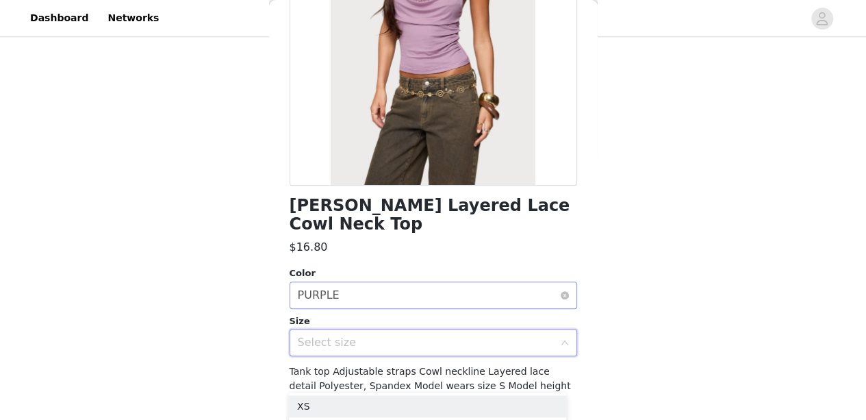
scroll to position [192, 0]
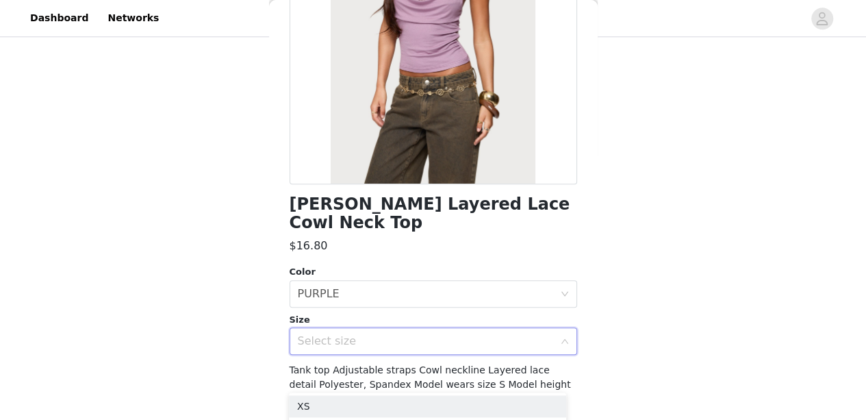
click at [477, 334] on div "Select size" at bounding box center [426, 341] width 256 height 14
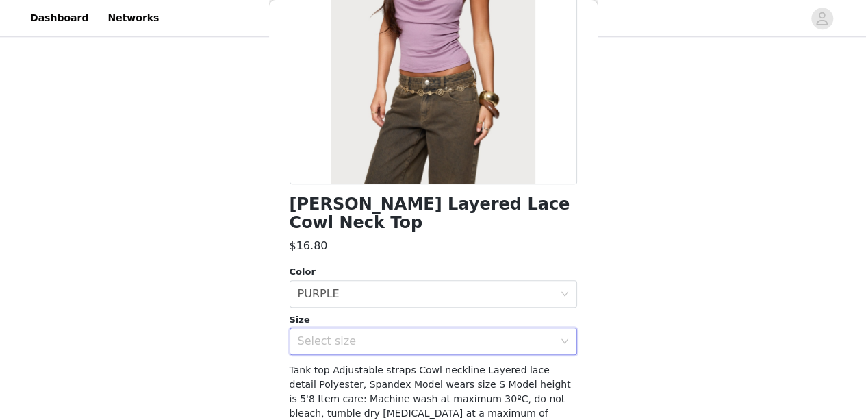
click at [561, 339] on icon "icon: down" at bounding box center [564, 341] width 7 height 5
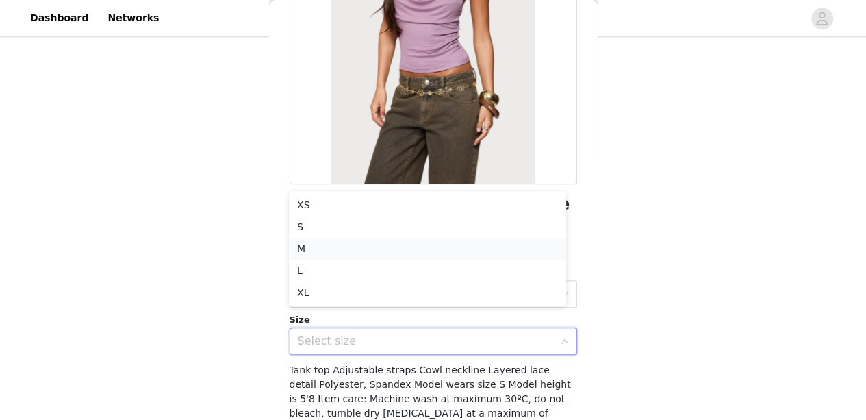
click at [469, 242] on li "M" at bounding box center [427, 249] width 277 height 22
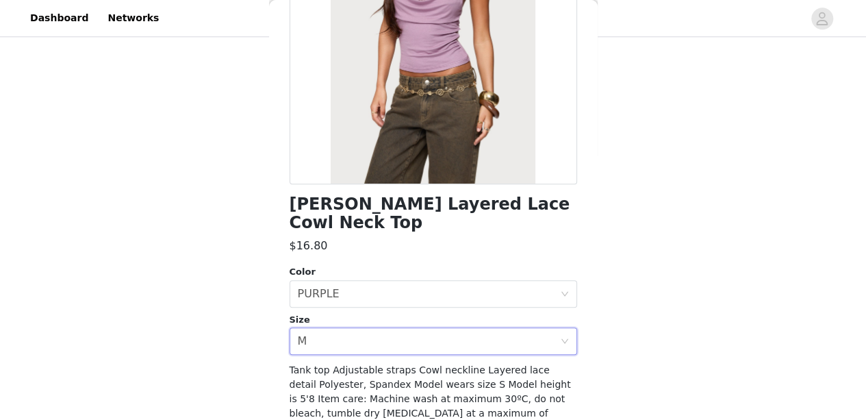
scroll to position [231, 0]
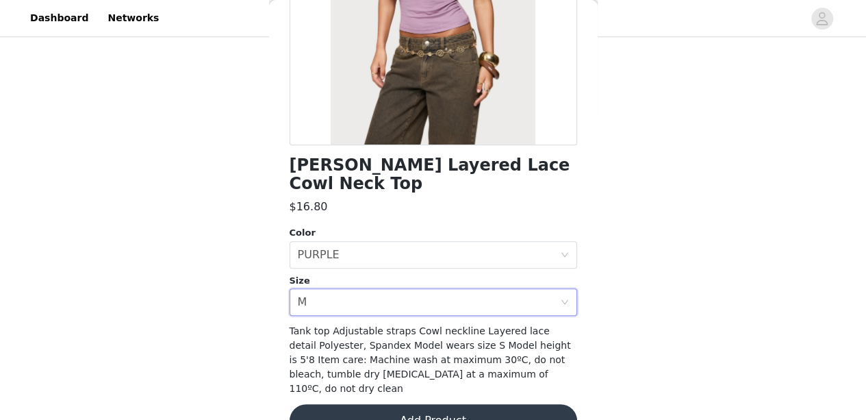
click at [489, 404] on button "Add Product" at bounding box center [434, 420] width 288 height 33
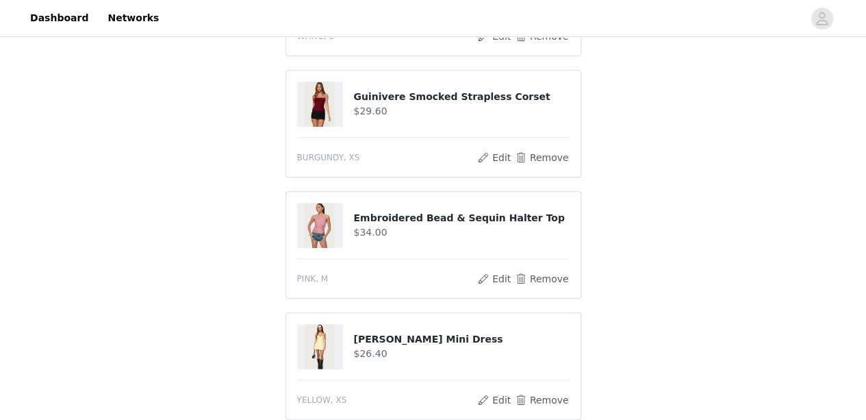
scroll to position [805, 0]
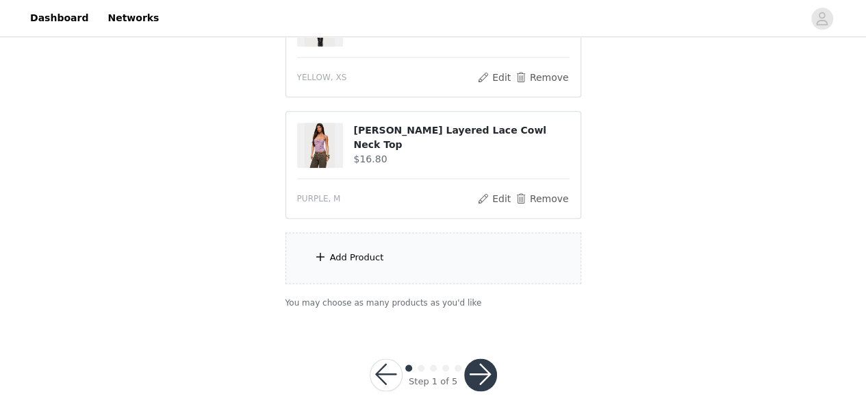
click at [470, 250] on div "Add Product" at bounding box center [434, 257] width 296 height 51
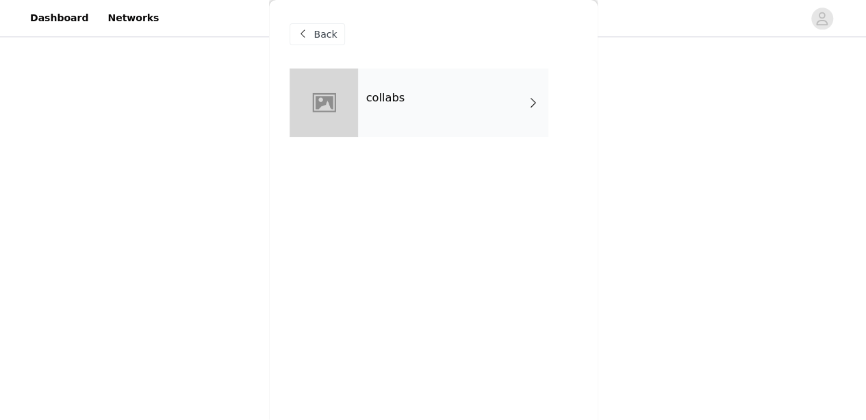
click at [475, 107] on div "collabs" at bounding box center [453, 102] width 190 height 68
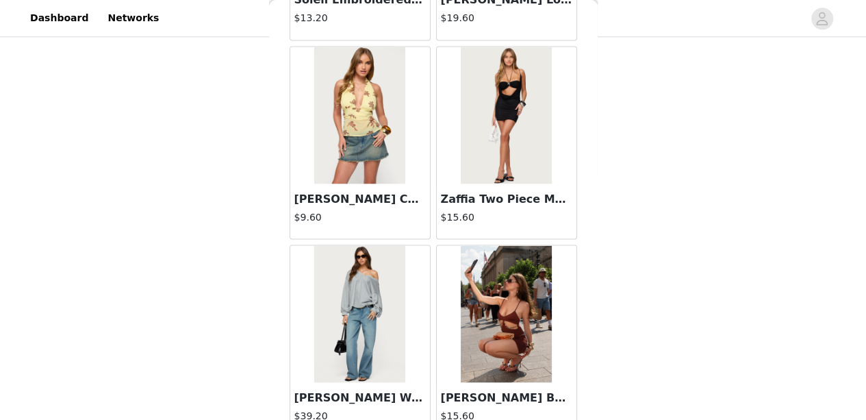
scroll to position [1671, 0]
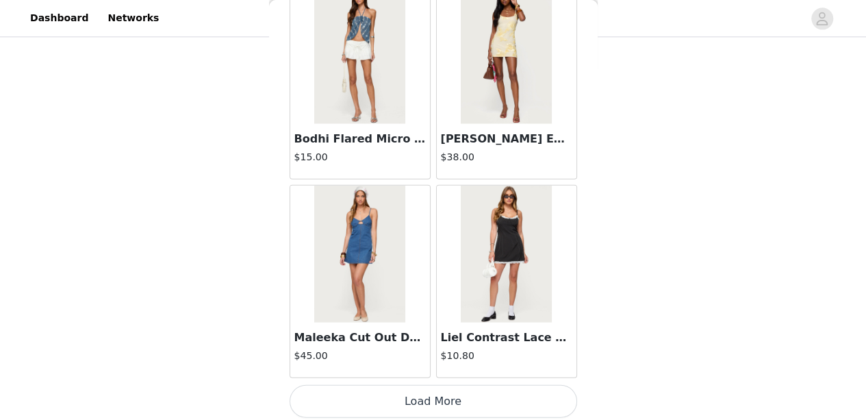
click at [448, 387] on button "Load More" at bounding box center [434, 401] width 288 height 33
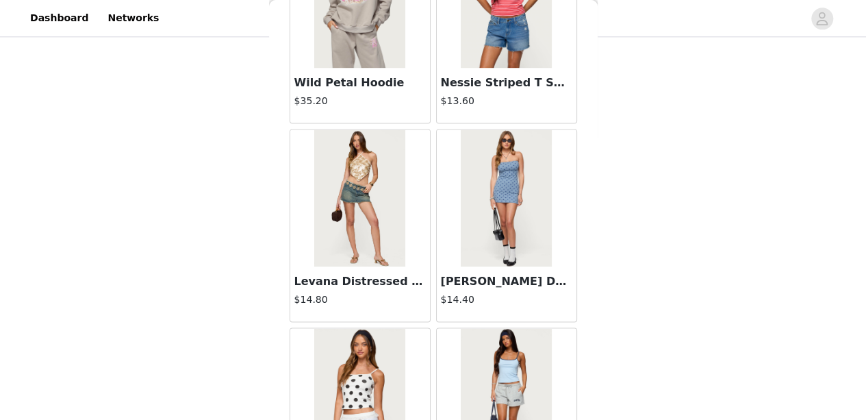
scroll to position [3651, 0]
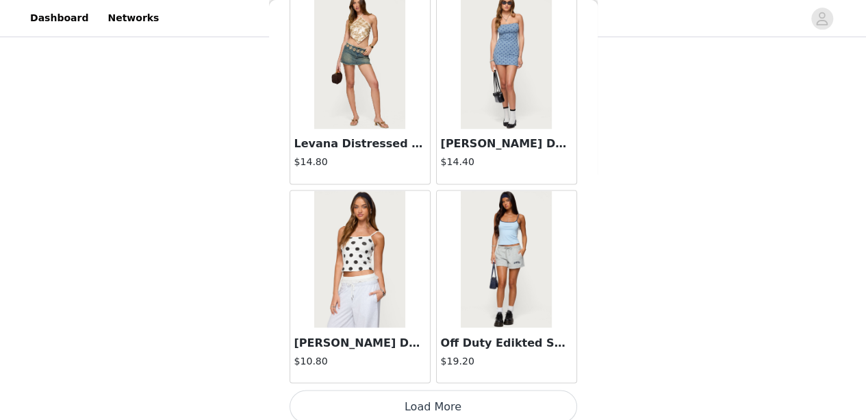
click at [424, 394] on button "Load More" at bounding box center [434, 406] width 288 height 33
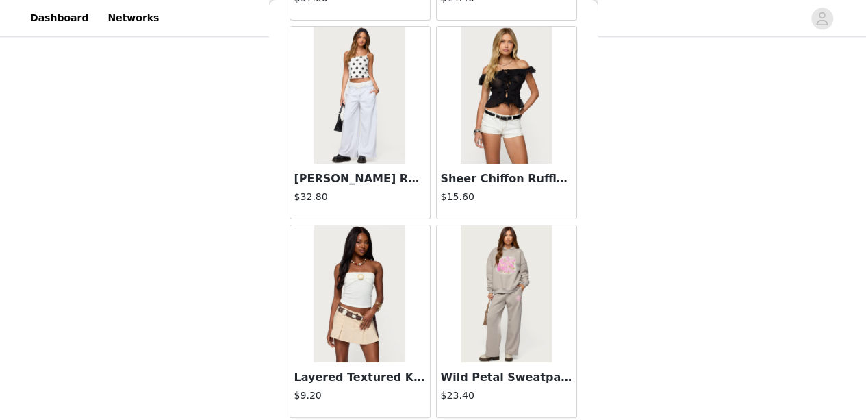
scroll to position [5632, 0]
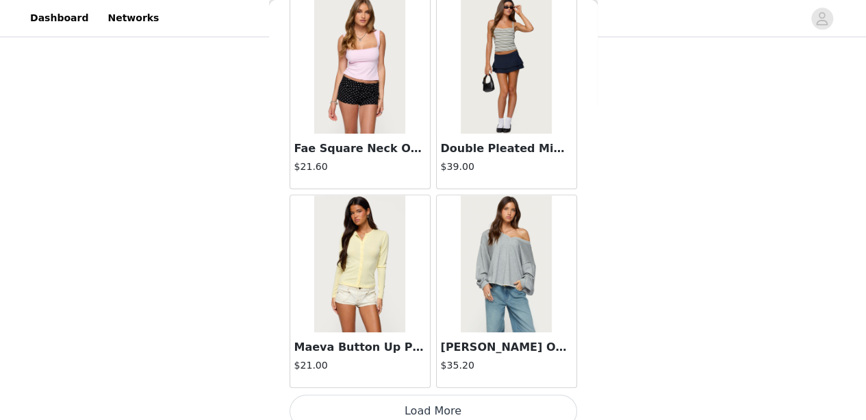
click at [401, 398] on button "Load More" at bounding box center [434, 410] width 288 height 33
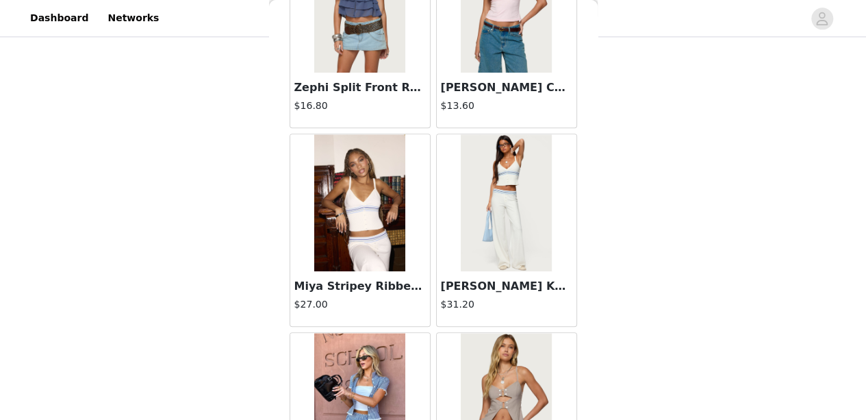
scroll to position [333, 0]
click at [516, 216] on img at bounding box center [506, 202] width 91 height 137
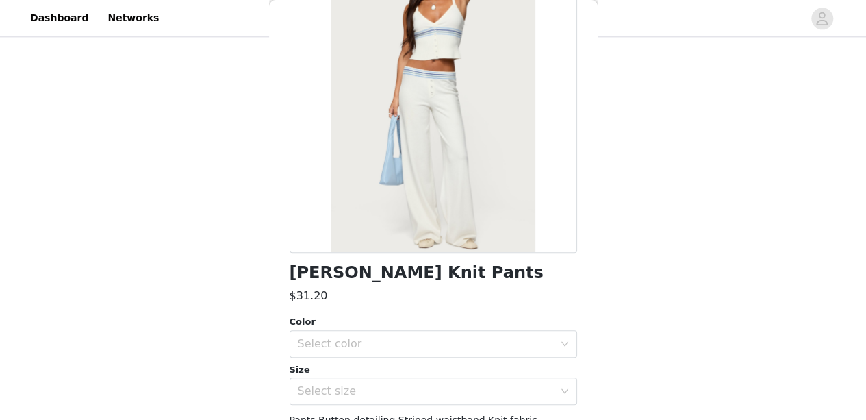
scroll to position [123, 0]
click at [483, 348] on div "Select color" at bounding box center [426, 345] width 256 height 14
click at [435, 377] on li "WHITE" at bounding box center [427, 375] width 277 height 22
click at [431, 381] on div "Select size" at bounding box center [429, 392] width 262 height 26
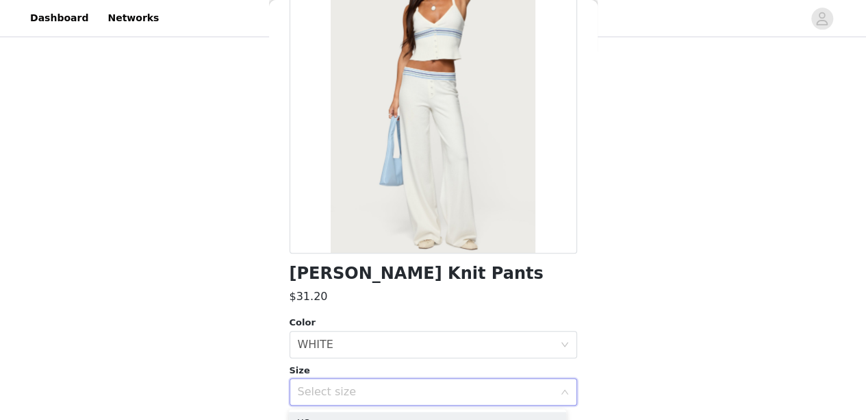
click at [427, 395] on div "Select size" at bounding box center [426, 392] width 256 height 14
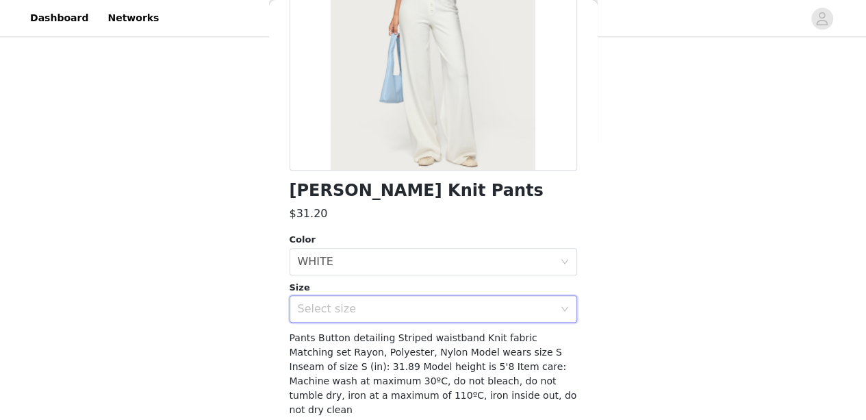
click at [407, 303] on div "Select size" at bounding box center [426, 309] width 256 height 14
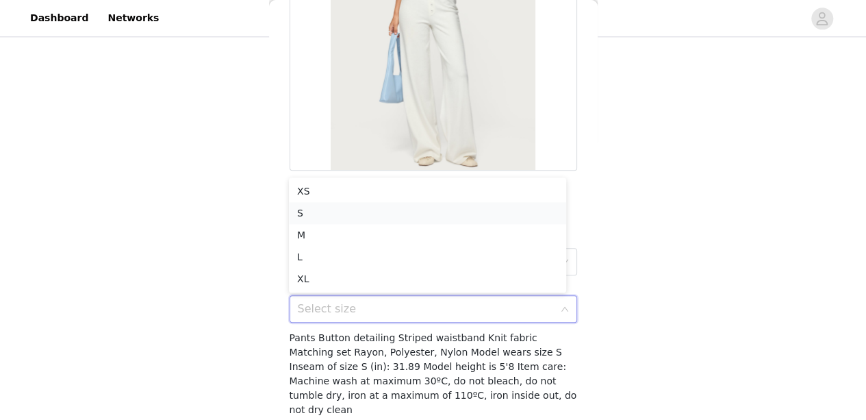
click at [373, 210] on li "S" at bounding box center [427, 213] width 277 height 22
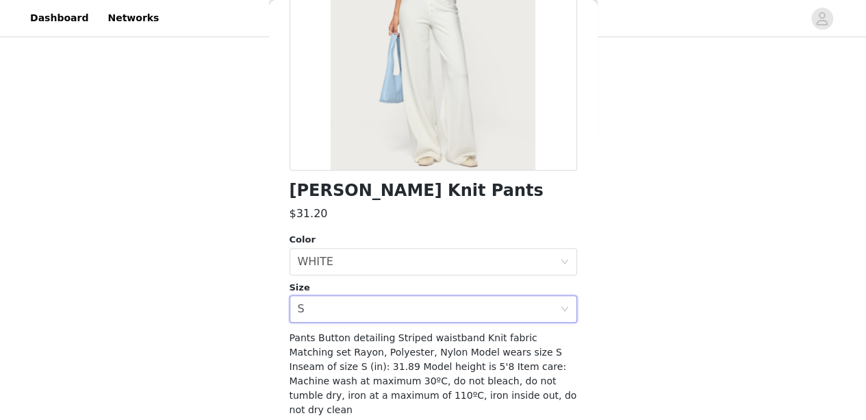
scroll to position [246, 0]
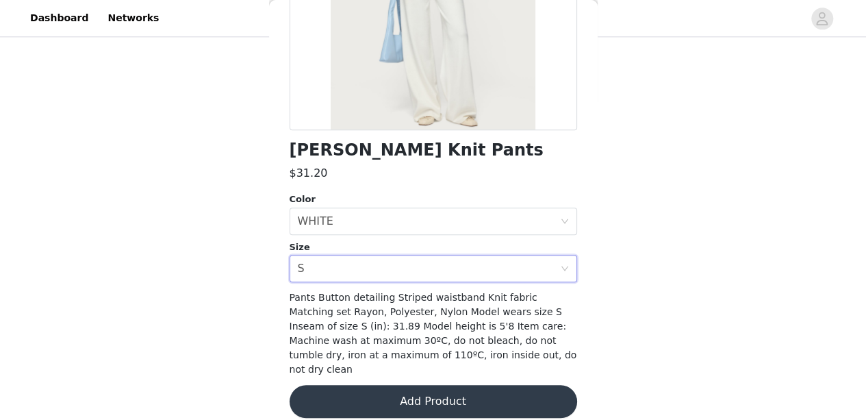
click at [418, 385] on button "Add Product" at bounding box center [434, 401] width 288 height 33
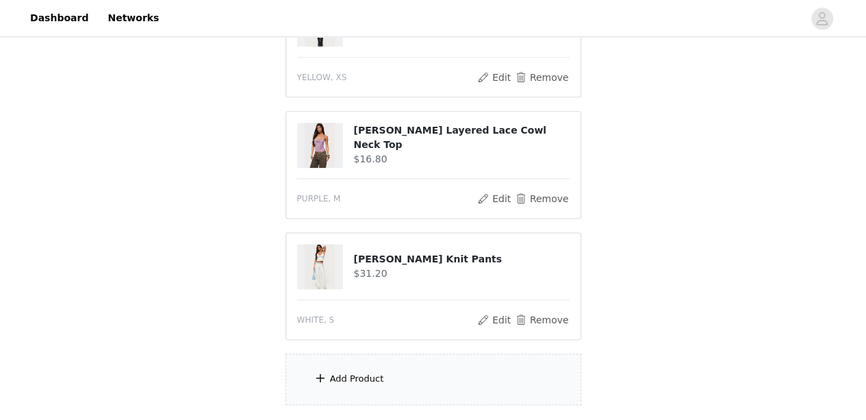
click at [398, 373] on div "Add Product" at bounding box center [434, 378] width 296 height 51
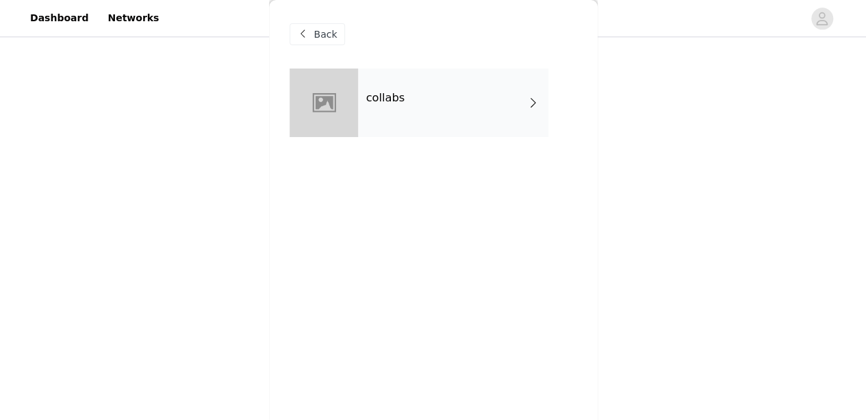
scroll to position [926, 0]
click at [469, 117] on div "collabs" at bounding box center [453, 102] width 190 height 68
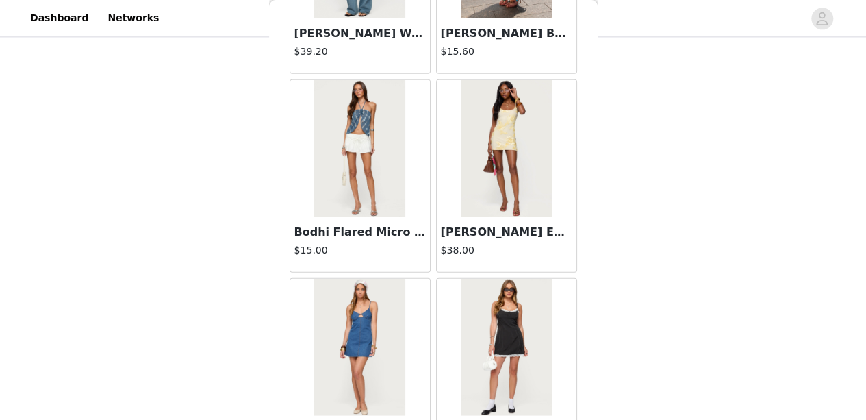
scroll to position [1671, 0]
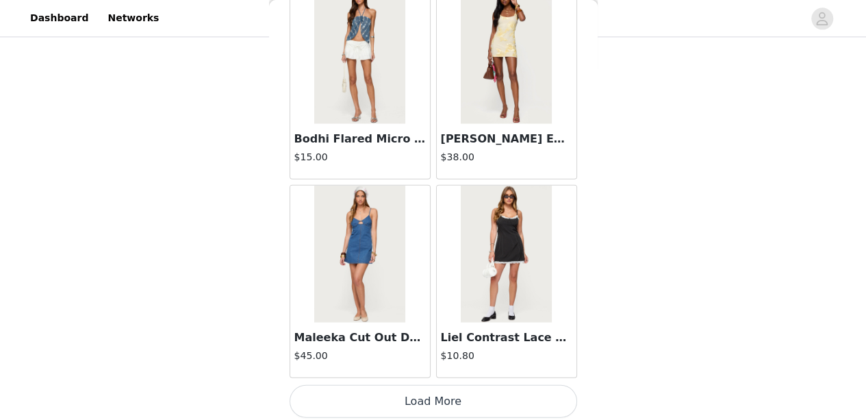
click at [415, 396] on button "Load More" at bounding box center [434, 401] width 288 height 33
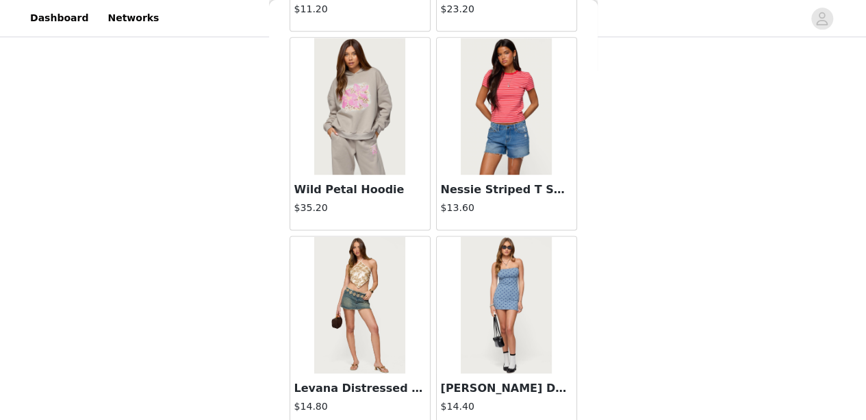
scroll to position [3651, 0]
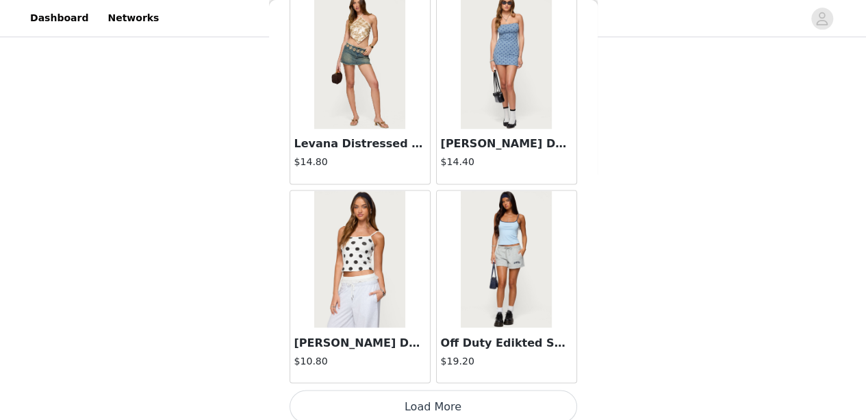
click at [415, 396] on button "Load More" at bounding box center [434, 406] width 288 height 33
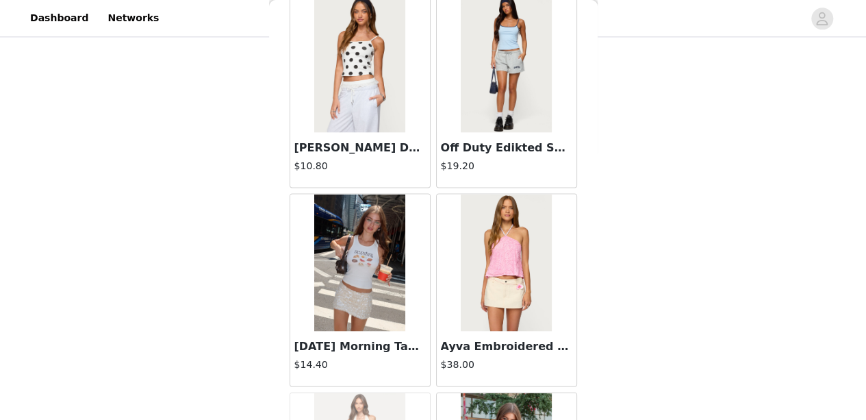
scroll to position [3847, 0]
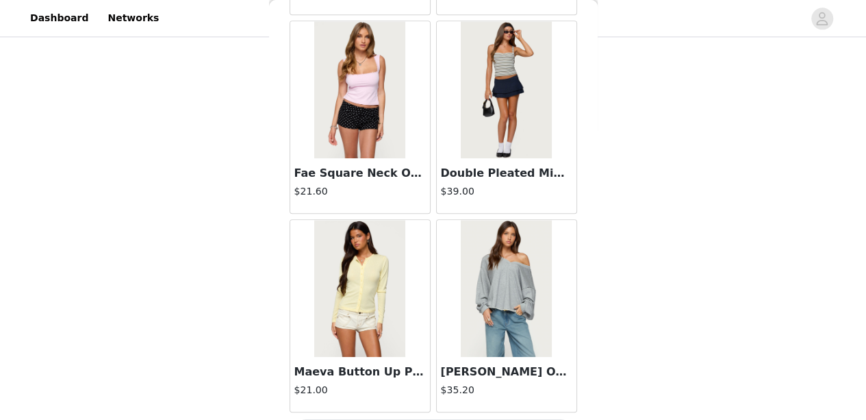
scroll to position [5632, 0]
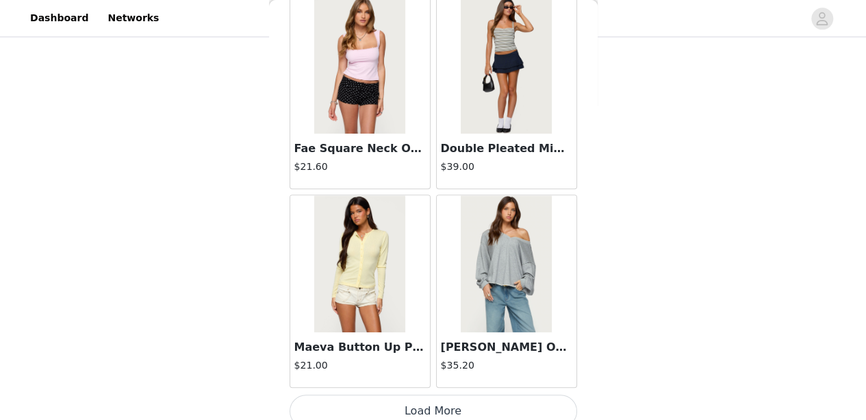
click at [418, 394] on button "Load More" at bounding box center [434, 410] width 288 height 33
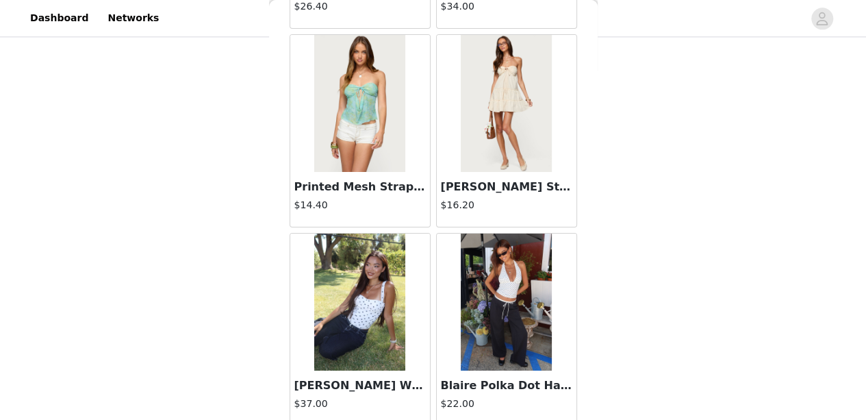
scroll to position [7613, 0]
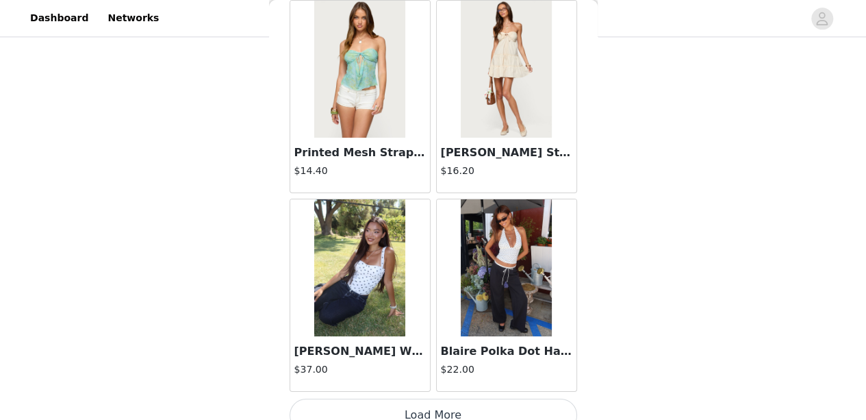
click at [444, 398] on button "Load More" at bounding box center [434, 414] width 288 height 33
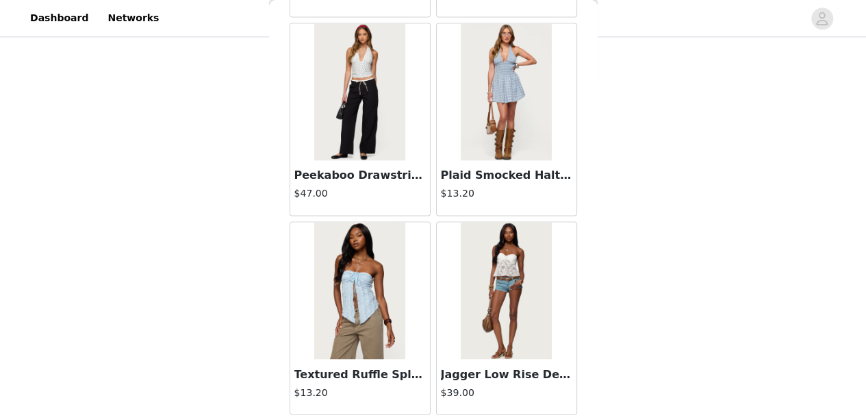
scroll to position [8796, 0]
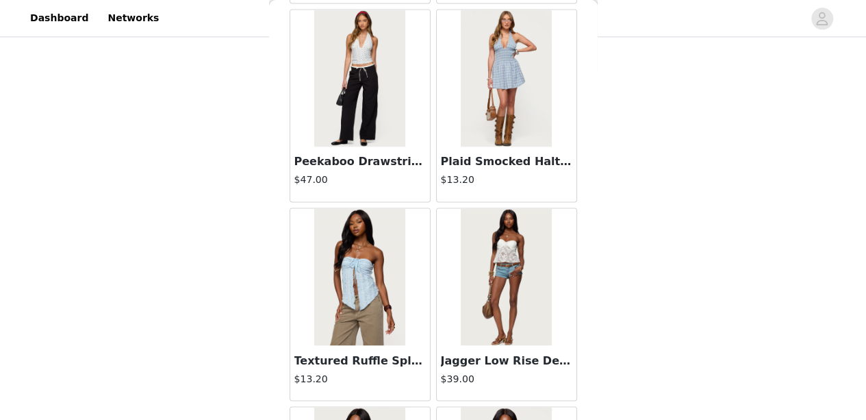
click at [512, 275] on img at bounding box center [506, 276] width 91 height 137
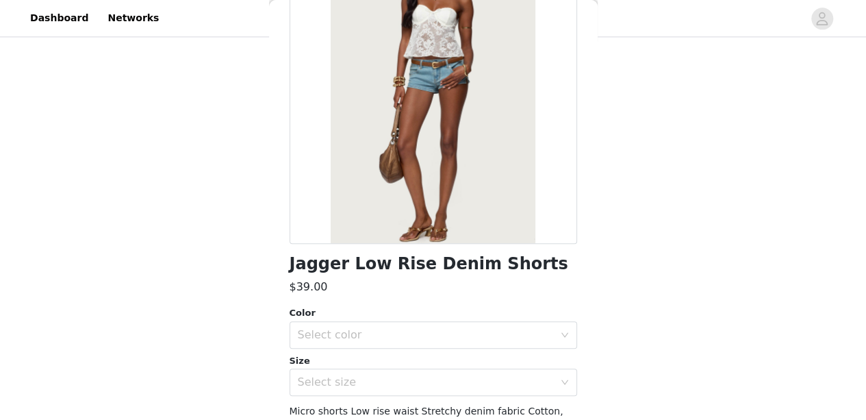
scroll to position [138, 0]
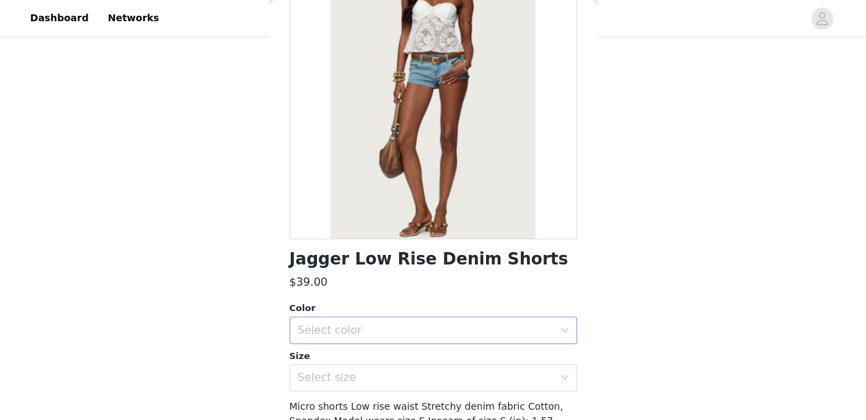
click at [445, 332] on div "Select color" at bounding box center [426, 330] width 256 height 14
click at [433, 281] on div "$39.00" at bounding box center [434, 282] width 288 height 16
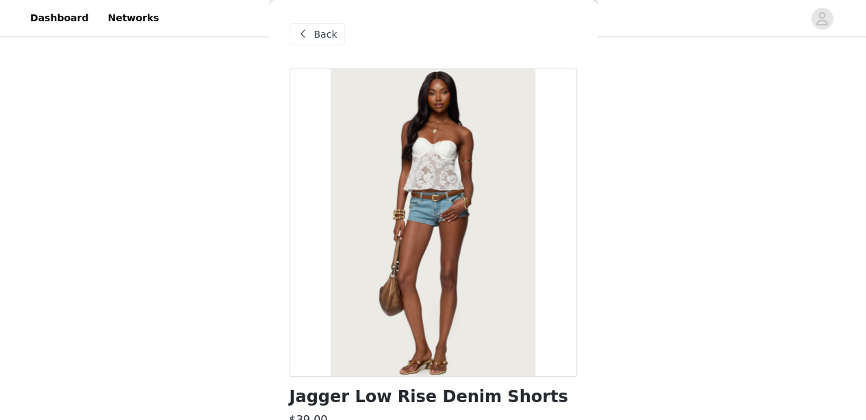
click at [297, 27] on span at bounding box center [303, 34] width 16 height 16
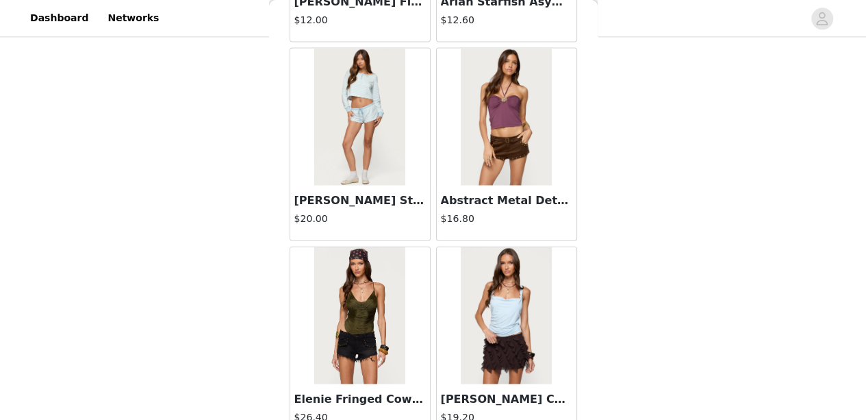
scroll to position [9594, 0]
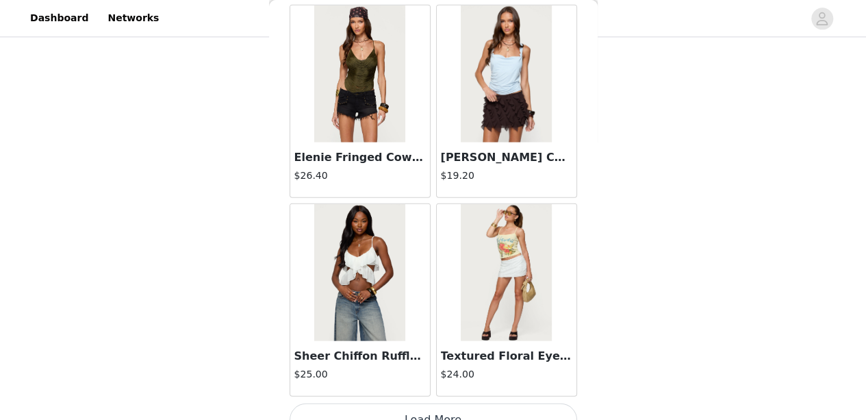
click at [429, 403] on button "Load More" at bounding box center [434, 419] width 288 height 33
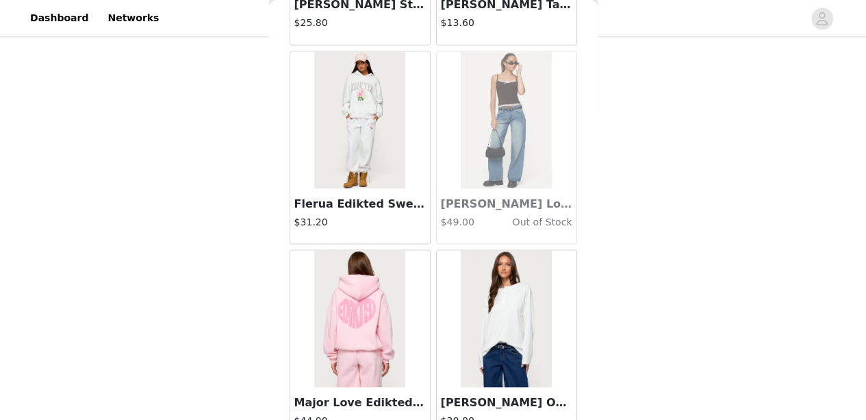
scroll to position [11575, 0]
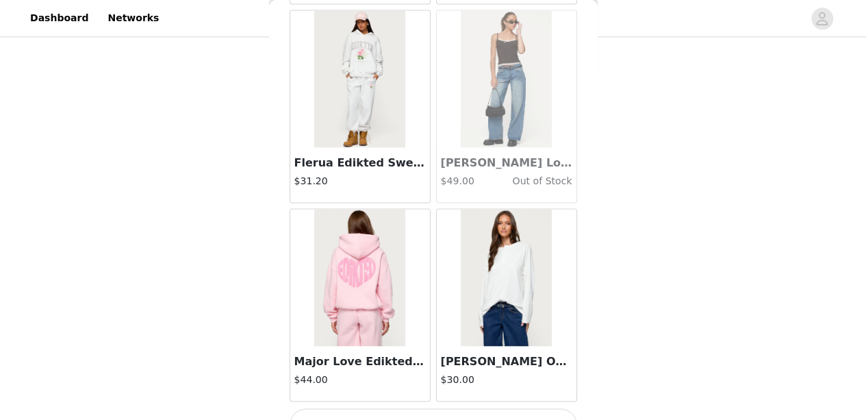
click at [496, 408] on button "Load More" at bounding box center [434, 424] width 288 height 33
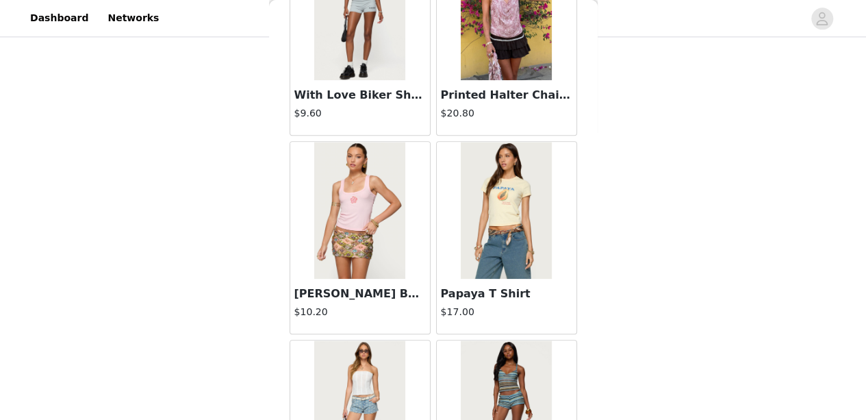
scroll to position [13556, 0]
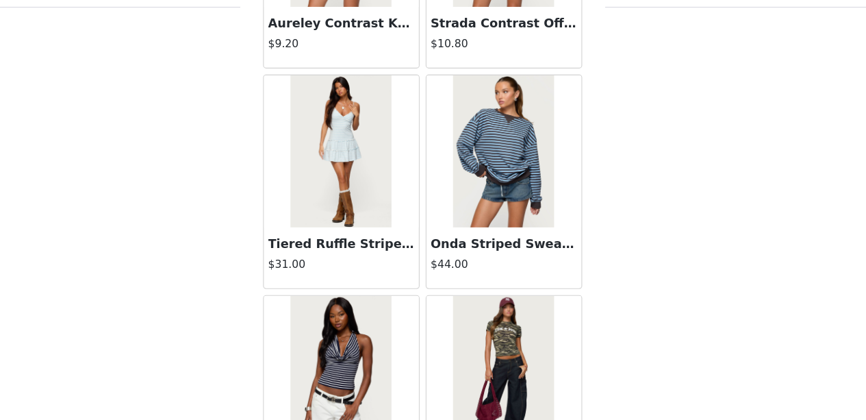
scroll to position [15537, 0]
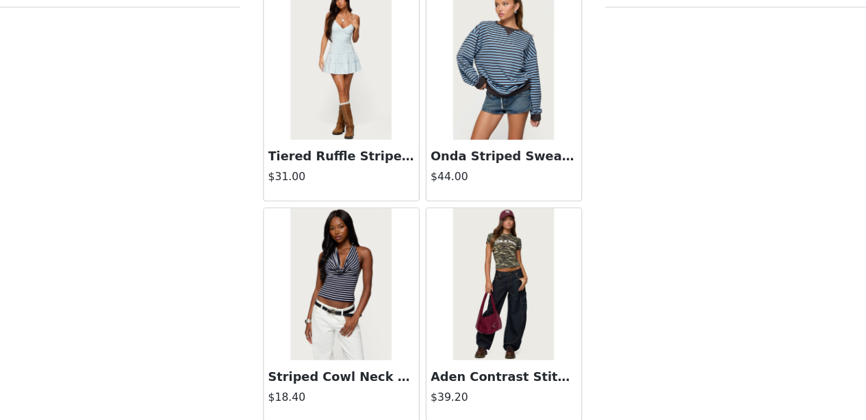
drag, startPoint x: 477, startPoint y: 386, endPoint x: 412, endPoint y: 391, distance: 65.2
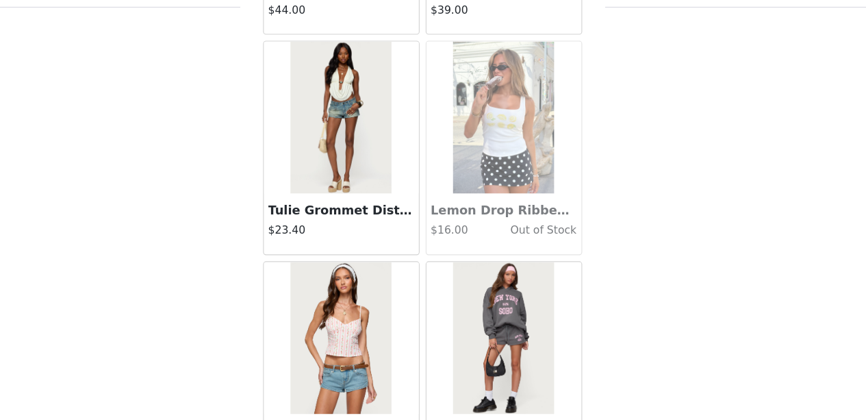
scroll to position [17518, 0]
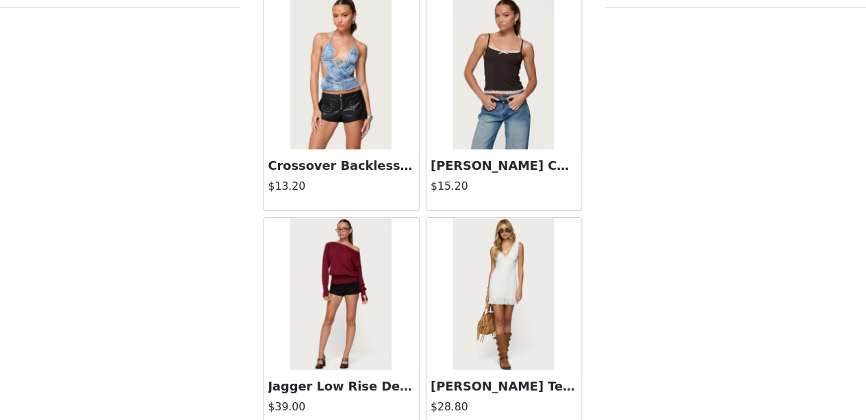
scroll to position [926, 0]
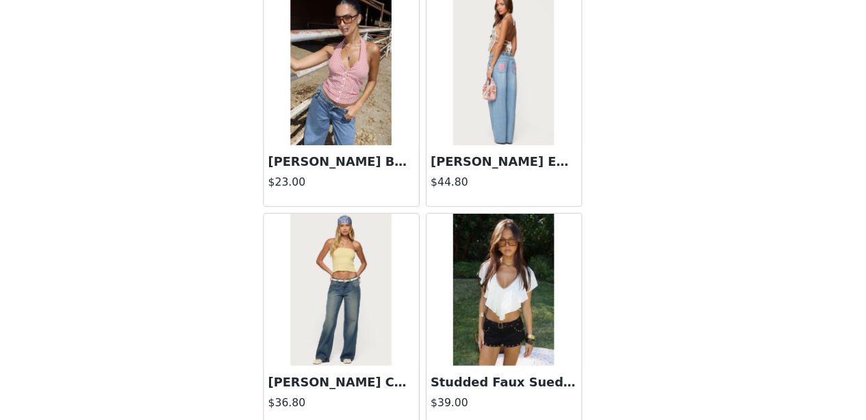
scroll to position [21480, 0]
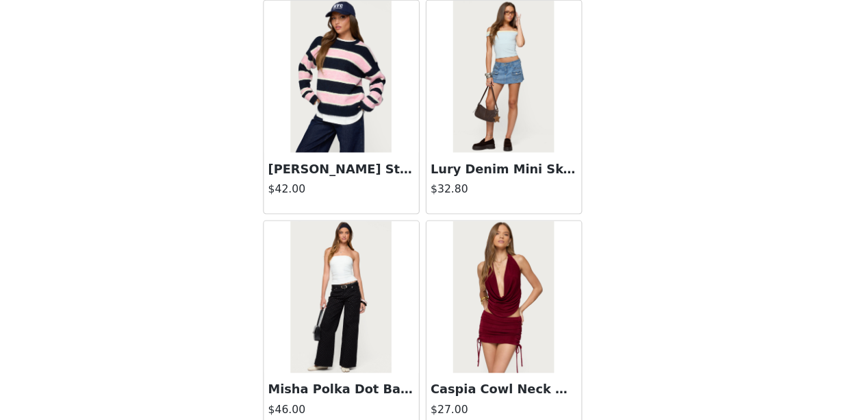
scroll to position [23461, 0]
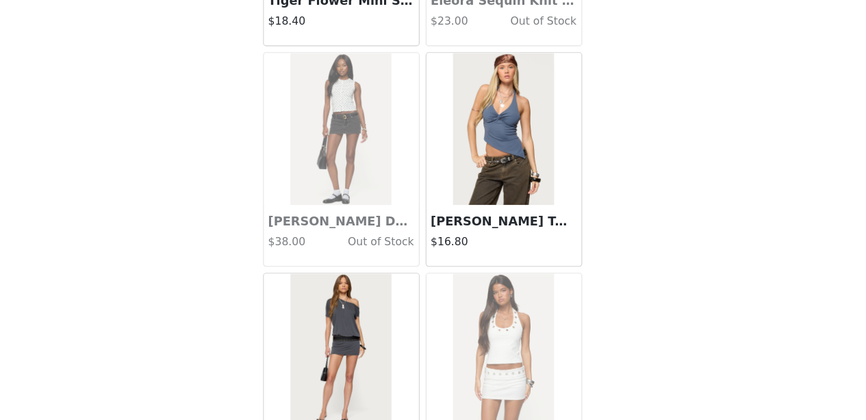
scroll to position [25442, 0]
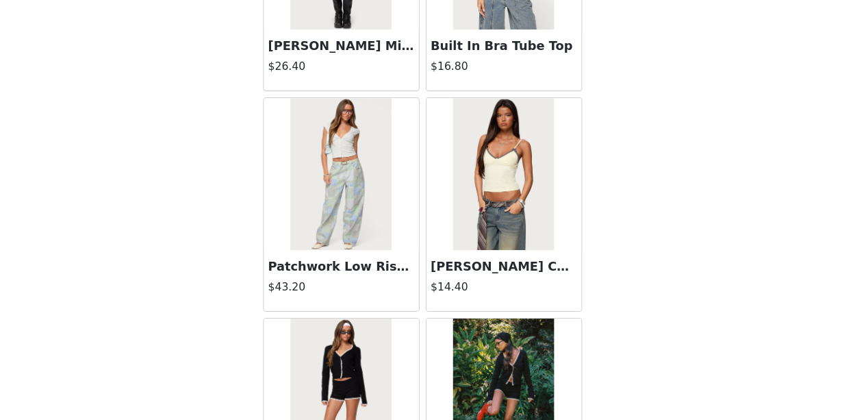
scroll to position [27423, 0]
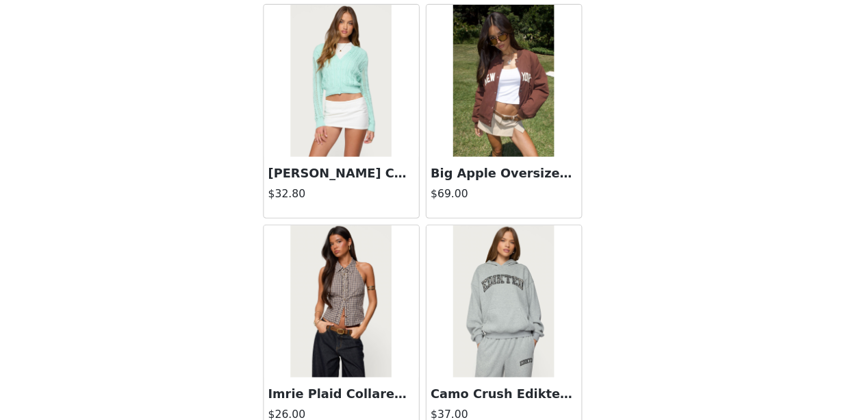
scroll to position [29404, 0]
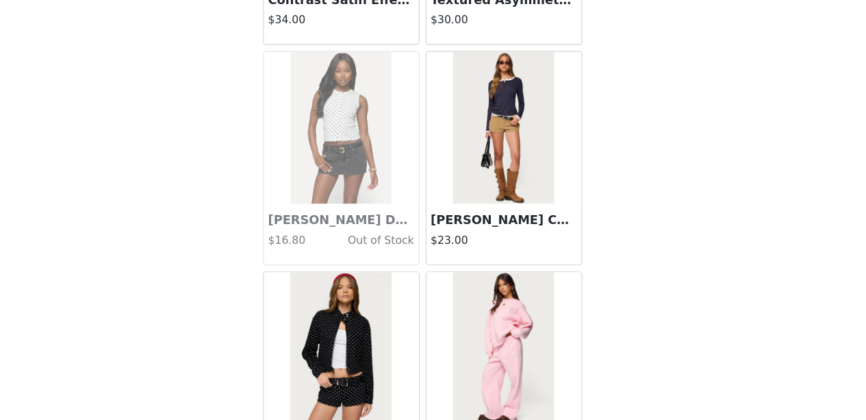
scroll to position [31385, 0]
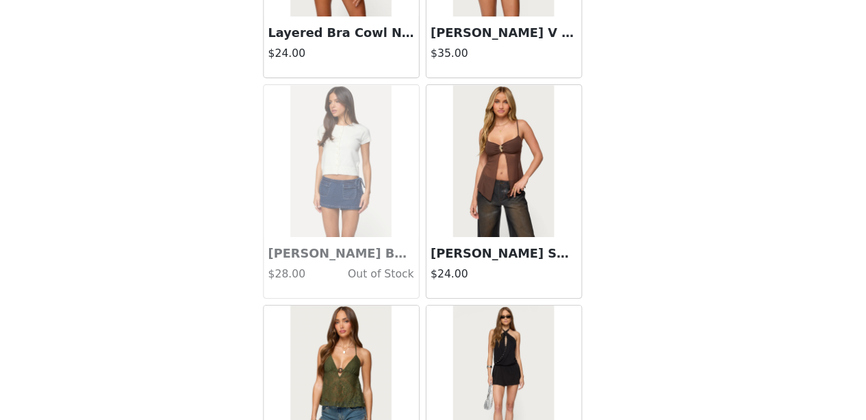
scroll to position [33366, 0]
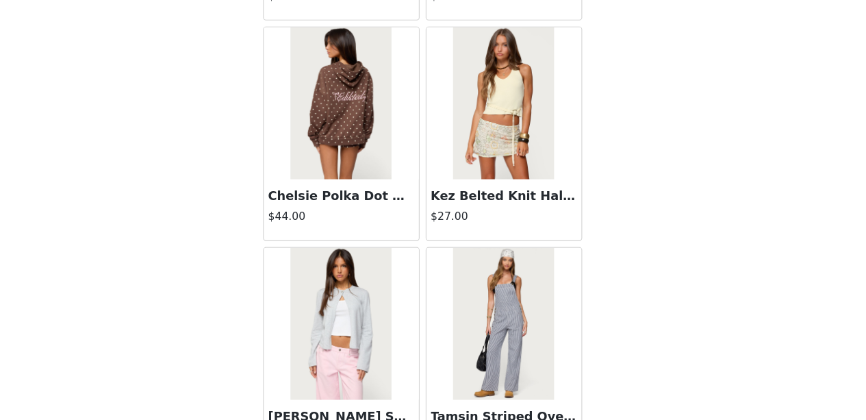
scroll to position [35347, 0]
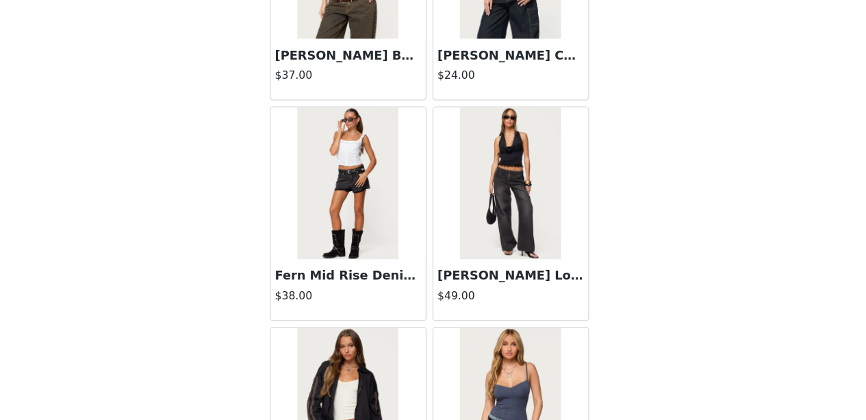
scroll to position [37260, 0]
click at [473, 153] on img at bounding box center [506, 206] width 91 height 137
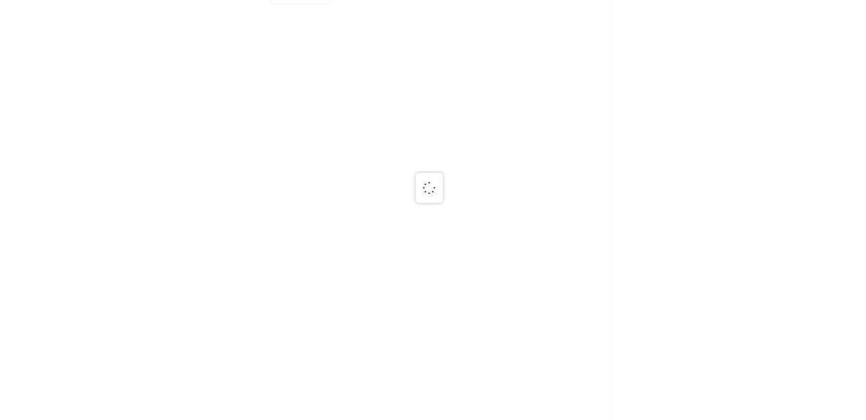
scroll to position [0, 0]
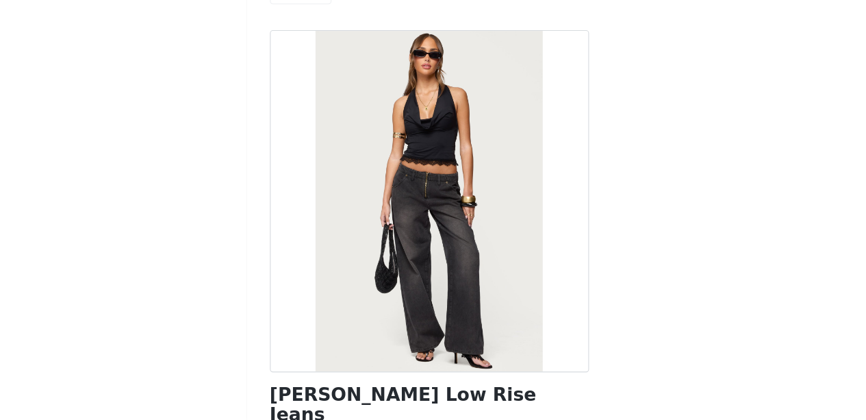
drag, startPoint x: 495, startPoint y: 175, endPoint x: 448, endPoint y: 182, distance: 47.8
click at [448, 182] on div at bounding box center [434, 222] width 288 height 308
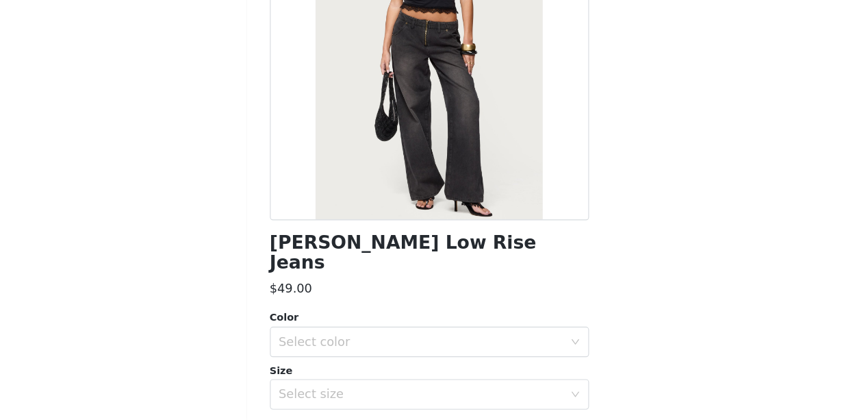
scroll to position [138, 0]
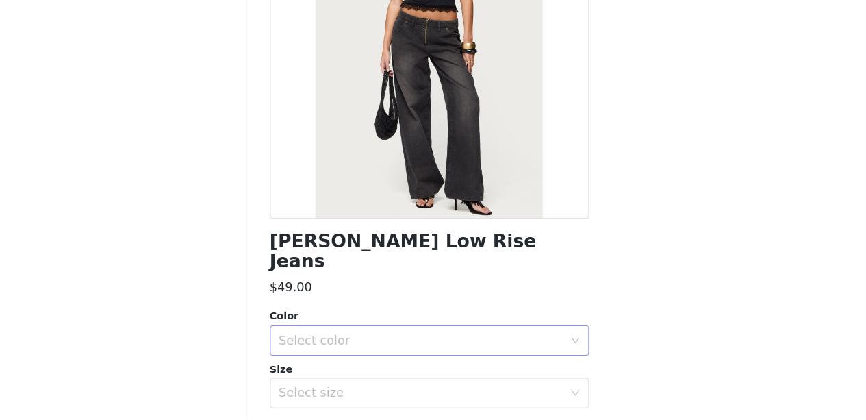
click at [459, 341] on div "Select color" at bounding box center [426, 348] width 256 height 14
click at [461, 292] on div "$49.00" at bounding box center [434, 300] width 288 height 16
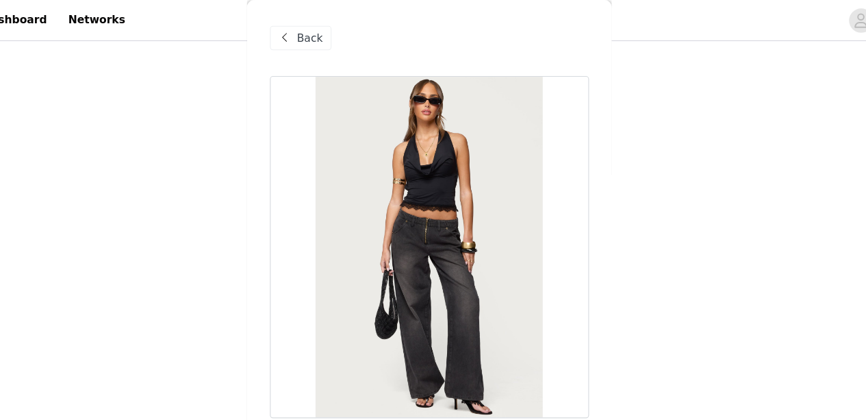
scroll to position [817, 0]
click at [313, 28] on div "Back" at bounding box center [317, 34] width 55 height 22
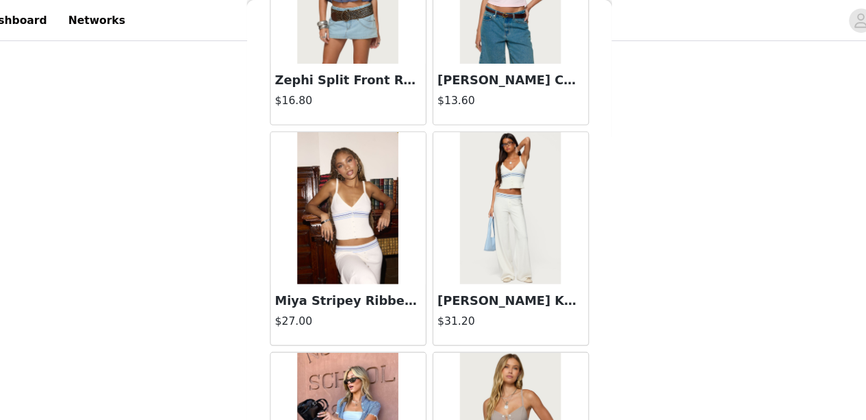
scroll to position [348, 0]
click at [364, 201] on img at bounding box center [359, 186] width 91 height 137
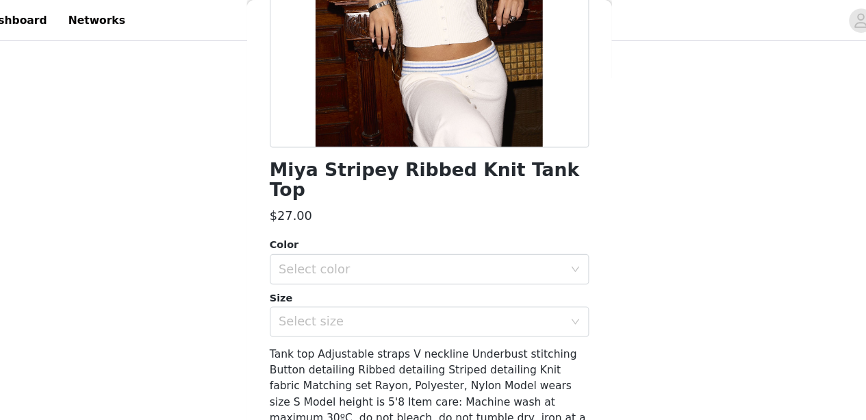
scroll to position [248, 0]
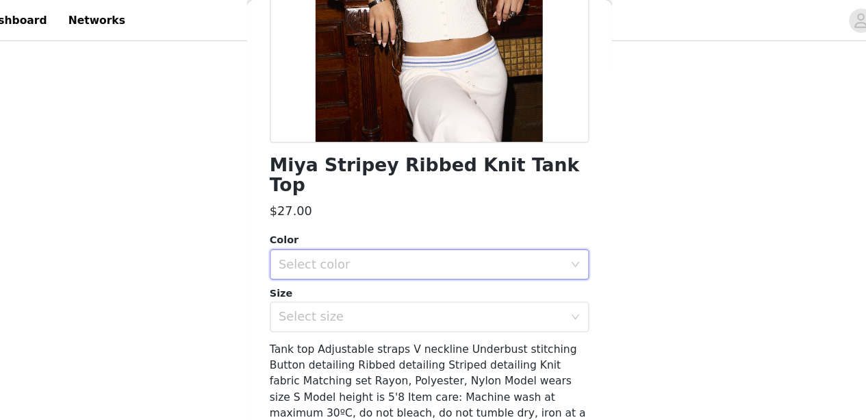
click at [476, 225] on div "Select color" at bounding box center [429, 238] width 262 height 26
click at [475, 249] on li "WHITE" at bounding box center [427, 250] width 277 height 22
click at [468, 279] on div "Select size" at bounding box center [426, 286] width 256 height 14
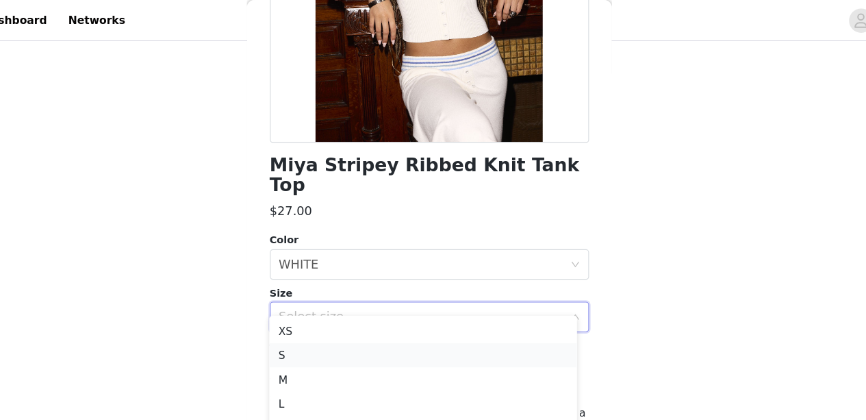
click at [431, 315] on li "S" at bounding box center [427, 320] width 277 height 22
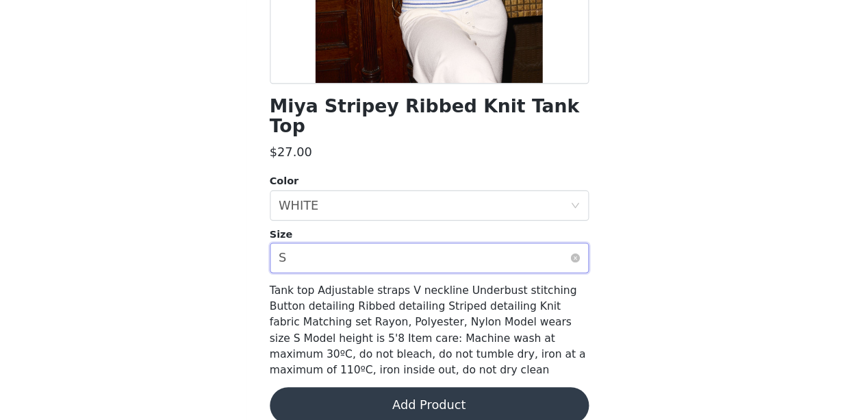
scroll to position [874, 0]
click at [508, 390] on button "Add Product" at bounding box center [434, 406] width 288 height 33
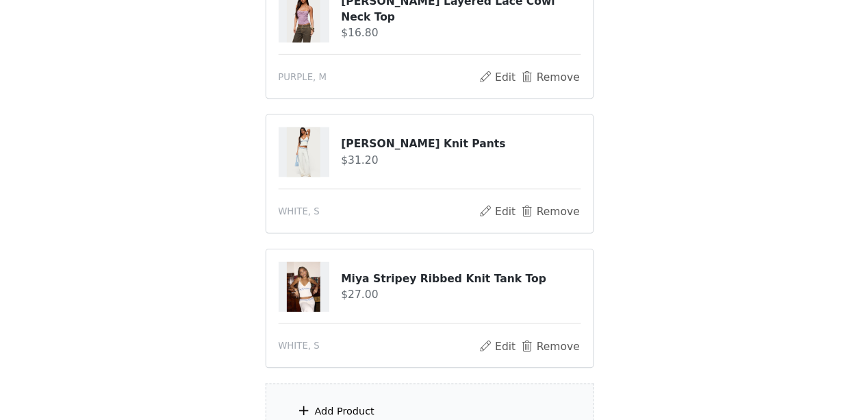
scroll to position [1047, 0]
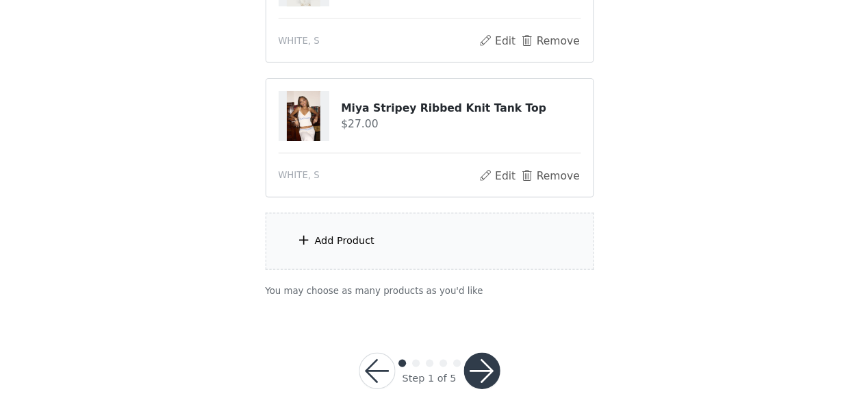
click at [433, 259] on div "Add Product" at bounding box center [434, 258] width 296 height 51
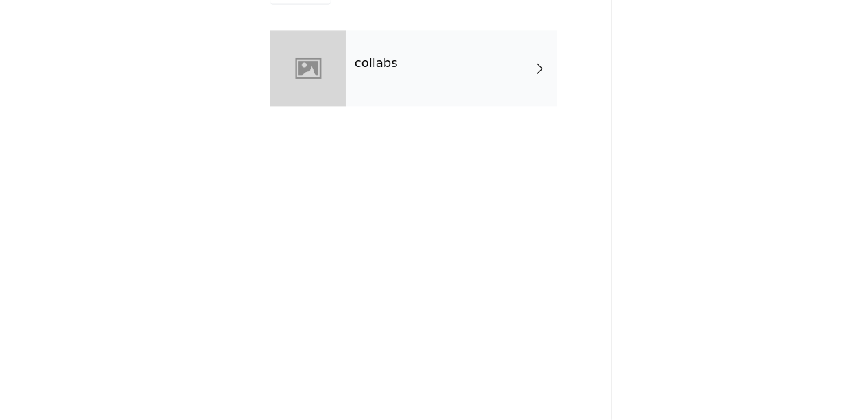
click at [451, 114] on div "collabs" at bounding box center [453, 102] width 190 height 68
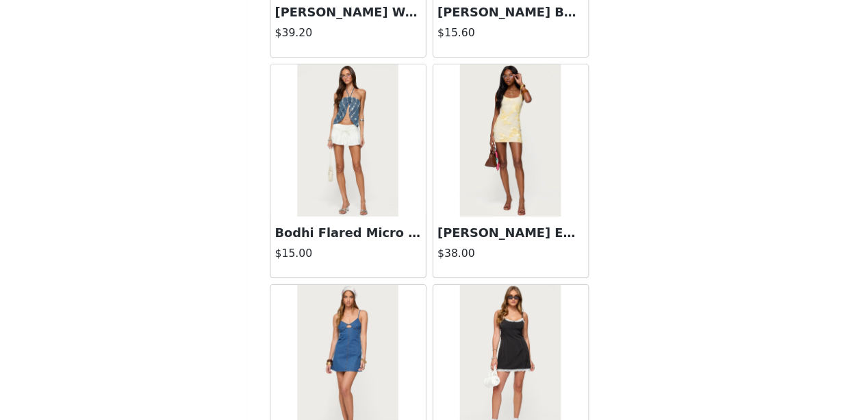
scroll to position [1671, 0]
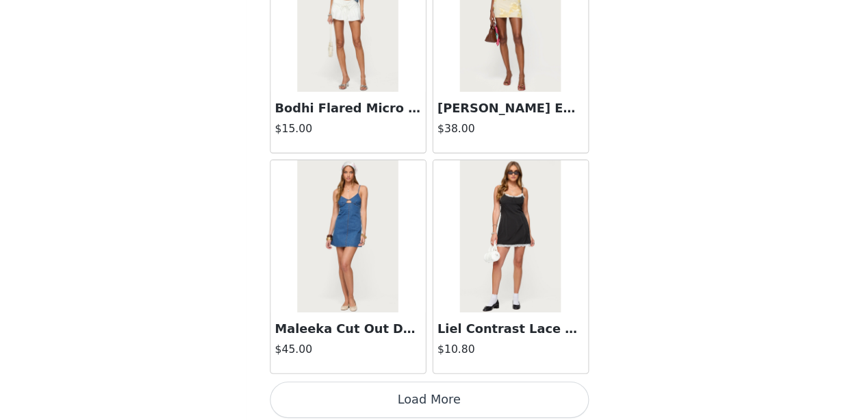
click at [422, 402] on button "Load More" at bounding box center [434, 401] width 288 height 33
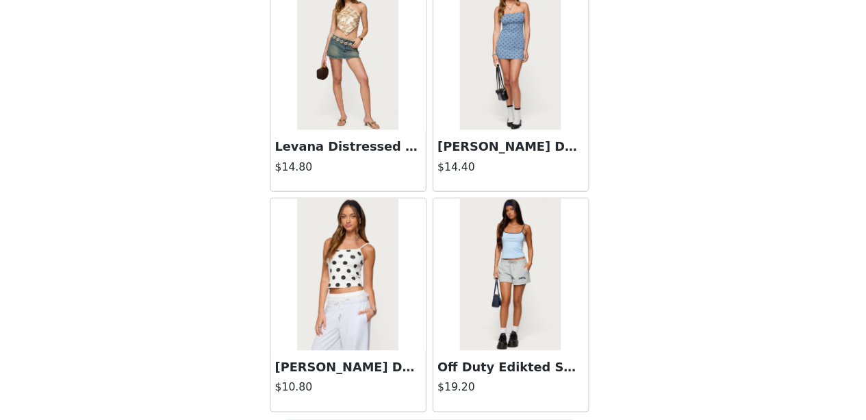
scroll to position [3651, 0]
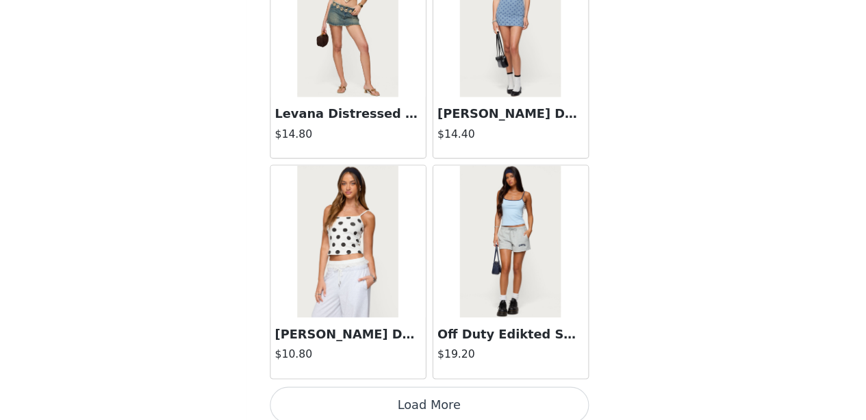
click at [440, 391] on button "Load More" at bounding box center [434, 406] width 288 height 33
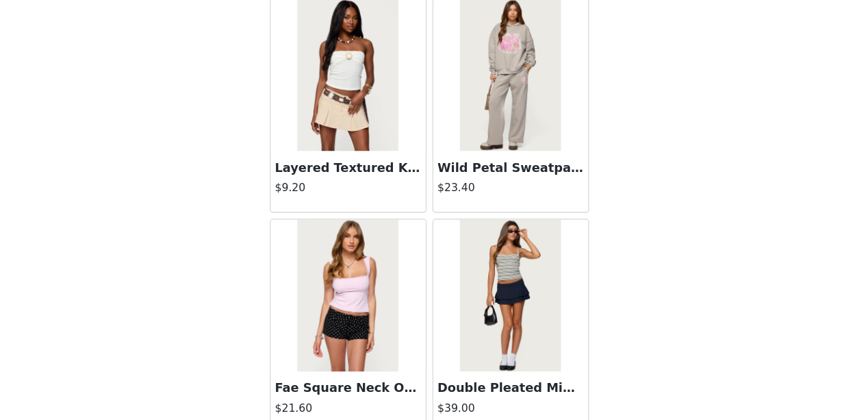
scroll to position [5403, 0]
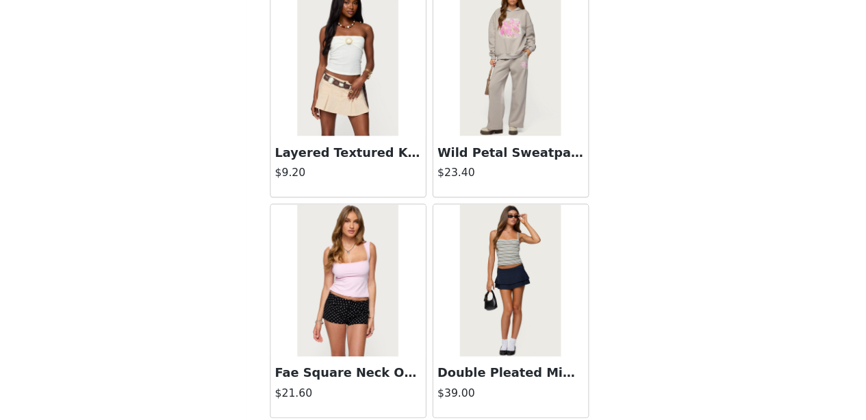
click at [451, 311] on div at bounding box center [507, 293] width 140 height 137
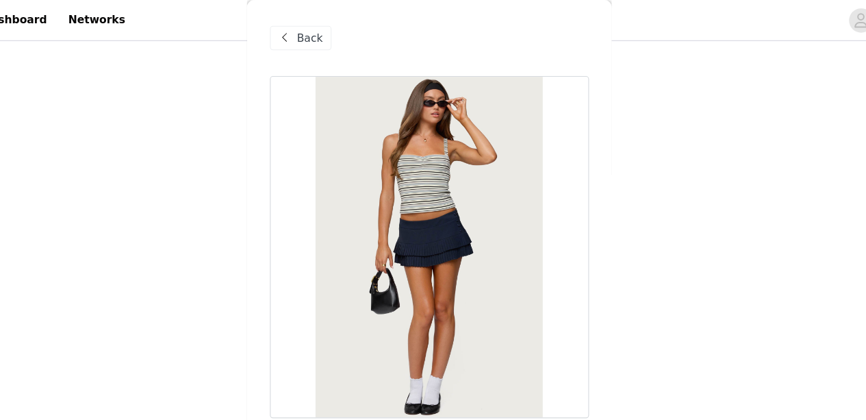
scroll to position [1021, 0]
click at [307, 27] on span at bounding box center [303, 34] width 16 height 16
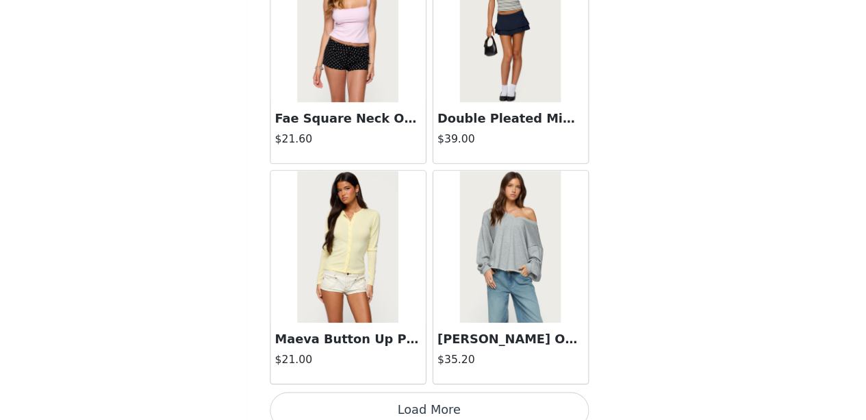
scroll to position [1047, 0]
click at [412, 402] on button "Load More" at bounding box center [434, 410] width 288 height 33
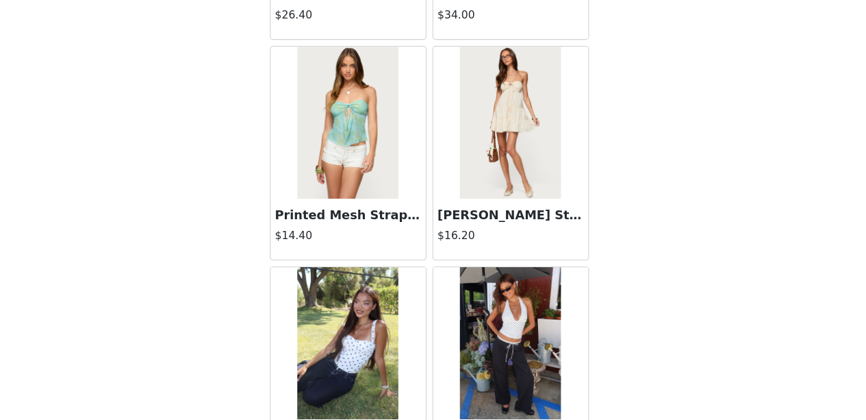
scroll to position [7613, 0]
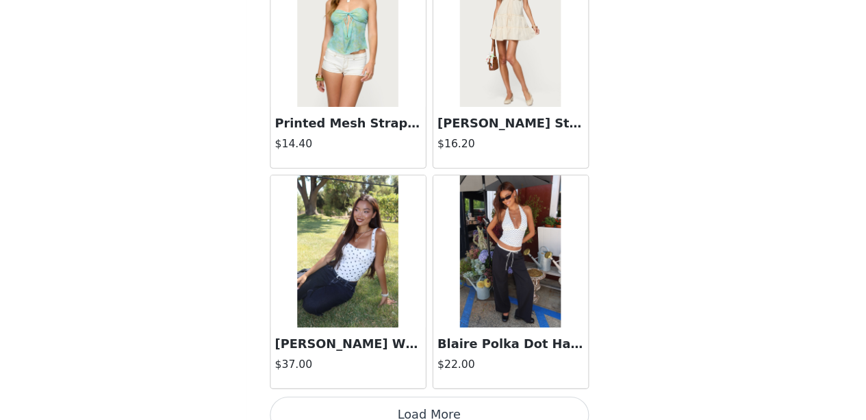
click at [414, 398] on button "Load More" at bounding box center [434, 414] width 288 height 33
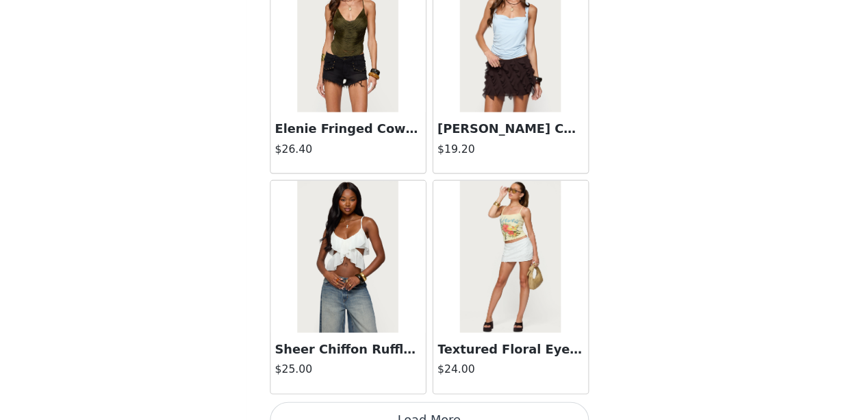
scroll to position [1006, 0]
click at [505, 403] on button "Load More" at bounding box center [434, 419] width 288 height 33
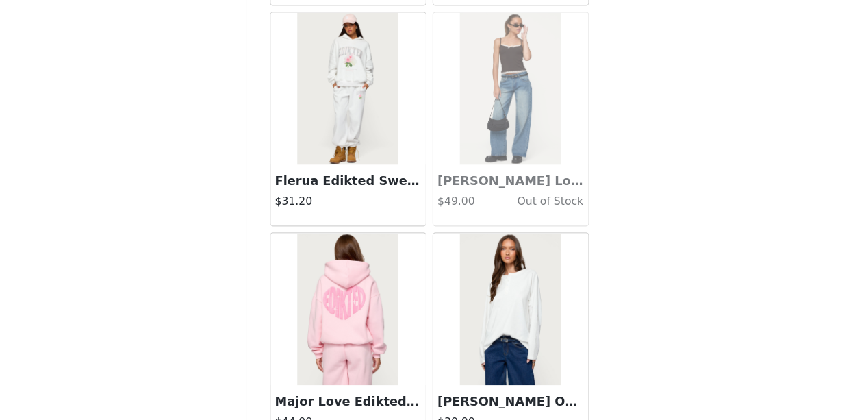
scroll to position [11575, 0]
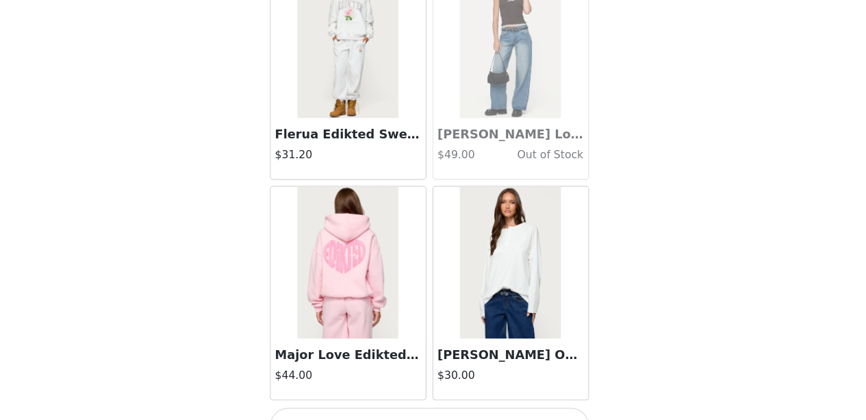
click at [453, 408] on button "Load More" at bounding box center [434, 424] width 288 height 33
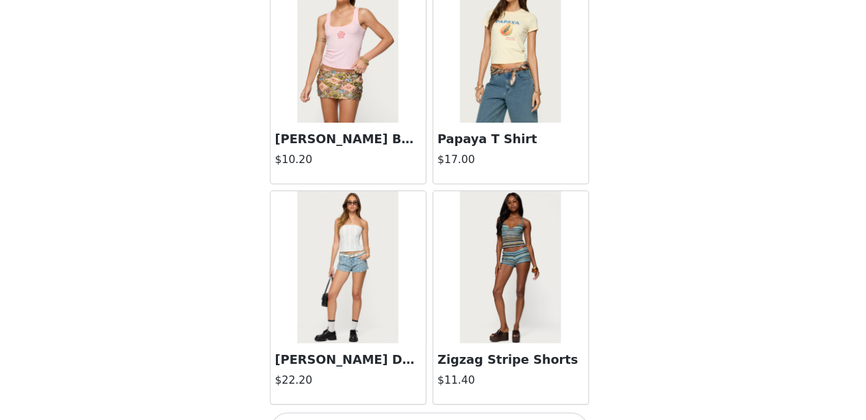
scroll to position [13556, 0]
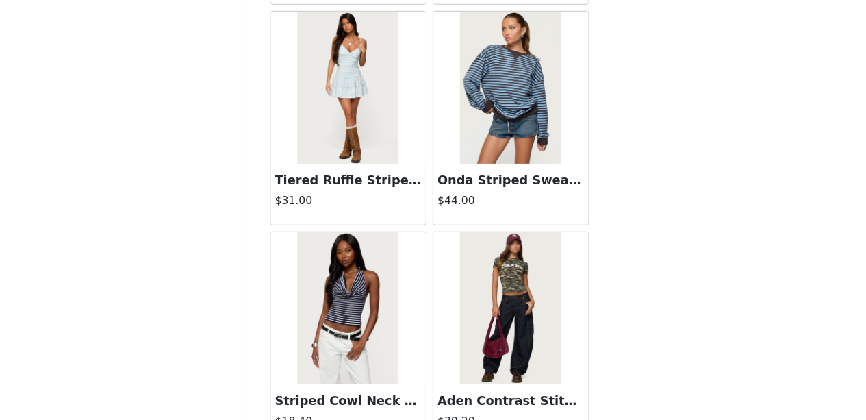
scroll to position [15537, 0]
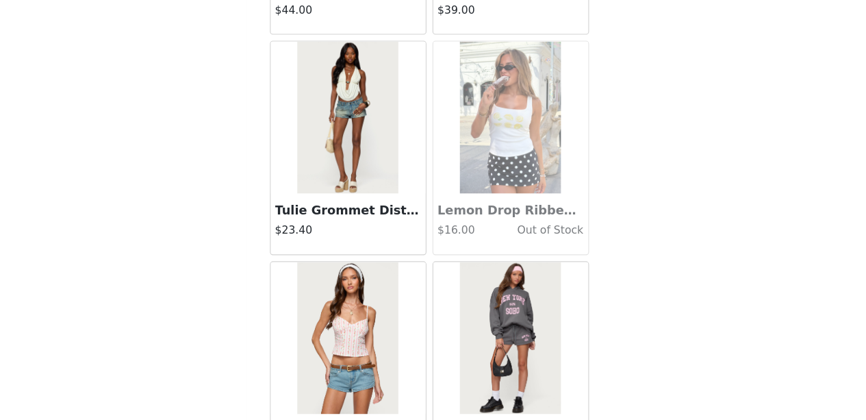
scroll to position [17518, 0]
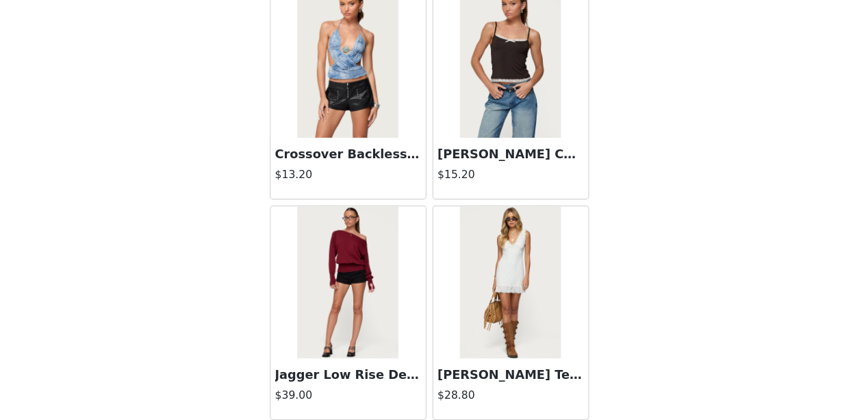
scroll to position [1047, 0]
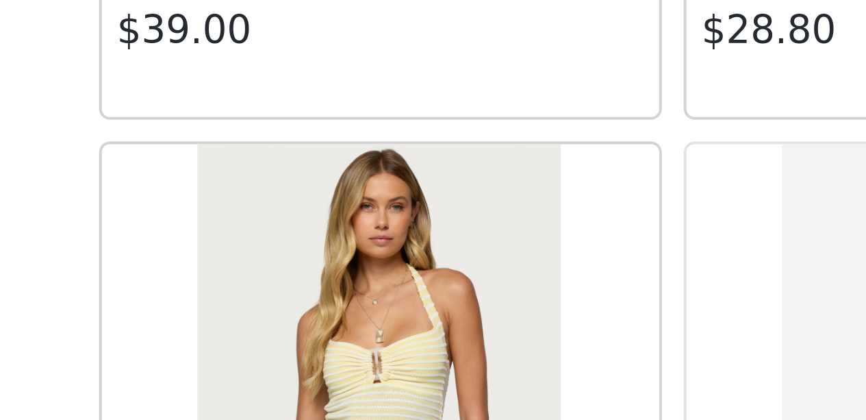
click at [365, 282] on img at bounding box center [359, 328] width 91 height 137
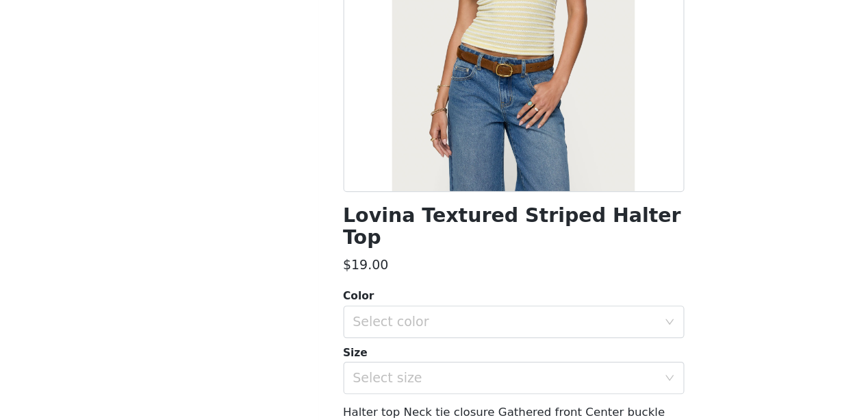
scroll to position [150, 0]
click at [438, 329] on div "Select color" at bounding box center [426, 336] width 256 height 14
click at [421, 347] on li "YELLOW" at bounding box center [427, 348] width 277 height 22
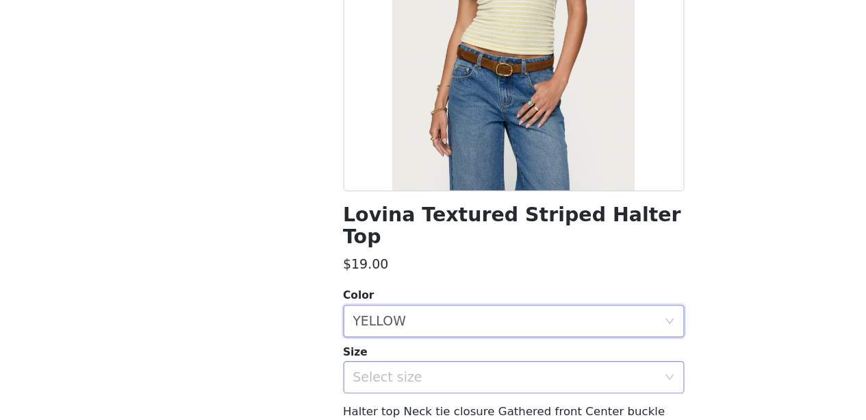
click at [422, 377] on div "Select size" at bounding box center [426, 384] width 256 height 14
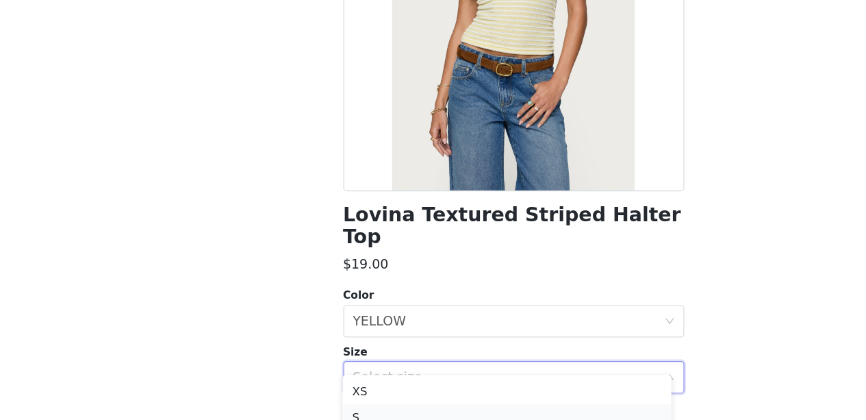
click at [413, 407] on li "S" at bounding box center [427, 417] width 277 height 22
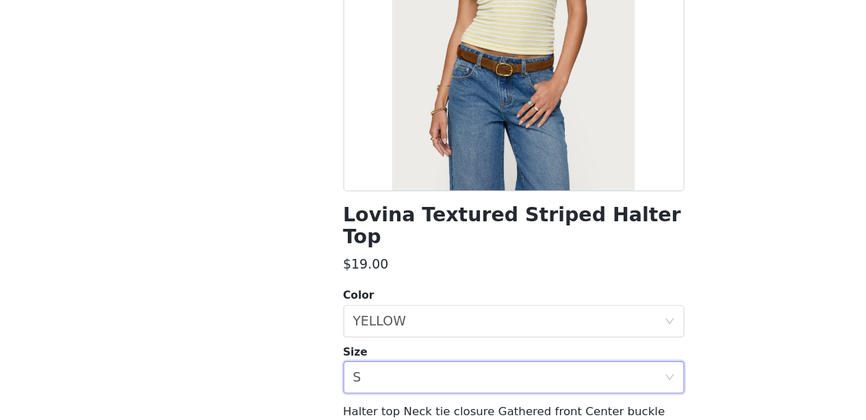
scroll to position [246, 0]
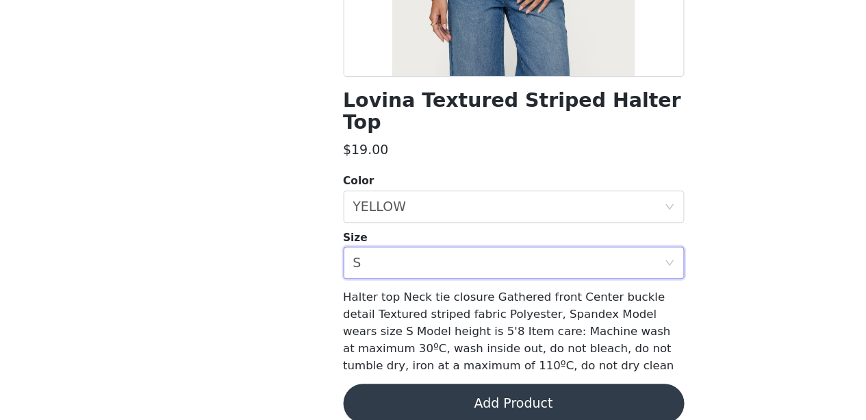
click at [434, 389] on button "Add Product" at bounding box center [434, 405] width 288 height 33
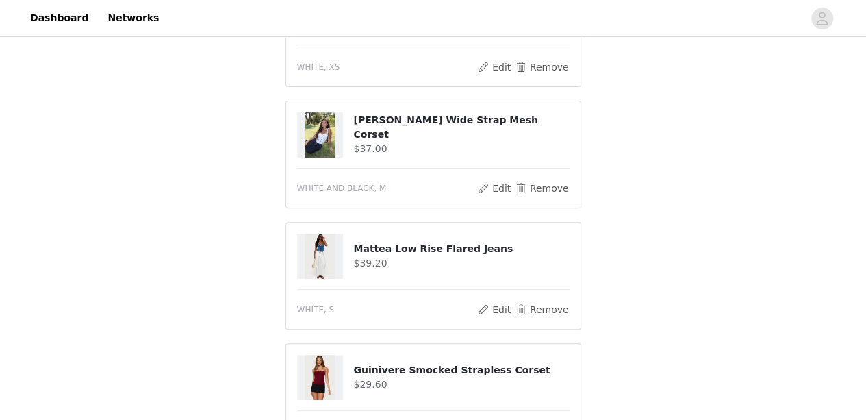
scroll to position [0, 0]
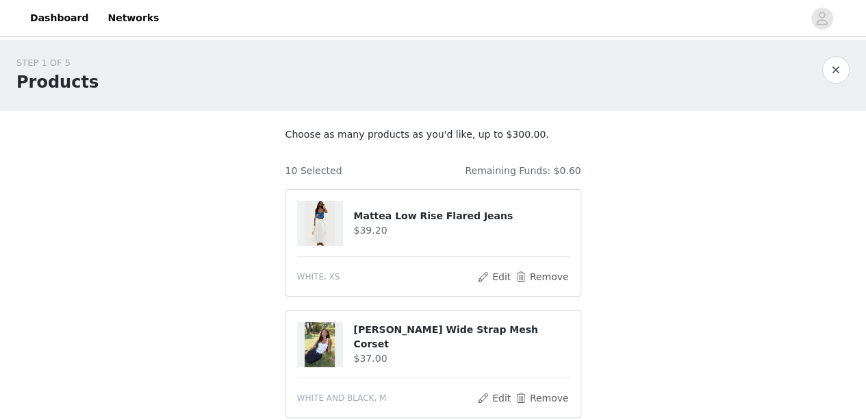
click at [131, 77] on div "STEP 1 OF 5 Products" at bounding box center [419, 75] width 806 height 38
click at [16, 47] on div "STEP 1 OF 5 Products" at bounding box center [433, 75] width 866 height 71
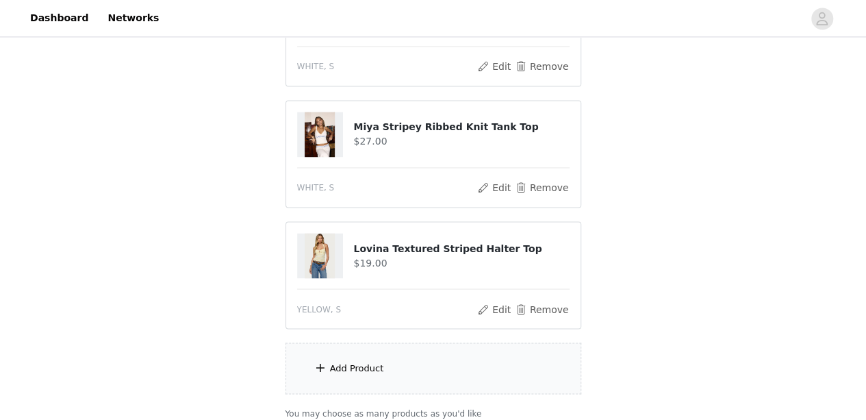
scroll to position [1168, 0]
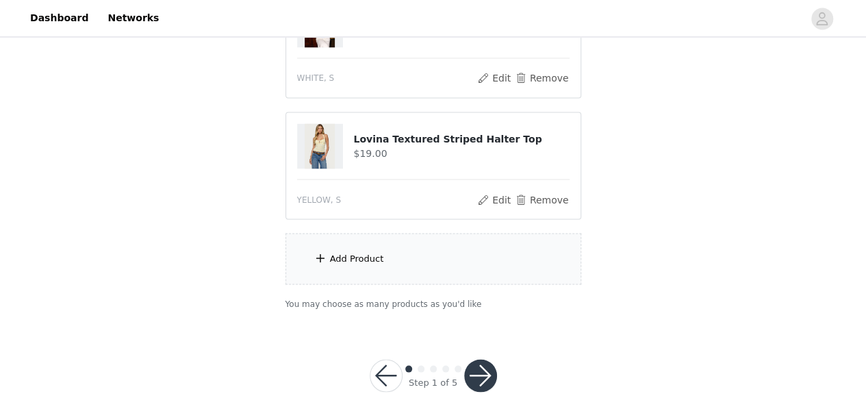
click at [483, 365] on button "button" at bounding box center [480, 375] width 33 height 33
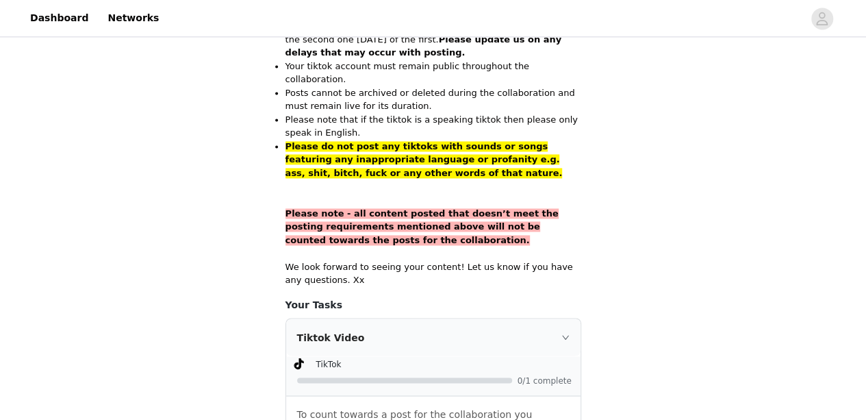
scroll to position [1005, 0]
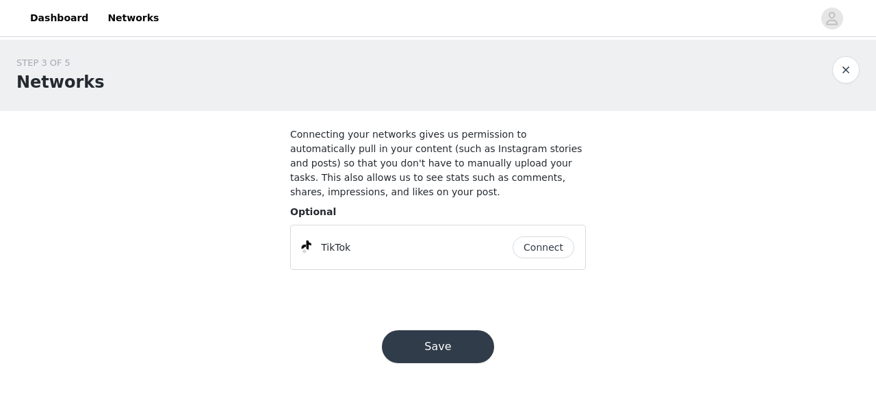
click at [377, 239] on div "TikTok" at bounding box center [407, 247] width 211 height 16
click at [535, 236] on button "Connect" at bounding box center [544, 247] width 62 height 22
click at [459, 330] on button "Save" at bounding box center [438, 346] width 112 height 33
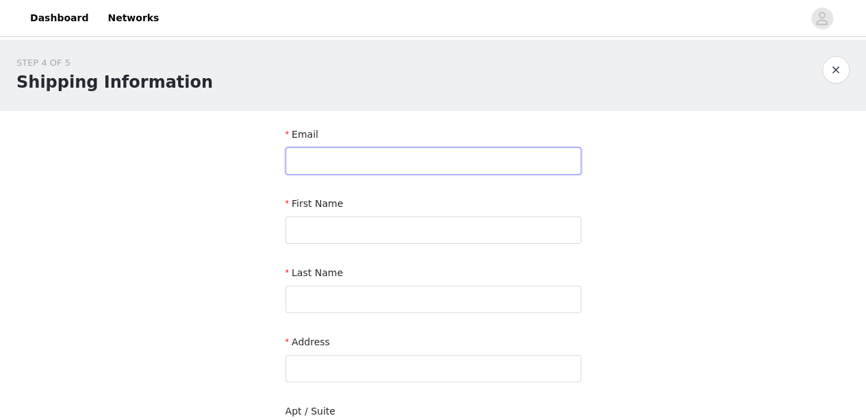
click at [451, 157] on input "text" at bounding box center [434, 160] width 296 height 27
type input "[EMAIL_ADDRESS][DOMAIN_NAME]"
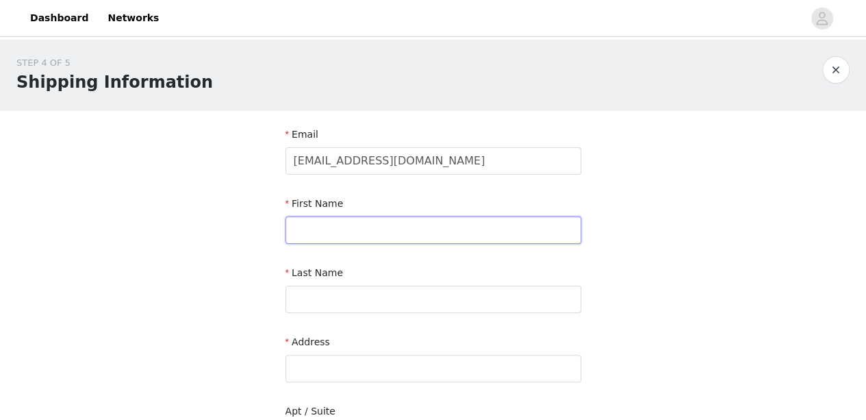
click at [352, 223] on input "text" at bounding box center [434, 229] width 296 height 27
type input "Peppi"
click at [335, 300] on input "text" at bounding box center [434, 299] width 296 height 27
type input "Tapola"
click at [331, 361] on input "text" at bounding box center [434, 368] width 296 height 27
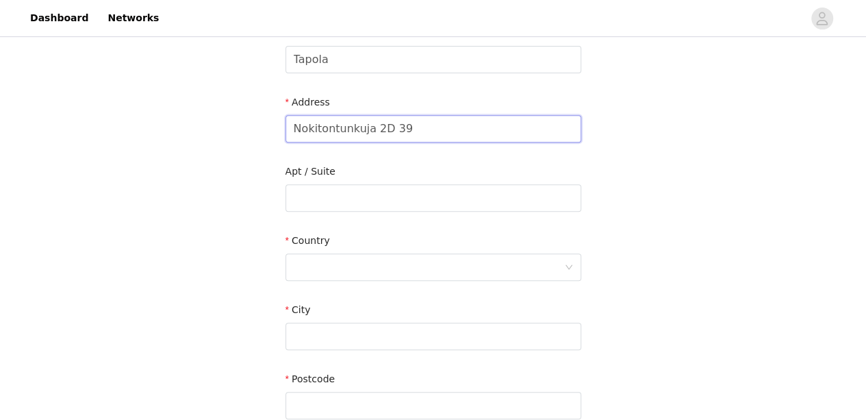
scroll to position [240, 0]
type input "Nokitontunkuja 2D 39"
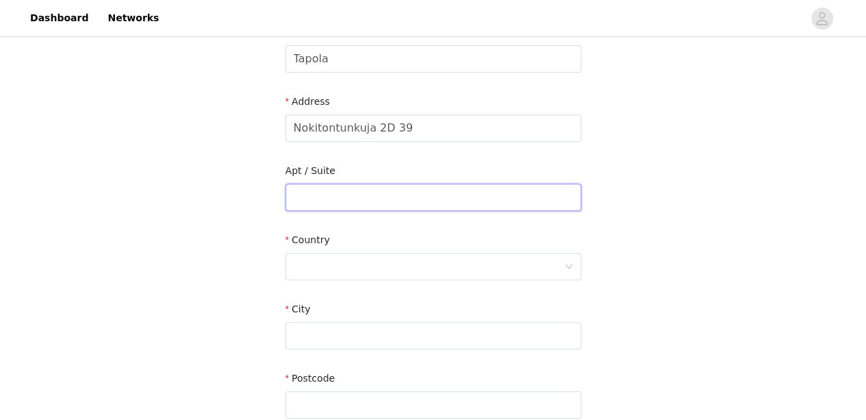
click at [376, 195] on input "text" at bounding box center [434, 196] width 296 height 27
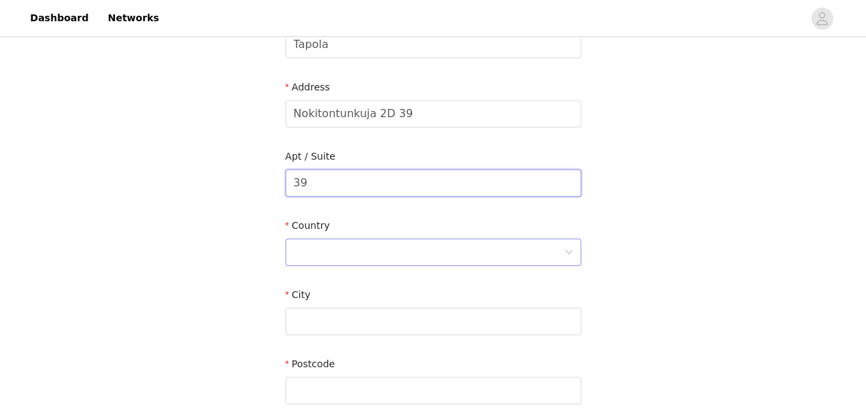
type input "39"
click at [323, 243] on div at bounding box center [429, 252] width 270 height 26
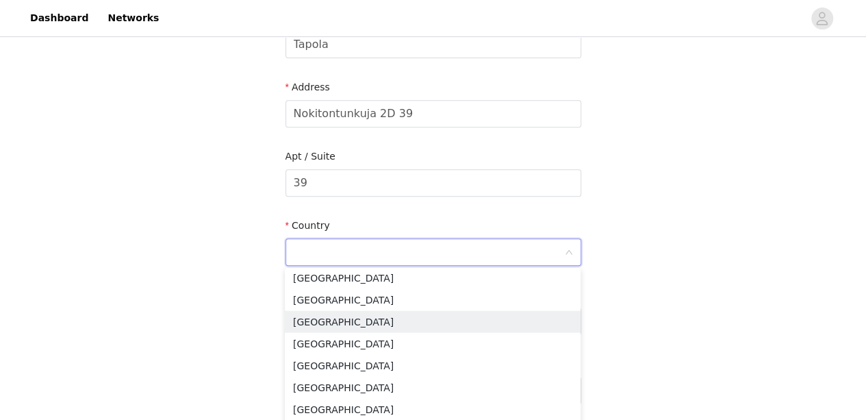
scroll to position [1690, 0]
click at [319, 301] on li "[GEOGRAPHIC_DATA]" at bounding box center [433, 301] width 296 height 22
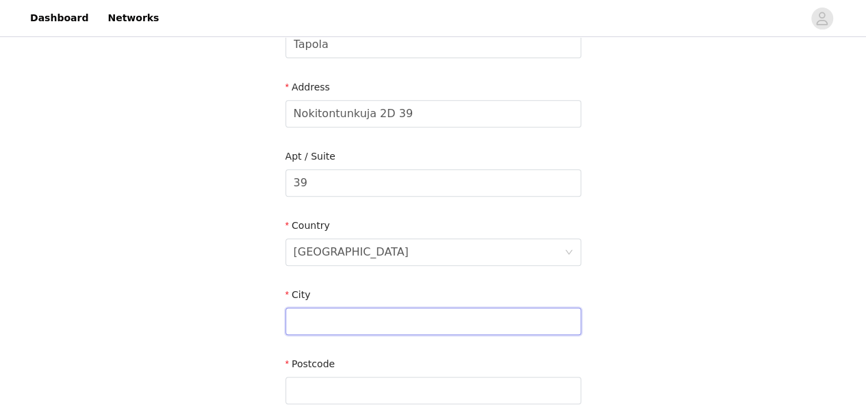
click at [325, 314] on input "text" at bounding box center [434, 320] width 296 height 27
type input "Espoo"
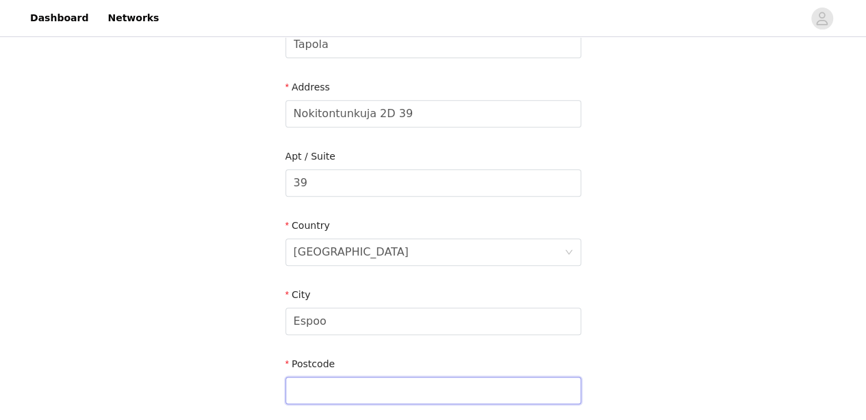
click at [318, 387] on input "text" at bounding box center [434, 390] width 296 height 27
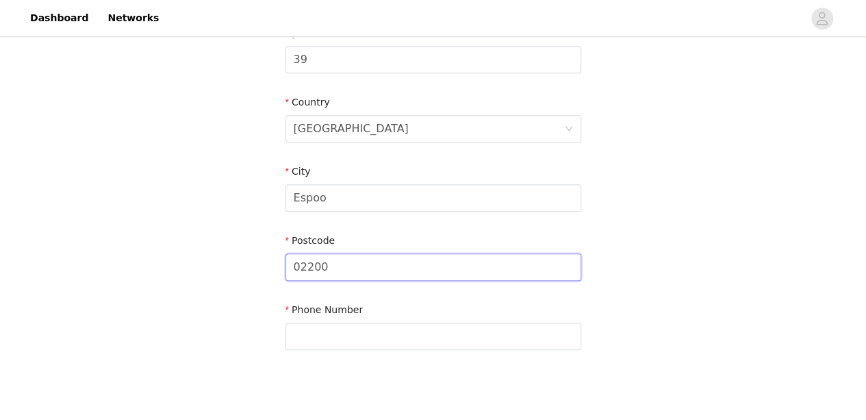
scroll to position [379, 0]
type input "02200"
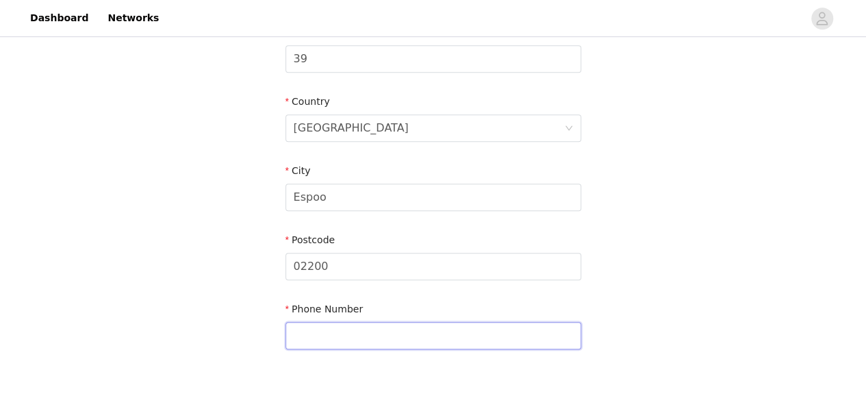
click at [357, 338] on input "text" at bounding box center [434, 335] width 296 height 27
click at [356, 333] on input "[PHONE_NUMBER]" at bounding box center [434, 335] width 296 height 27
type input "[PHONE_NUMBER]"
click at [593, 333] on section "Email [EMAIL_ADDRESS][DOMAIN_NAME] First Name [PERSON_NAME] Last Name Tapola Ad…" at bounding box center [433, 59] width 329 height 655
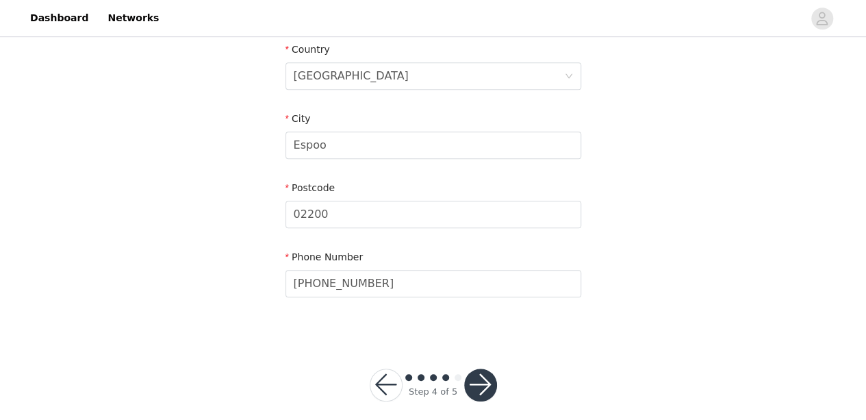
scroll to position [444, 0]
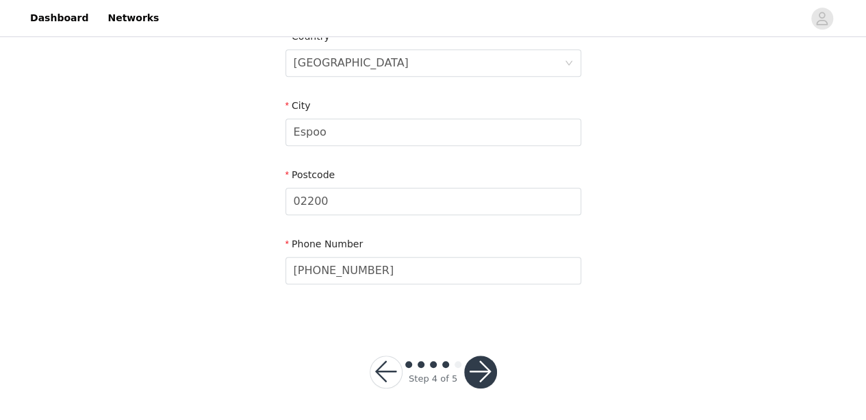
click at [470, 360] on button "button" at bounding box center [480, 371] width 33 height 33
click at [485, 372] on button "button" at bounding box center [480, 371] width 33 height 33
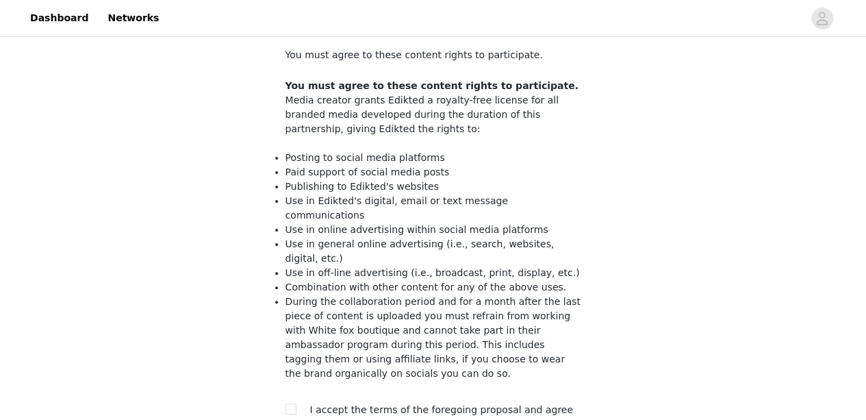
scroll to position [81, 0]
drag, startPoint x: 285, startPoint y: 271, endPoint x: 616, endPoint y: 330, distance: 335.9
click at [616, 330] on div "STEP 5 OF 5 Content Rights You must agree to these content rights to participat…" at bounding box center [433, 213] width 866 height 509
copy li "During the collaboration period and for a month after the last piece of content…"
click at [290, 402] on input "checkbox" at bounding box center [291, 407] width 10 height 10
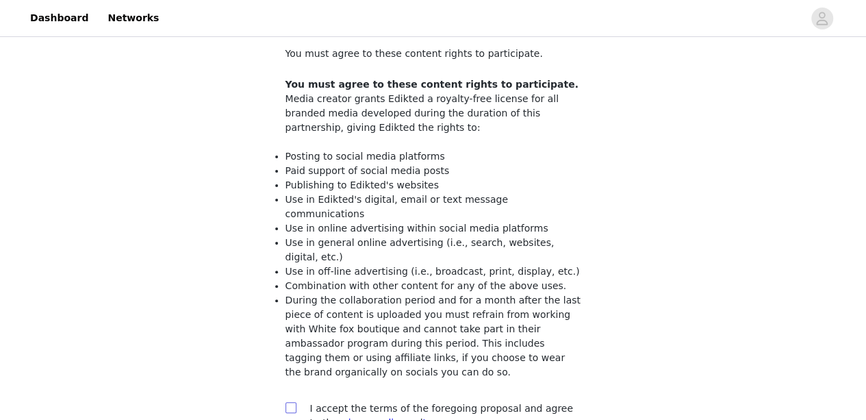
checkbox input "true"
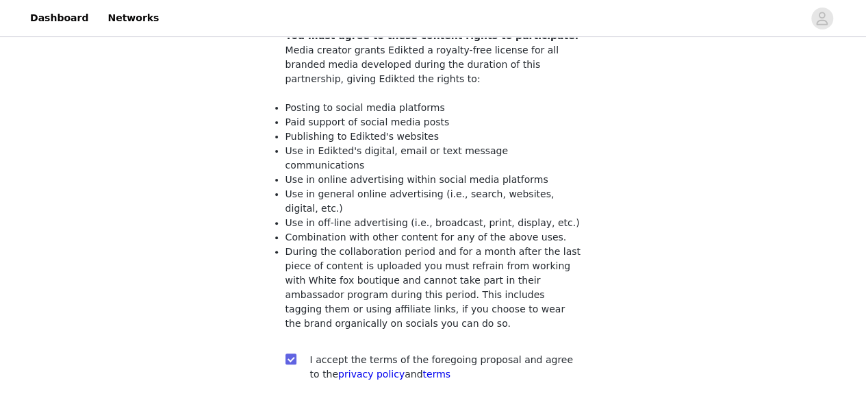
scroll to position [131, 0]
click at [456, 243] on li "During the collaboration period and for a month after the last piece of content…" at bounding box center [434, 286] width 296 height 86
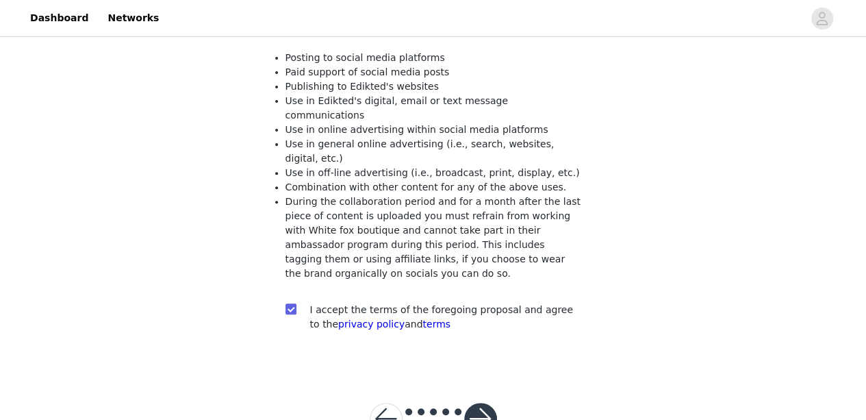
scroll to position [183, 0]
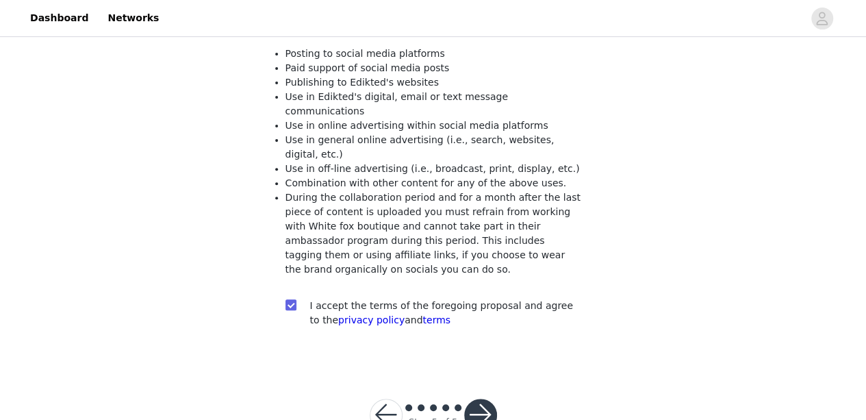
click at [478, 398] on button "button" at bounding box center [480, 414] width 33 height 33
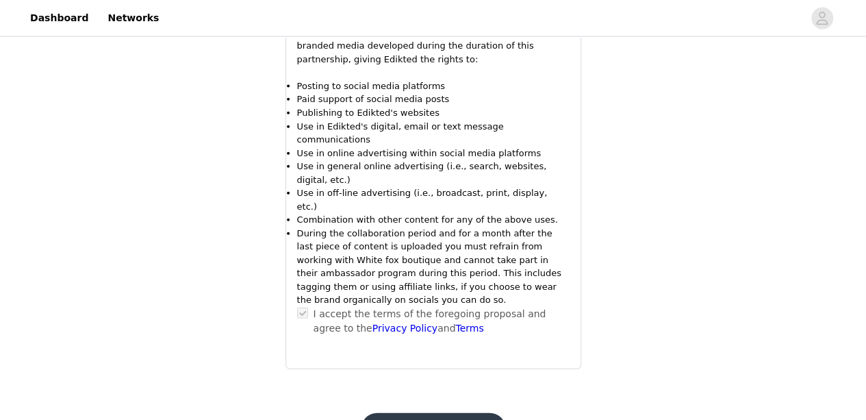
scroll to position [1535, 0]
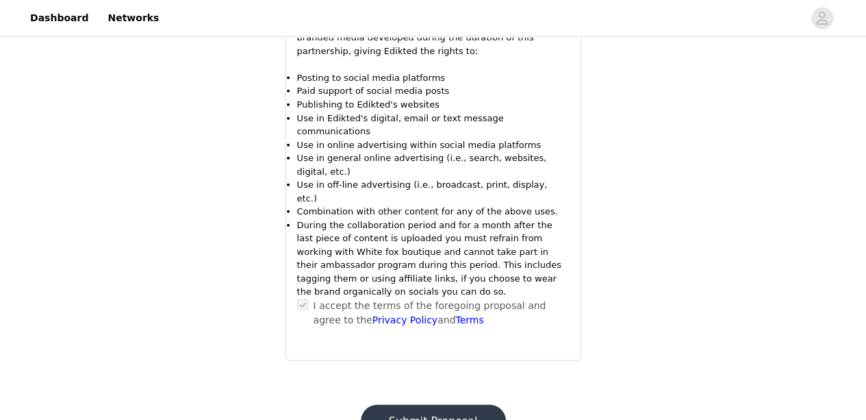
click at [445, 405] on button "Submit Proposal" at bounding box center [433, 421] width 145 height 33
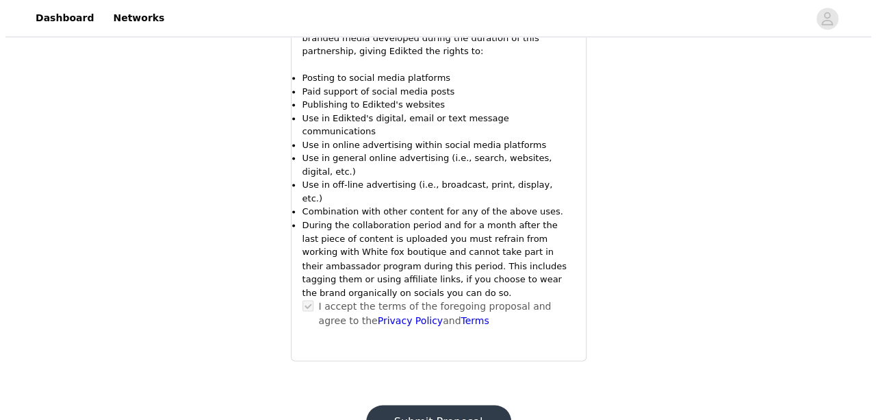
scroll to position [0, 0]
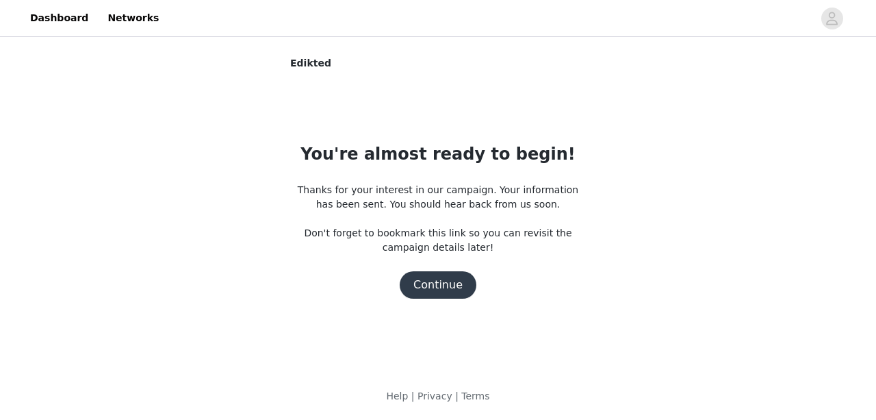
click at [431, 284] on button "Continue" at bounding box center [438, 284] width 77 height 27
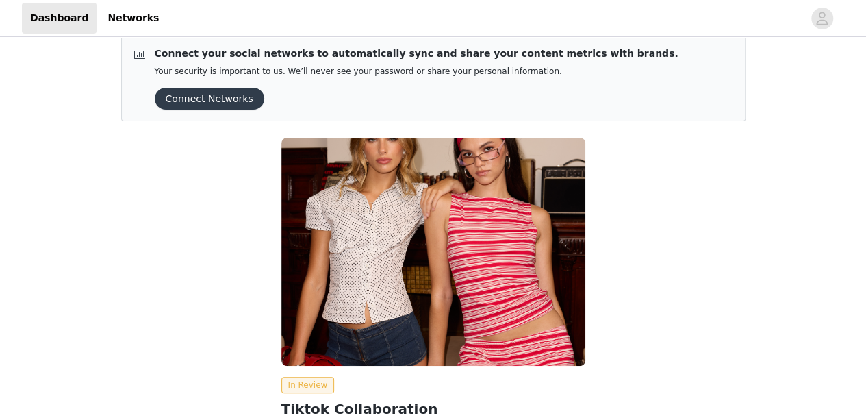
scroll to position [179, 0]
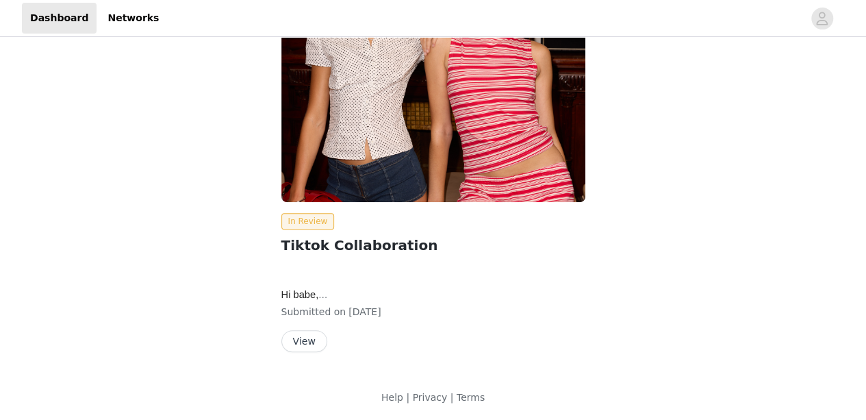
click at [318, 344] on button "View" at bounding box center [304, 341] width 46 height 22
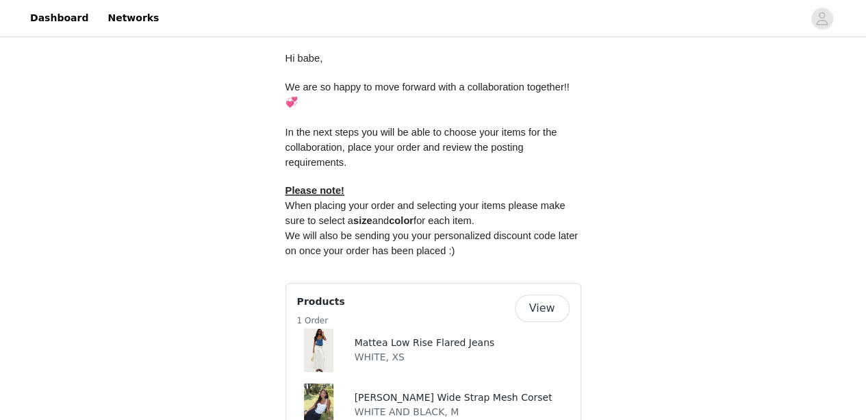
scroll to position [631, 0]
